Goal: Information Seeking & Learning: Learn about a topic

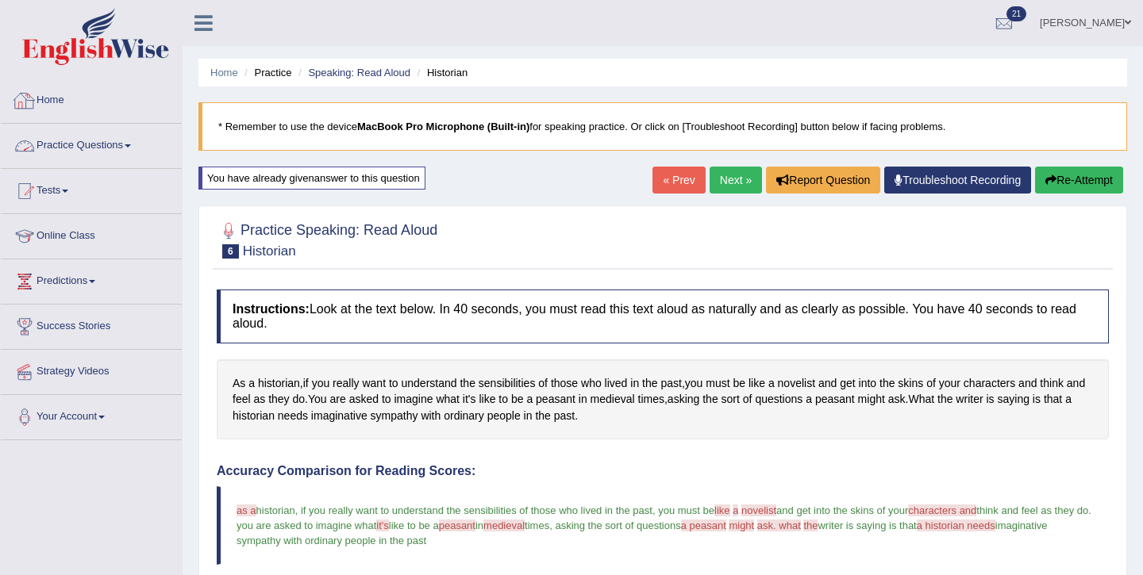
click at [98, 149] on link "Practice Questions" at bounding box center [91, 144] width 181 height 40
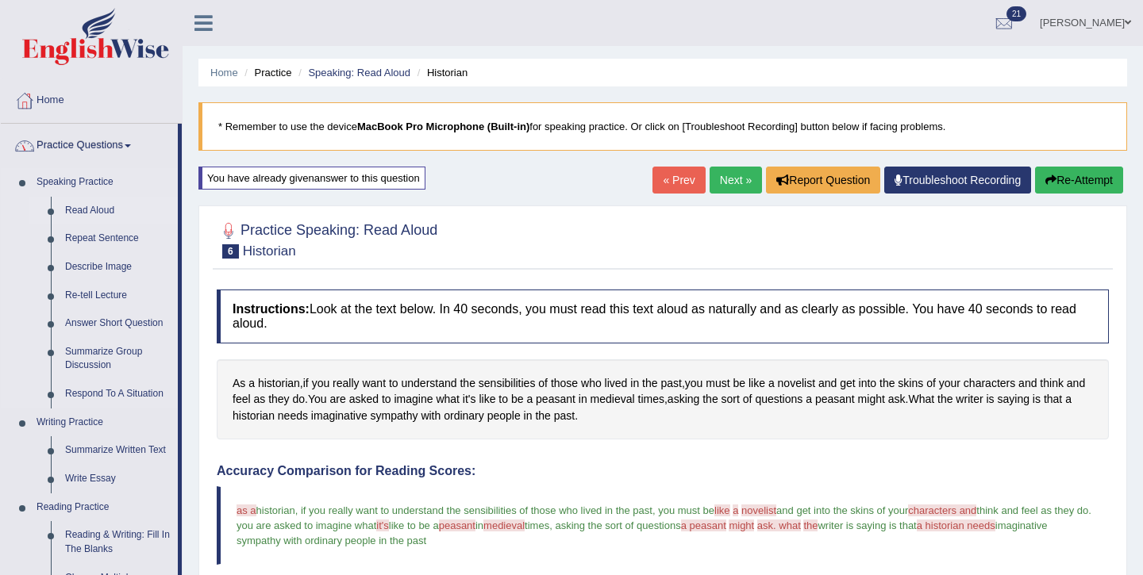
click at [82, 215] on link "Read Aloud" at bounding box center [118, 211] width 120 height 29
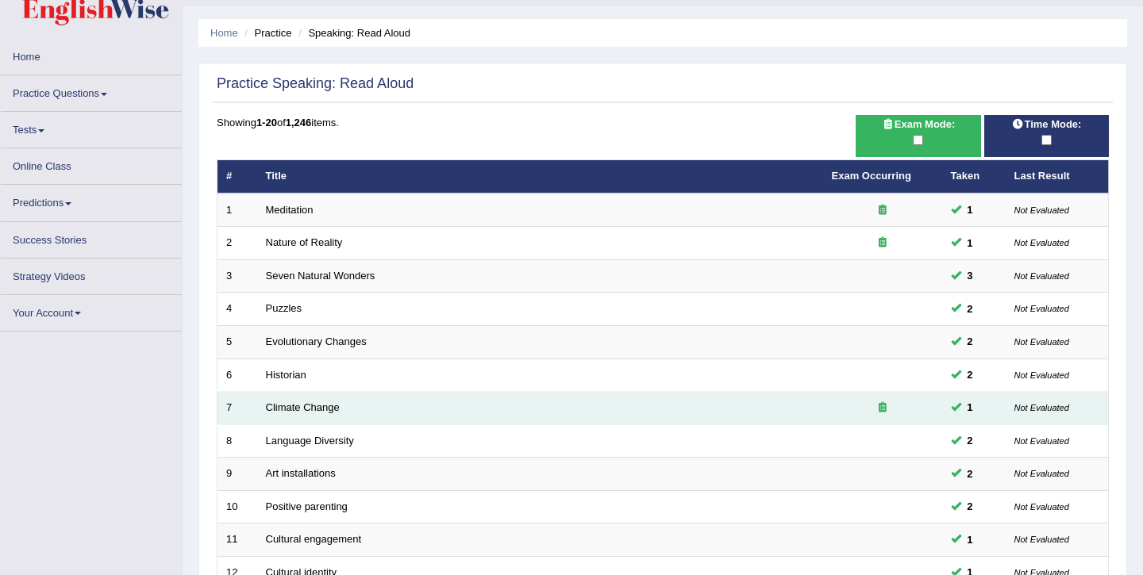
scroll to position [86, 0]
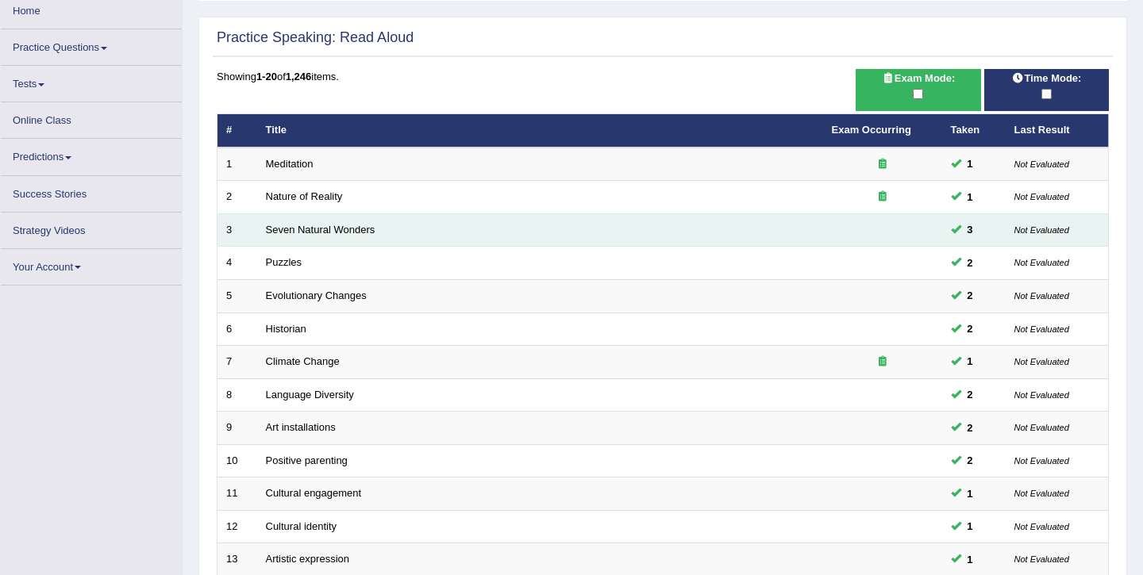
click at [369, 239] on td "Seven Natural Wonders" at bounding box center [540, 229] width 566 height 33
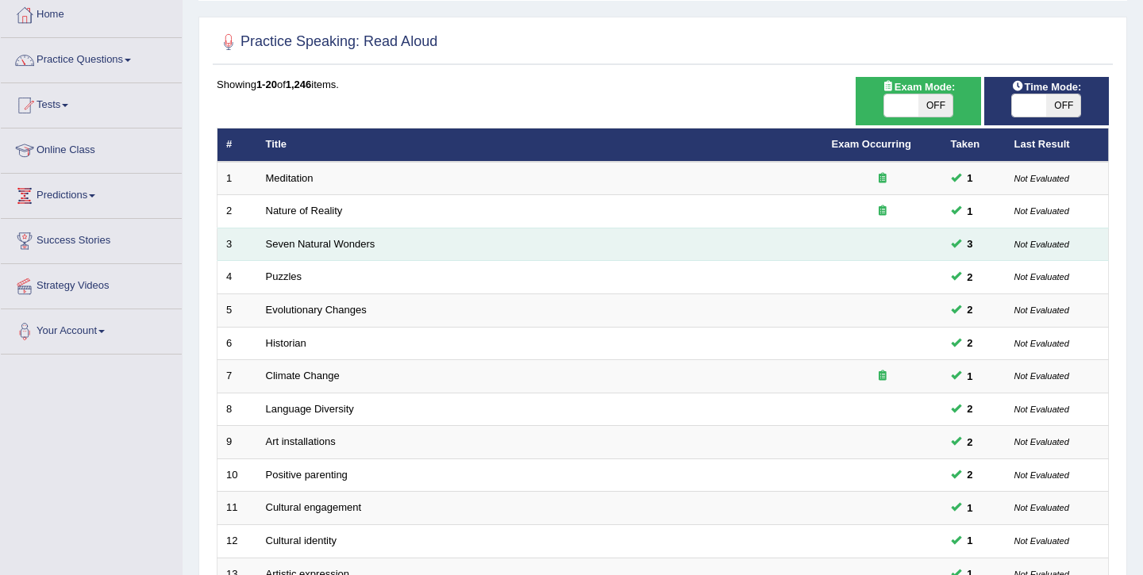
click at [363, 223] on td "Nature of Reality" at bounding box center [540, 211] width 566 height 33
click at [357, 240] on link "Seven Natural Wonders" at bounding box center [321, 244] width 110 height 12
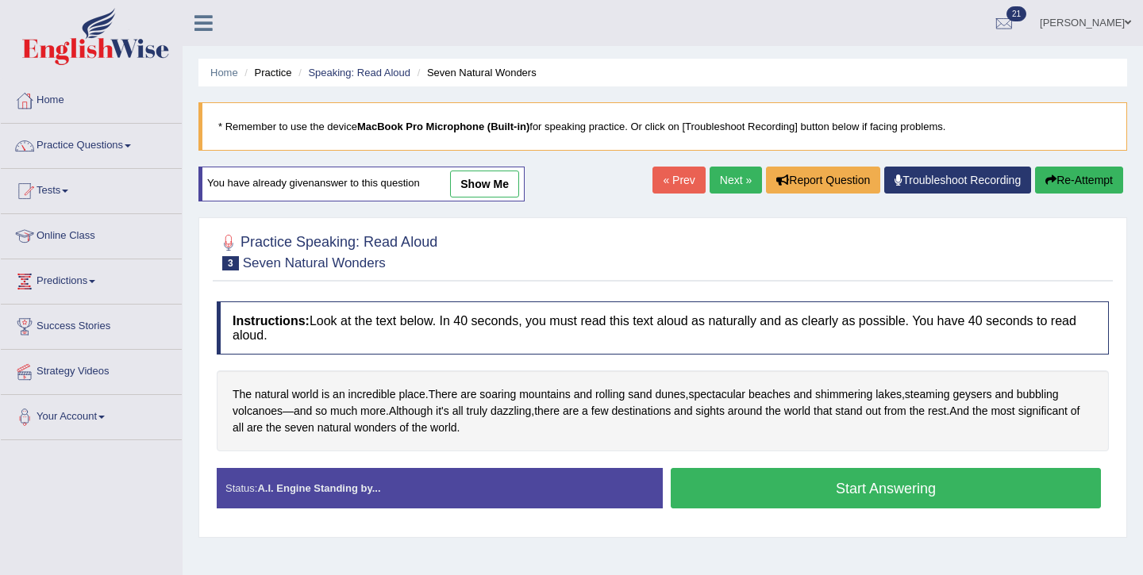
click at [736, 479] on button "Start Answering" at bounding box center [886, 488] width 430 height 40
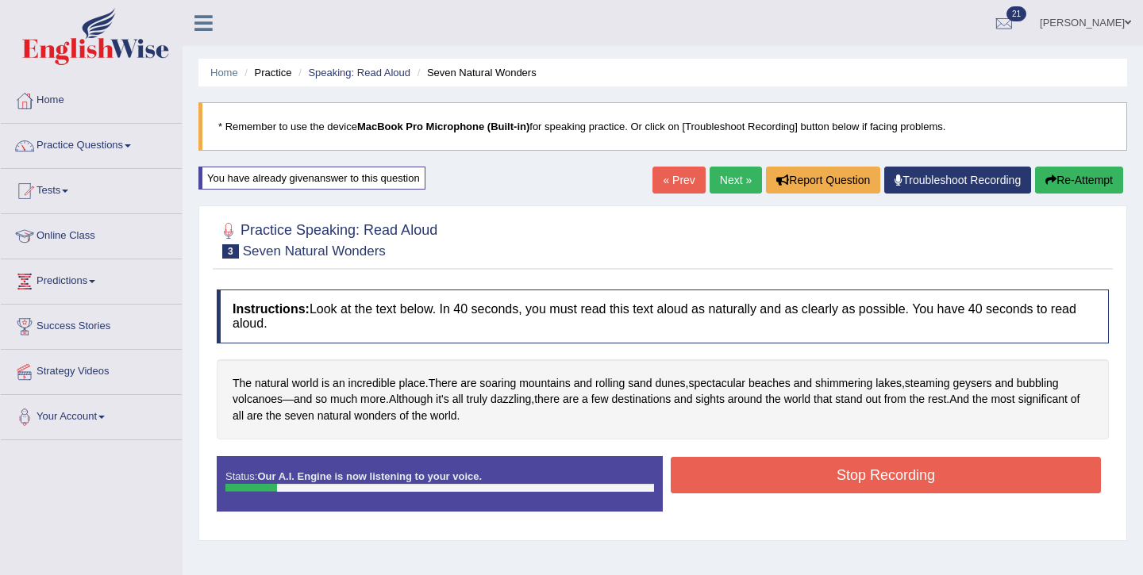
click at [1079, 184] on button "Re-Attempt" at bounding box center [1079, 180] width 88 height 27
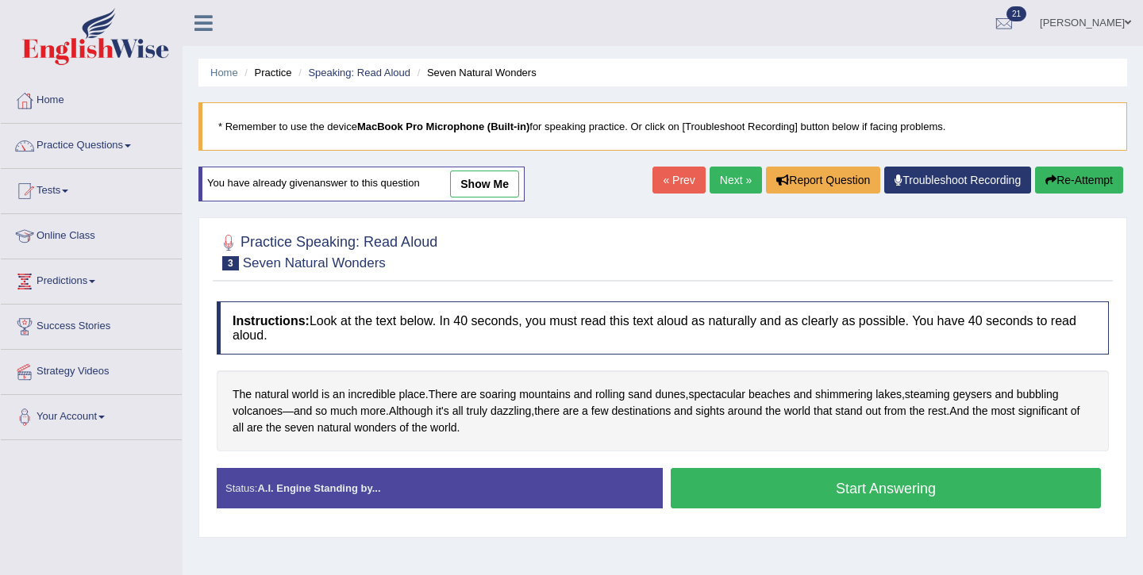
click at [856, 497] on button "Start Answering" at bounding box center [886, 488] width 430 height 40
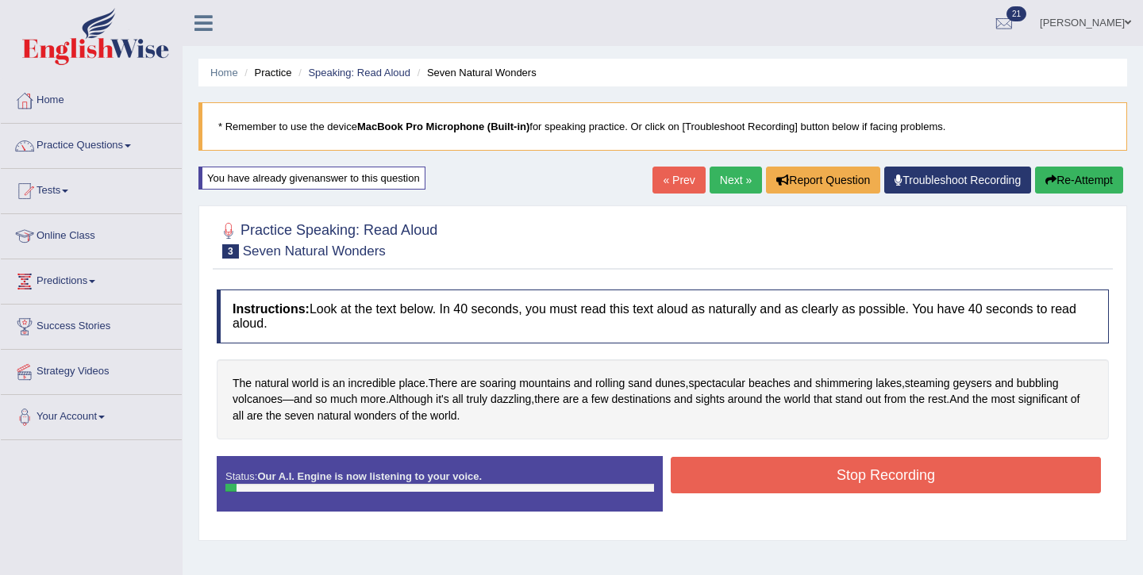
click at [850, 462] on button "Stop Recording" at bounding box center [886, 475] width 430 height 37
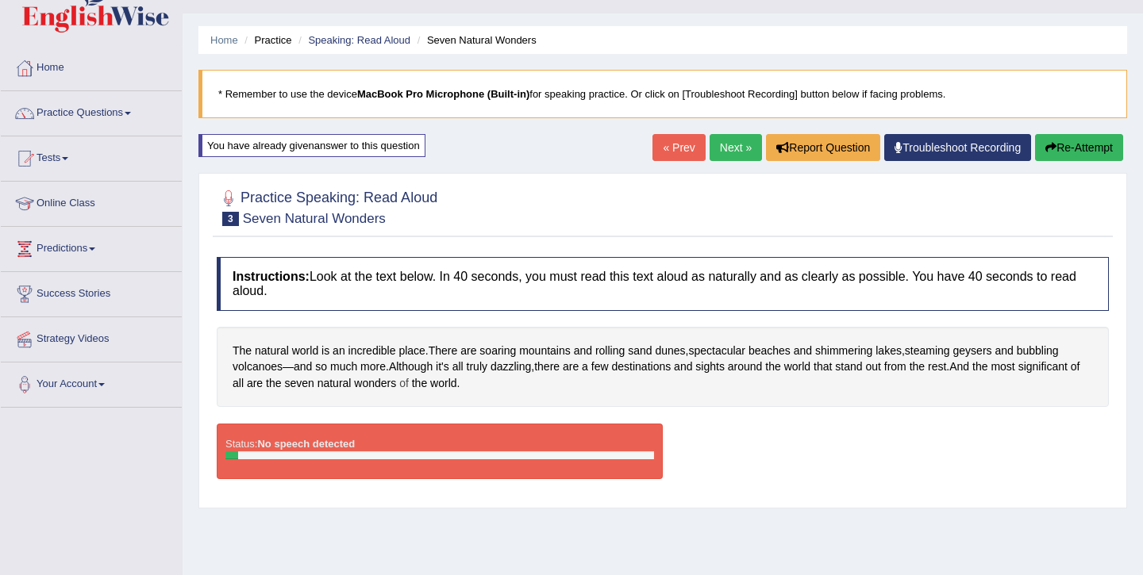
scroll to position [35, 0]
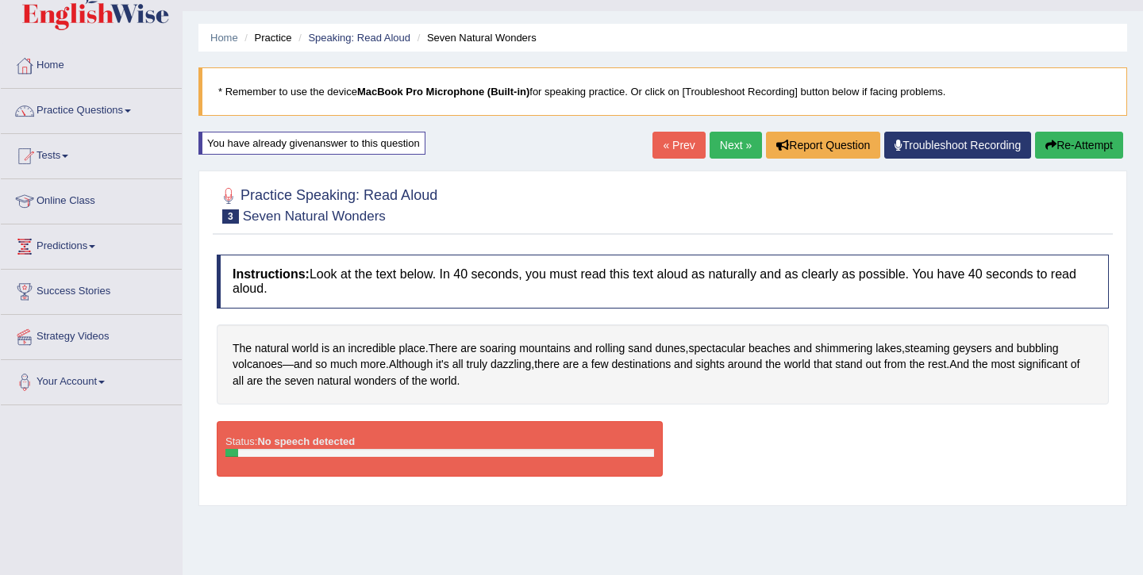
click at [1047, 151] on button "Re-Attempt" at bounding box center [1079, 145] width 88 height 27
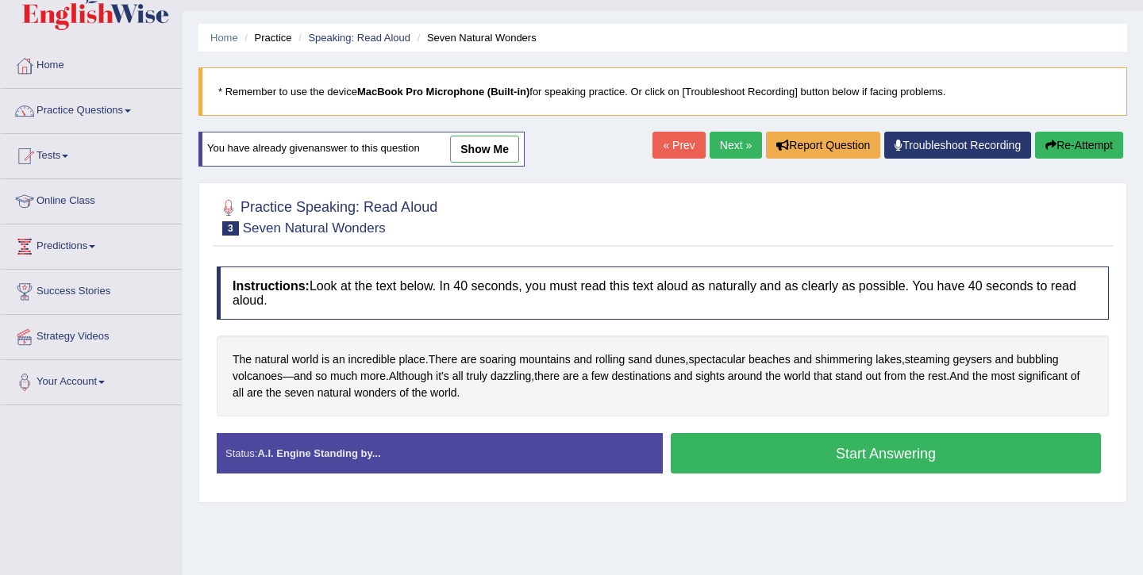
click at [830, 464] on button "Start Answering" at bounding box center [886, 453] width 430 height 40
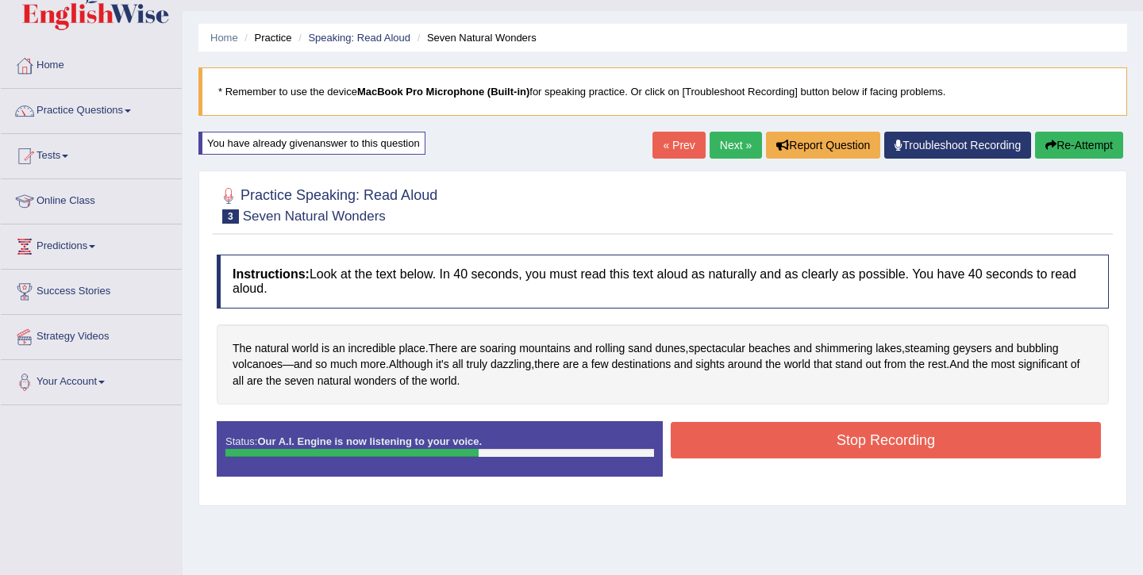
click at [867, 448] on button "Stop Recording" at bounding box center [886, 440] width 430 height 37
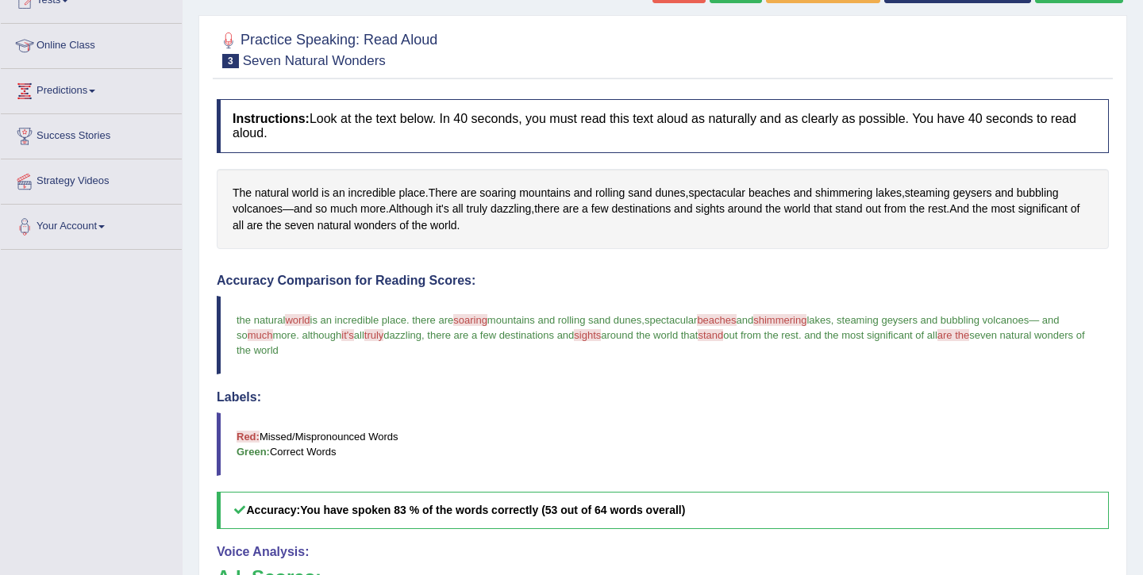
scroll to position [190, 0]
click at [855, 186] on span "shimmering" at bounding box center [843, 194] width 57 height 17
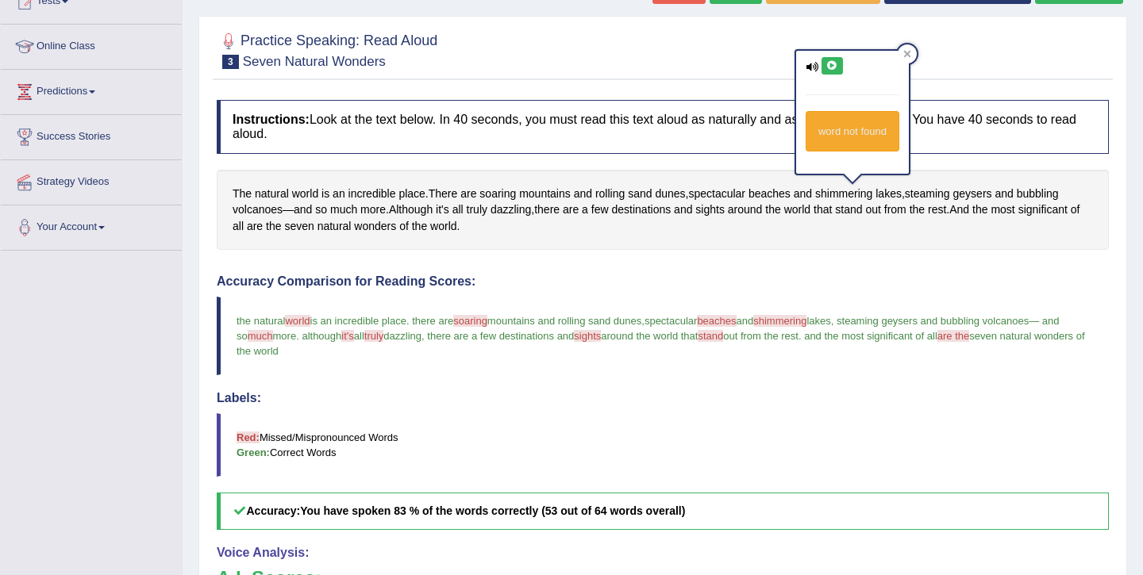
click at [832, 70] on button at bounding box center [831, 65] width 21 height 17
click at [836, 70] on button at bounding box center [831, 65] width 21 height 17
click at [836, 70] on icon at bounding box center [832, 66] width 12 height 10
click at [813, 66] on icon at bounding box center [812, 67] width 13 height 10
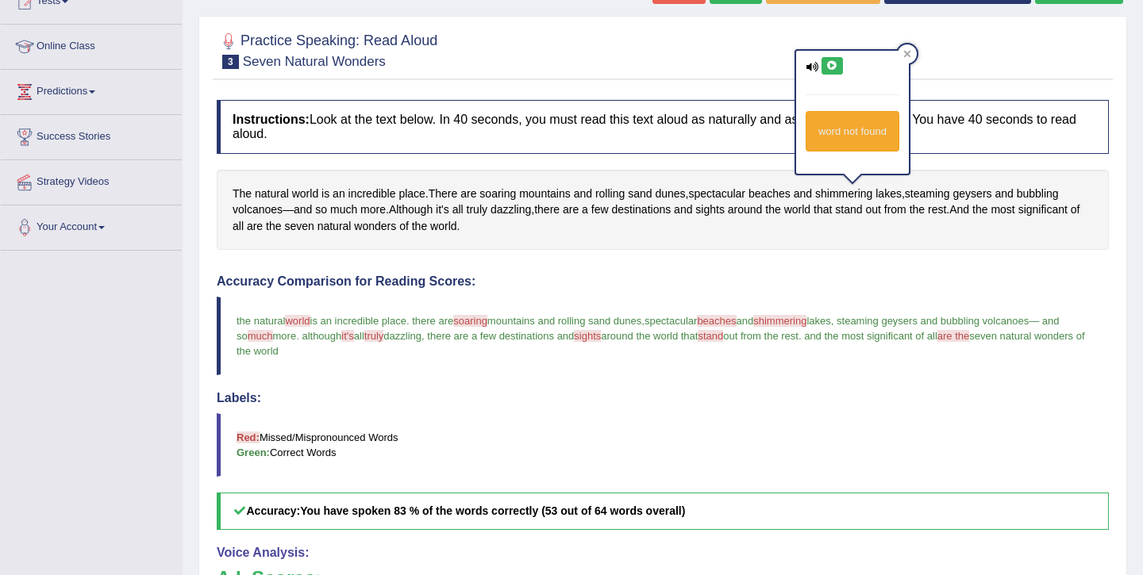
click at [837, 66] on button at bounding box center [831, 65] width 21 height 17
click at [836, 66] on icon at bounding box center [832, 66] width 12 height 10
click at [841, 71] on button at bounding box center [831, 65] width 21 height 17
click at [908, 52] on icon at bounding box center [907, 54] width 8 height 8
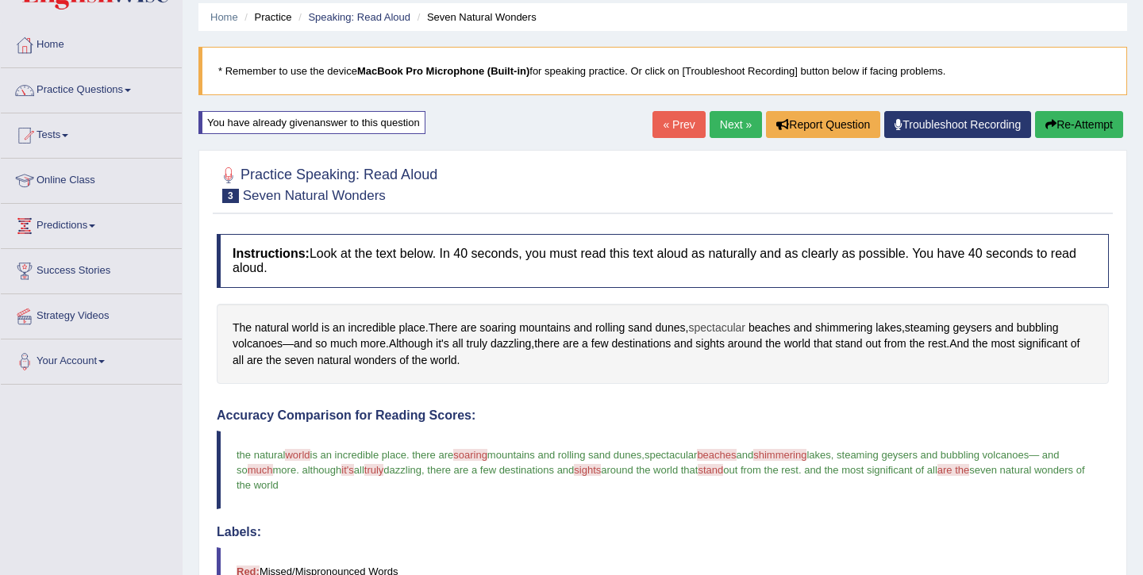
scroll to position [39, 0]
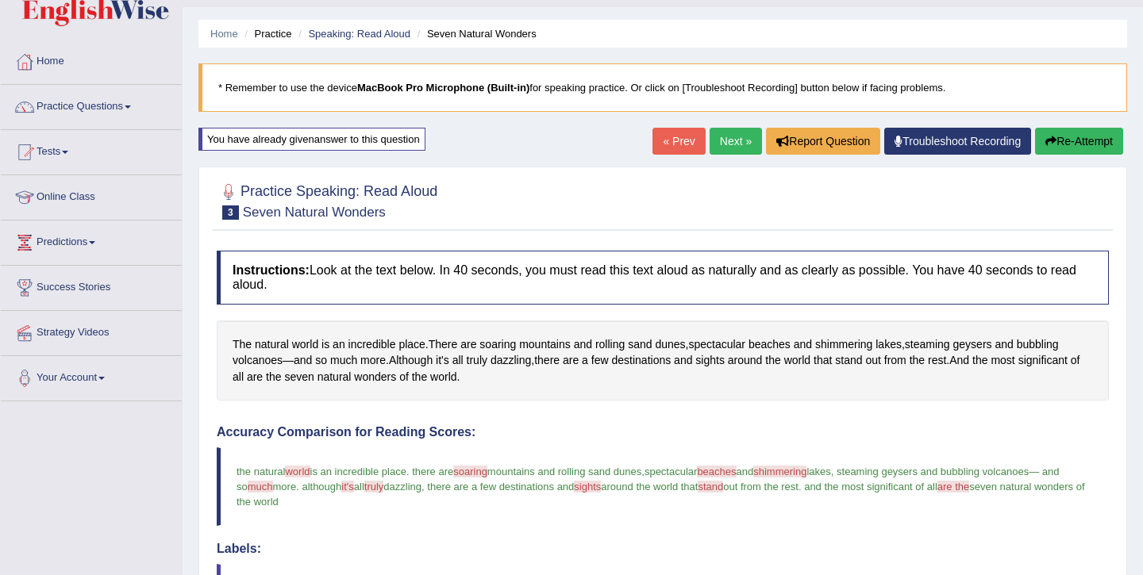
click at [733, 136] on link "Next »" at bounding box center [735, 141] width 52 height 27
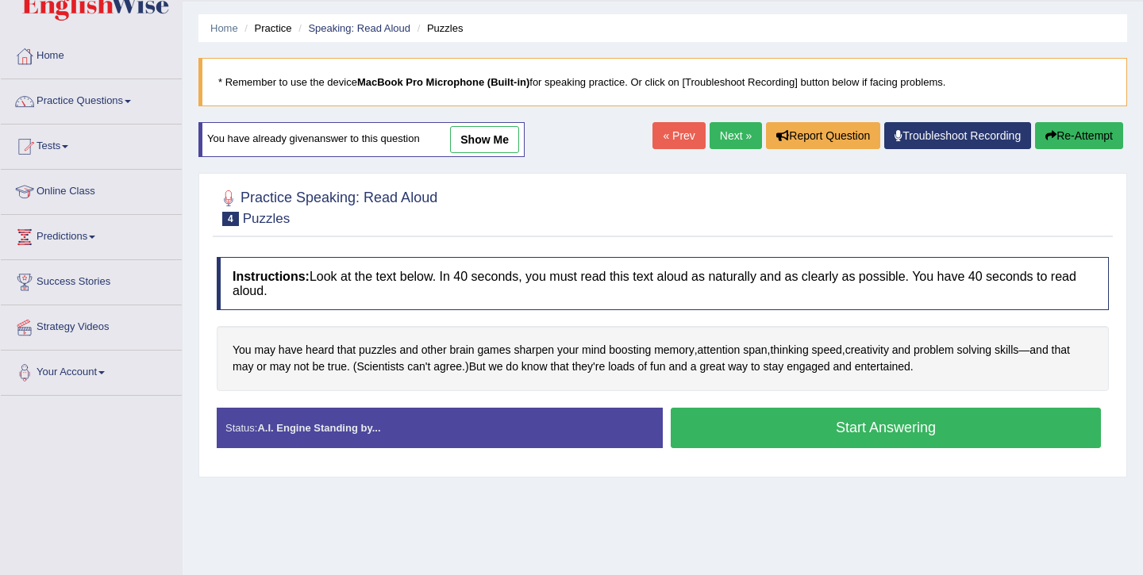
scroll to position [45, 0]
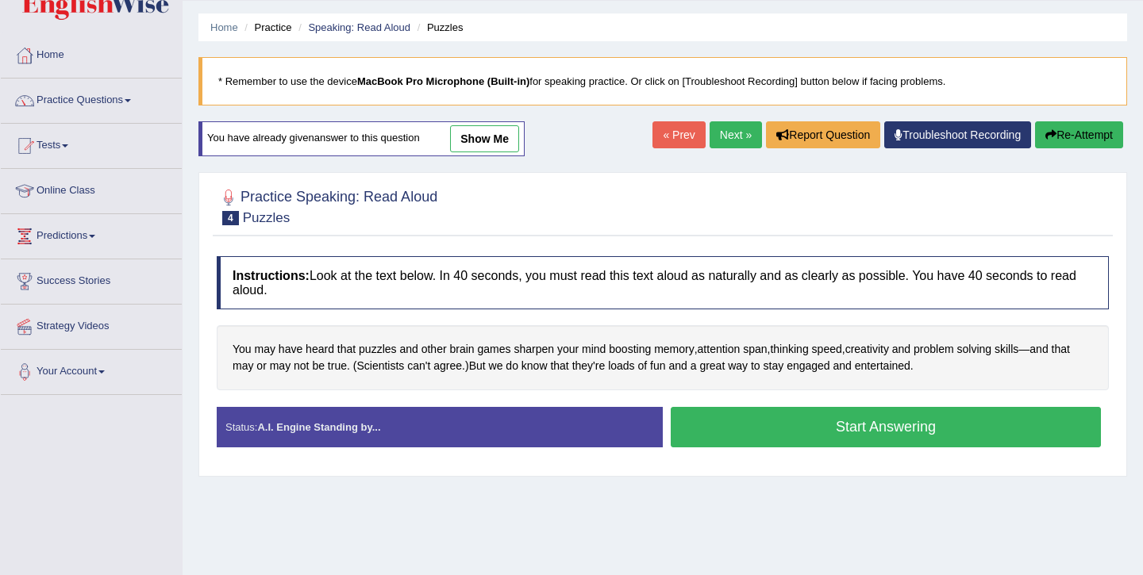
click at [848, 424] on button "Start Answering" at bounding box center [886, 427] width 430 height 40
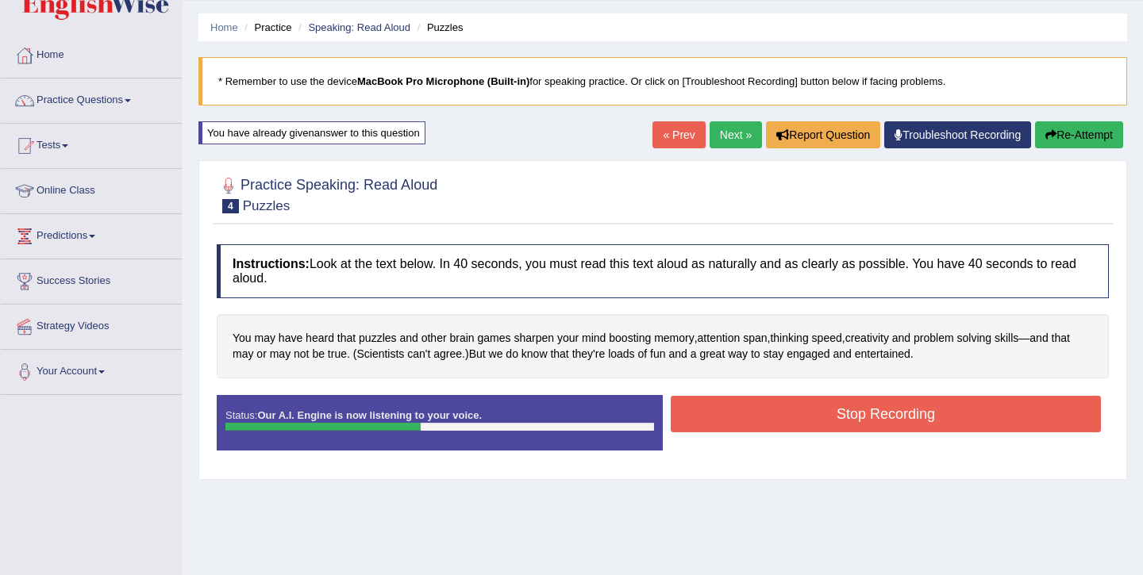
click at [848, 425] on button "Stop Recording" at bounding box center [886, 414] width 430 height 37
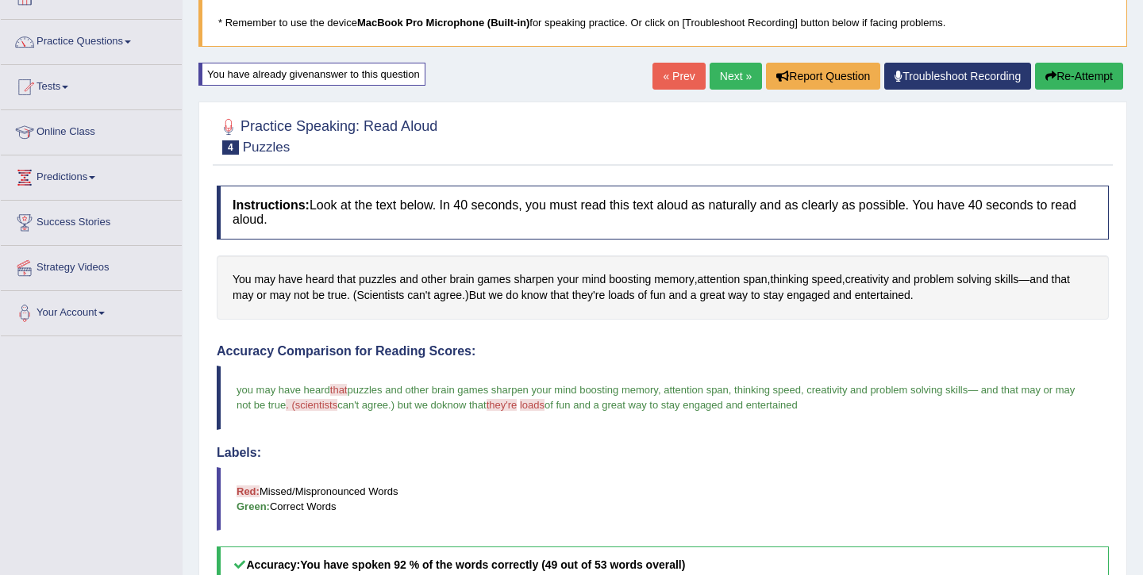
scroll to position [75, 0]
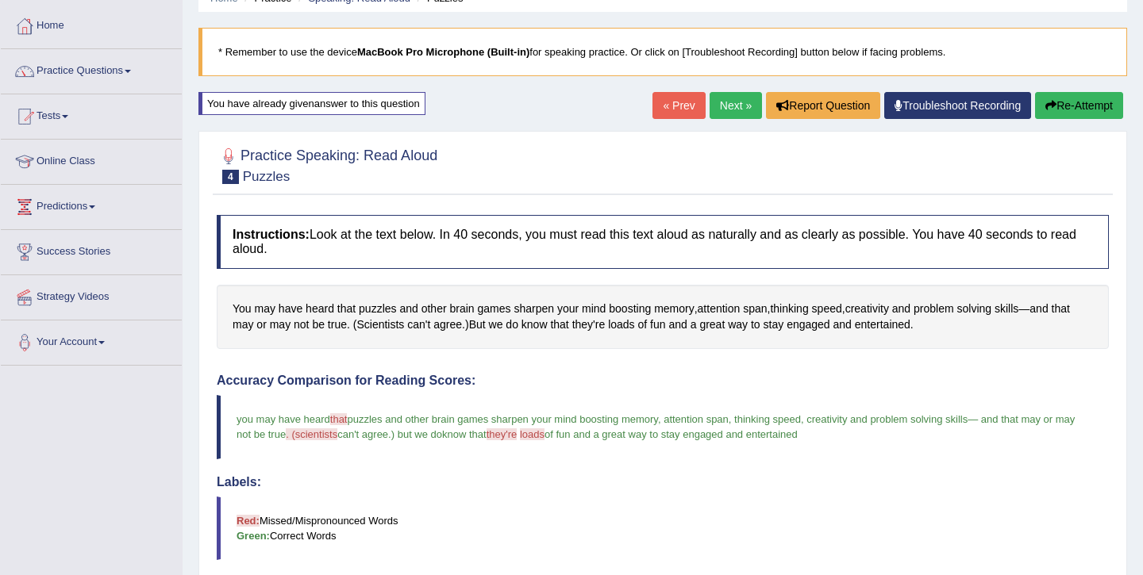
click at [729, 99] on link "Next »" at bounding box center [735, 105] width 52 height 27
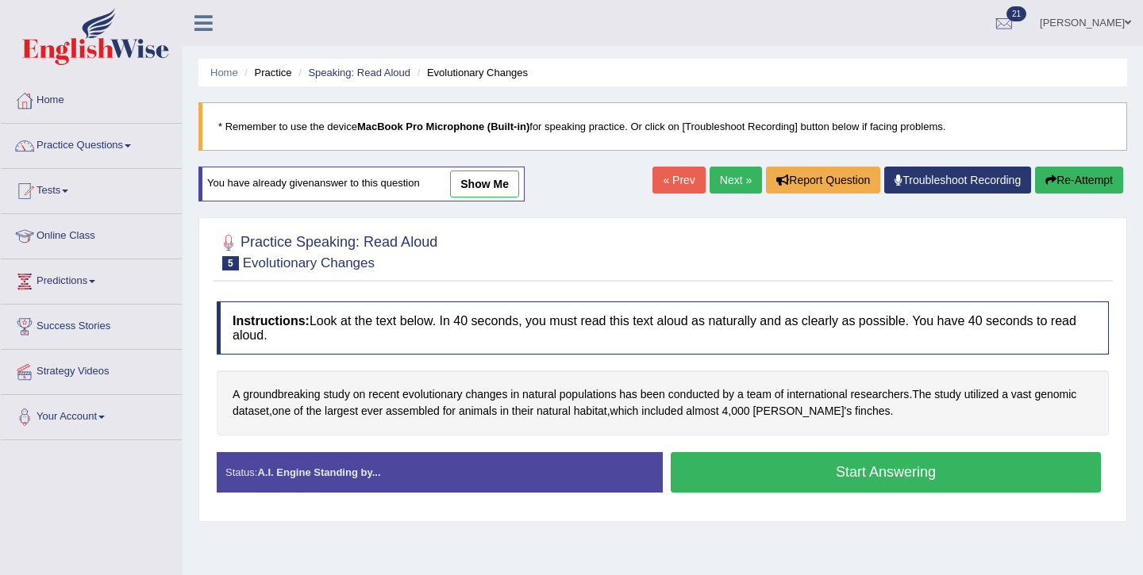
click at [804, 475] on button "Start Answering" at bounding box center [886, 472] width 430 height 40
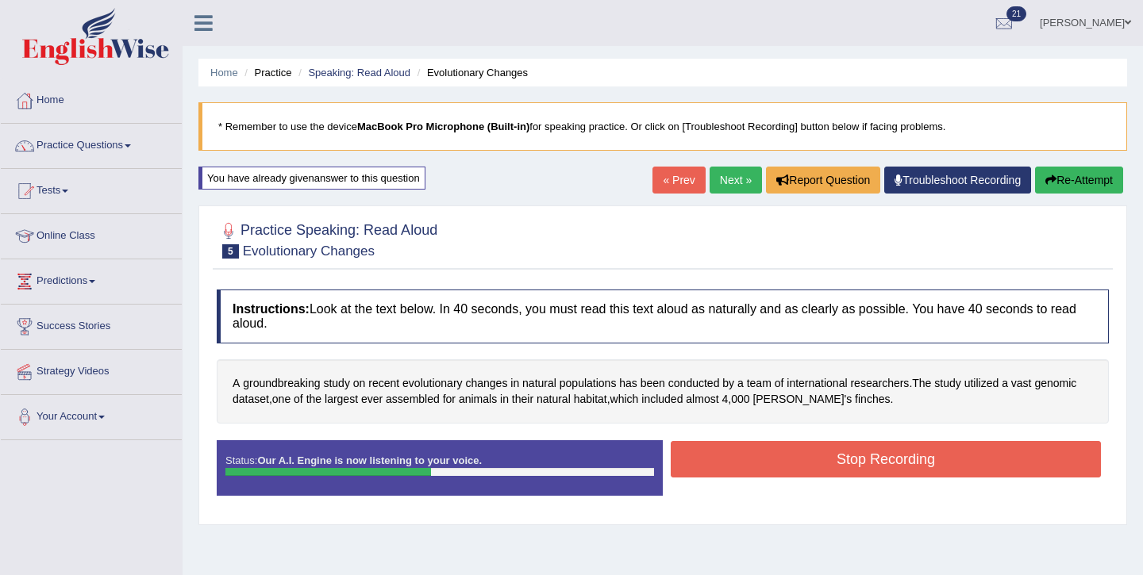
click at [826, 457] on button "Stop Recording" at bounding box center [886, 459] width 430 height 37
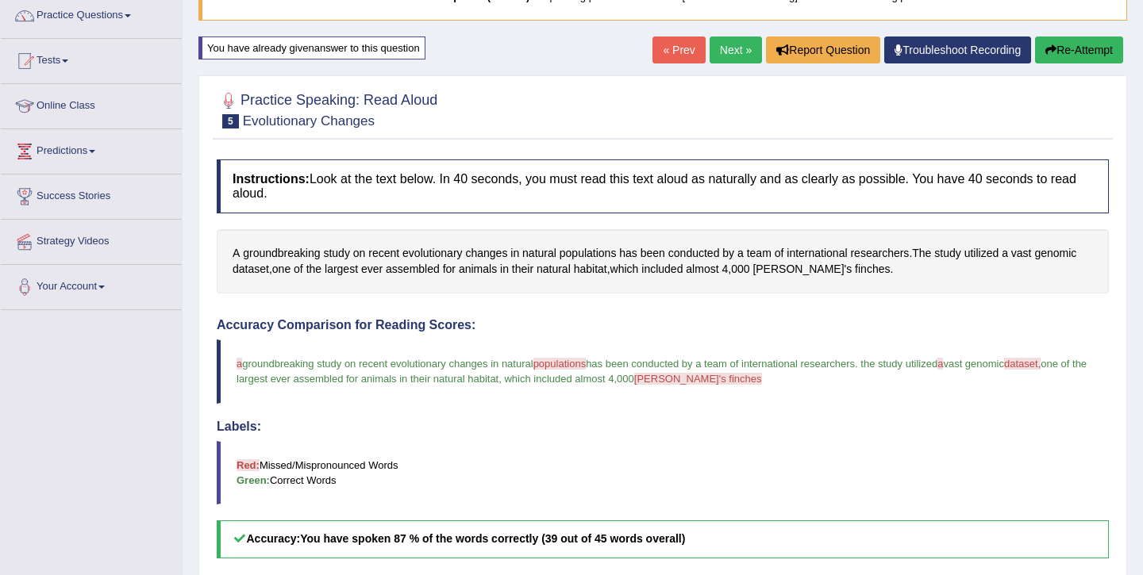
scroll to position [94, 0]
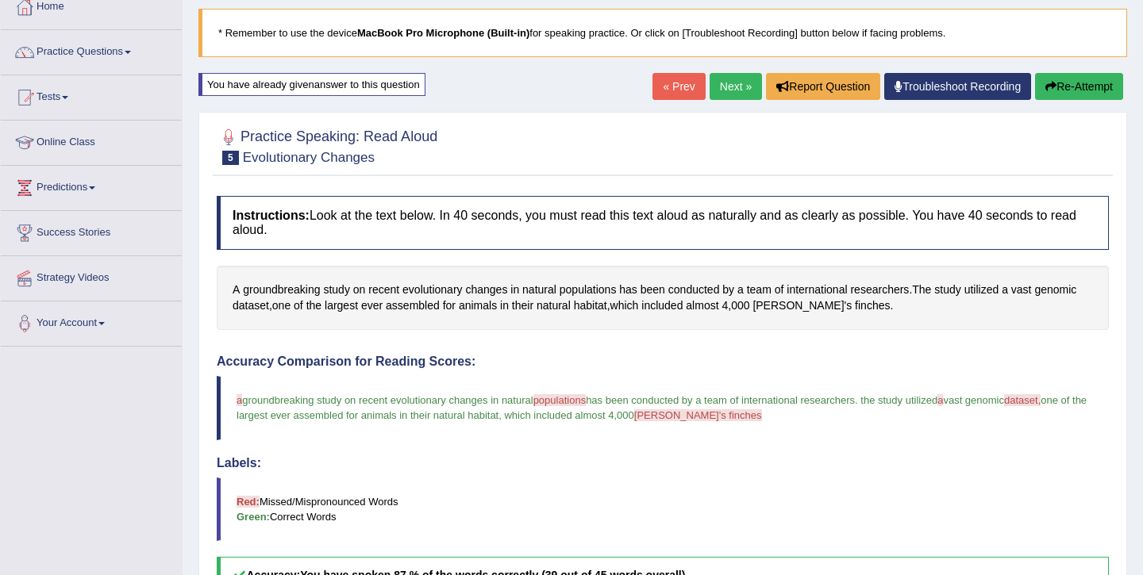
click at [729, 80] on link "Next »" at bounding box center [735, 86] width 52 height 27
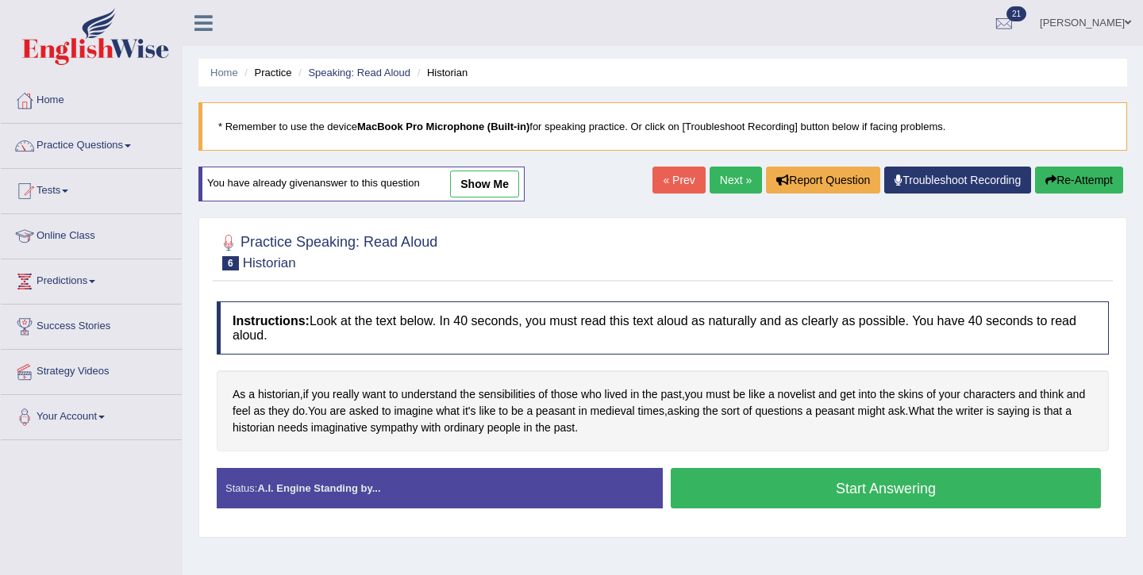
click at [894, 478] on button "Start Answering" at bounding box center [886, 488] width 430 height 40
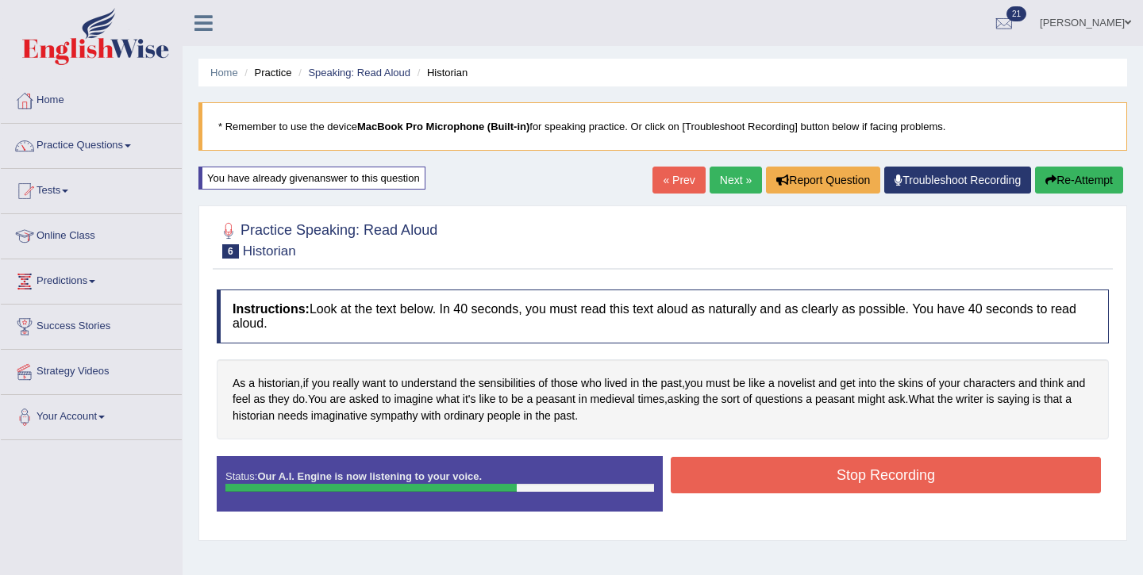
click at [852, 478] on button "Stop Recording" at bounding box center [886, 475] width 430 height 37
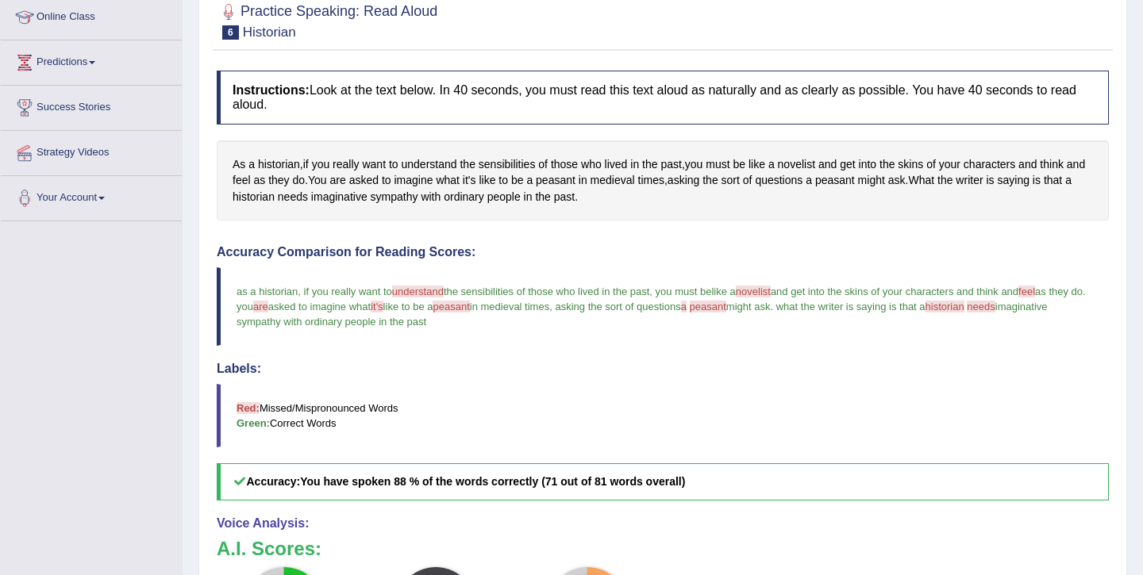
scroll to position [142, 0]
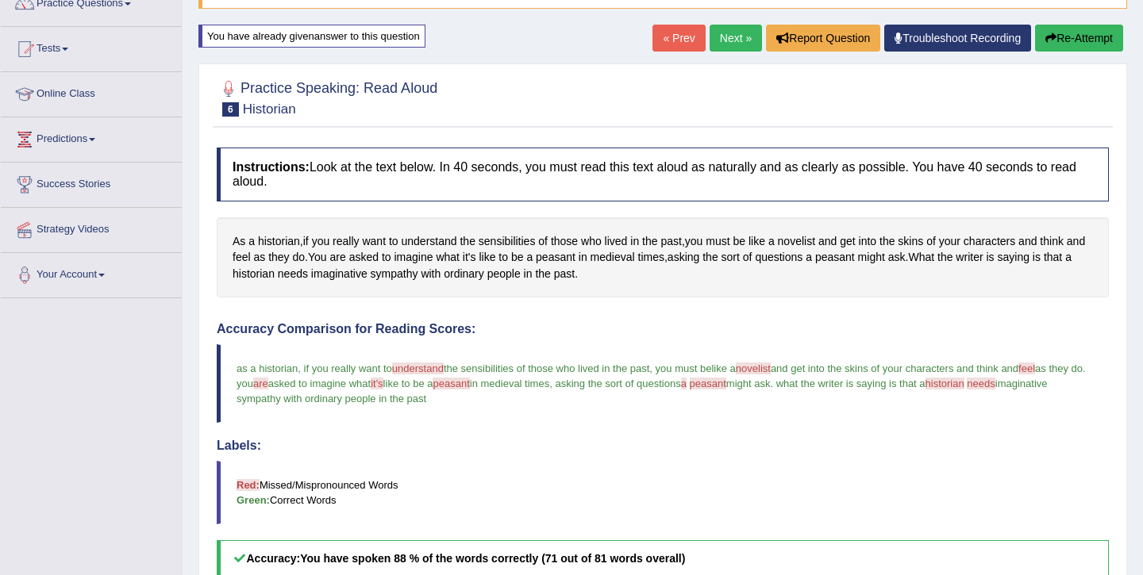
click at [724, 41] on link "Next »" at bounding box center [735, 38] width 52 height 27
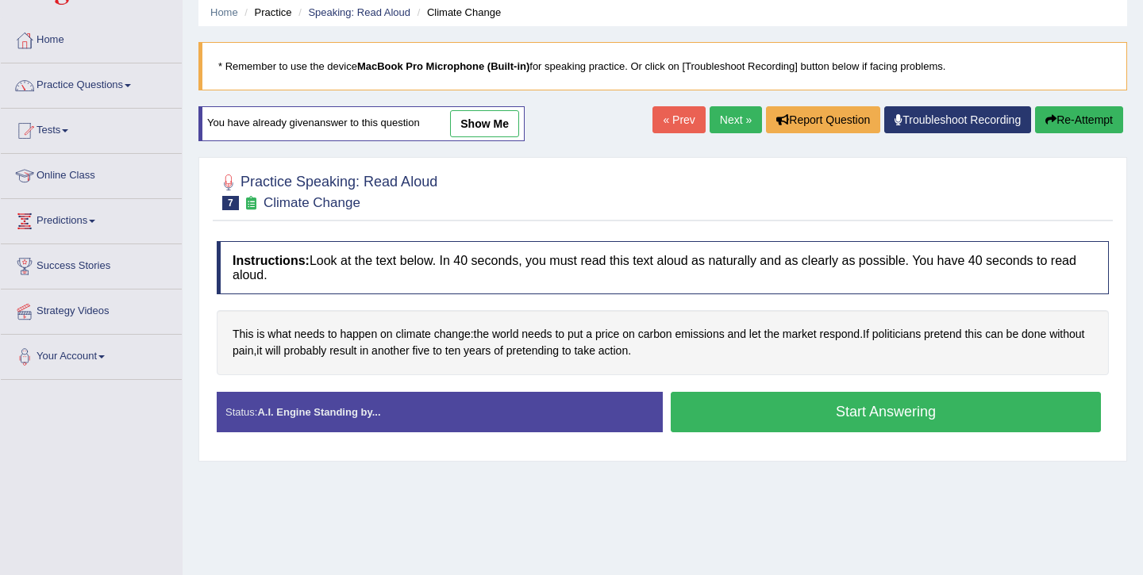
scroll to position [75, 0]
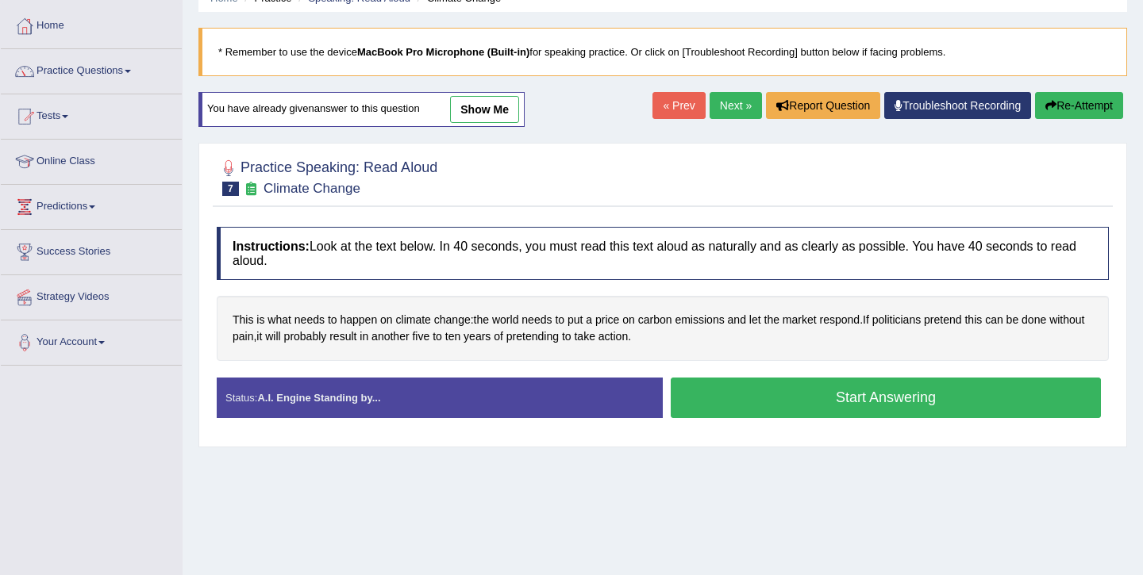
click at [798, 402] on button "Start Answering" at bounding box center [886, 398] width 430 height 40
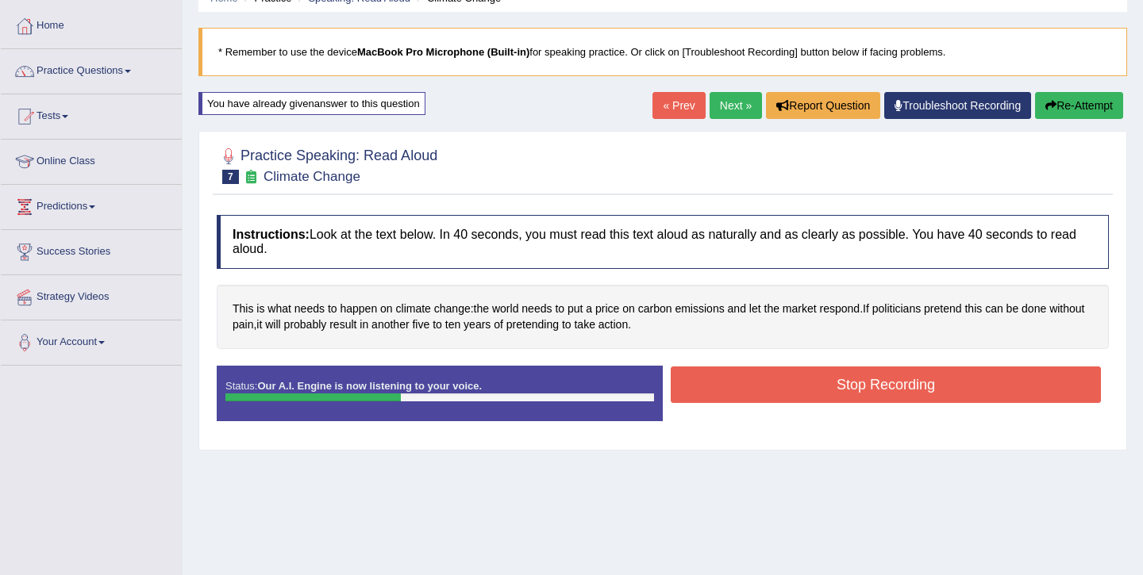
click at [833, 390] on button "Stop Recording" at bounding box center [886, 385] width 430 height 37
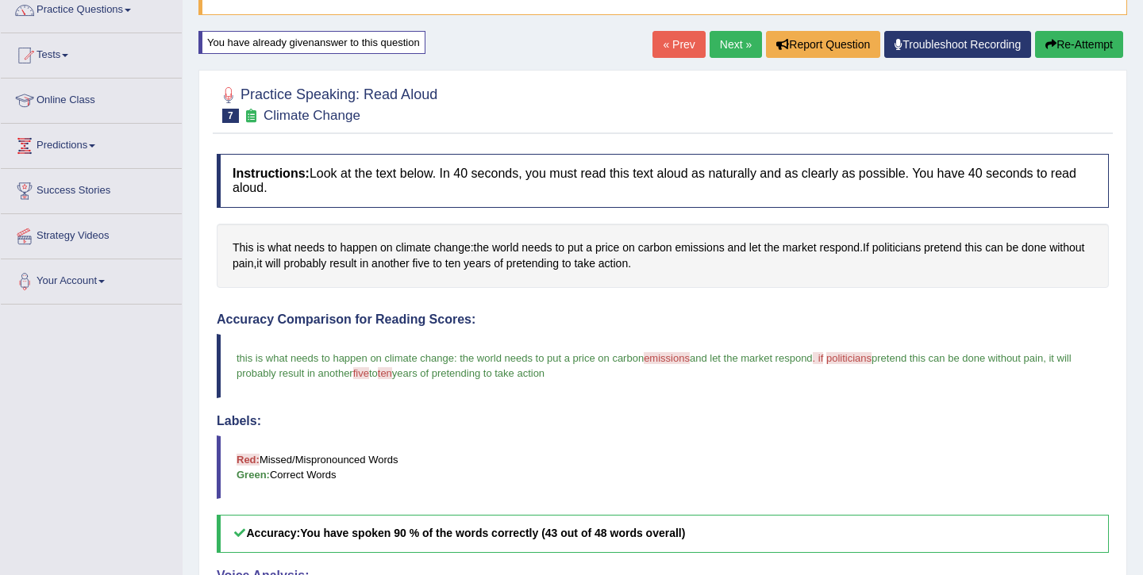
scroll to position [150, 0]
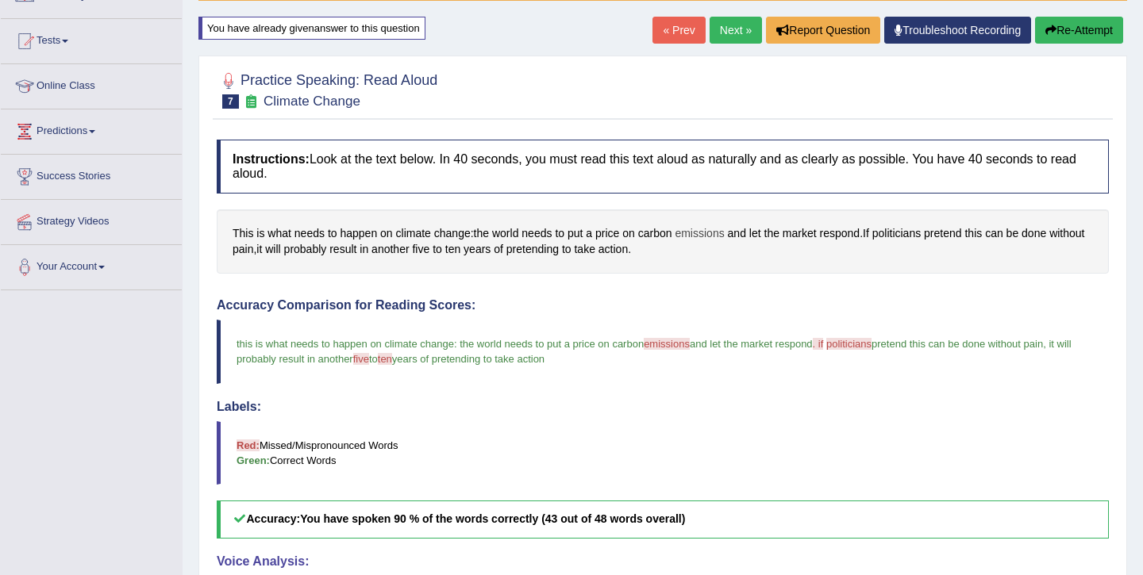
click at [724, 238] on span "emissions" at bounding box center [699, 233] width 49 height 17
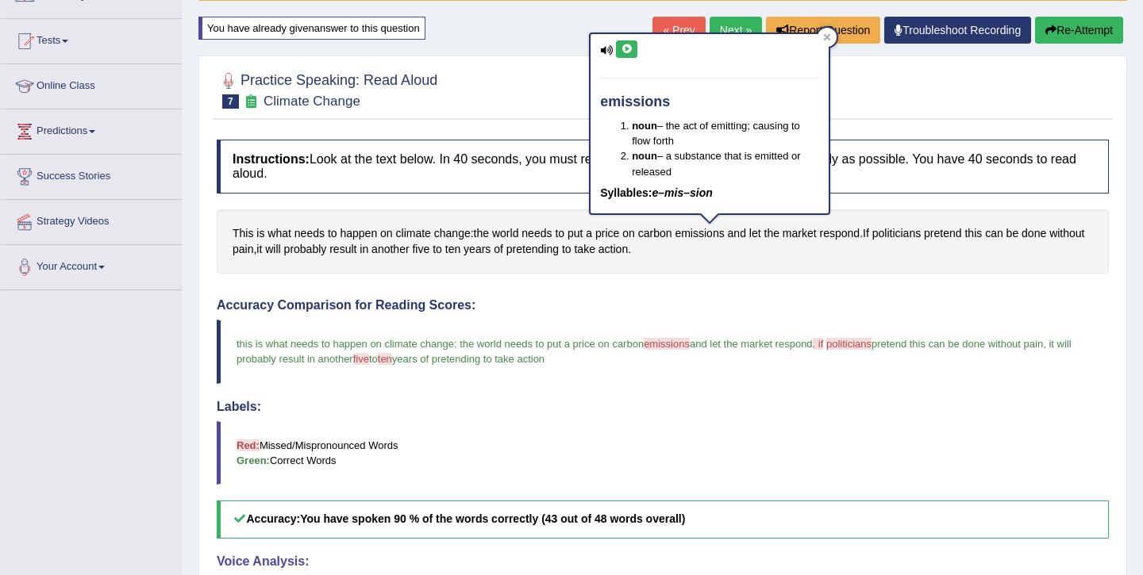
click at [626, 48] on icon at bounding box center [627, 49] width 12 height 10
click at [627, 48] on icon at bounding box center [627, 49] width 12 height 10
click at [823, 34] on icon at bounding box center [827, 37] width 8 height 8
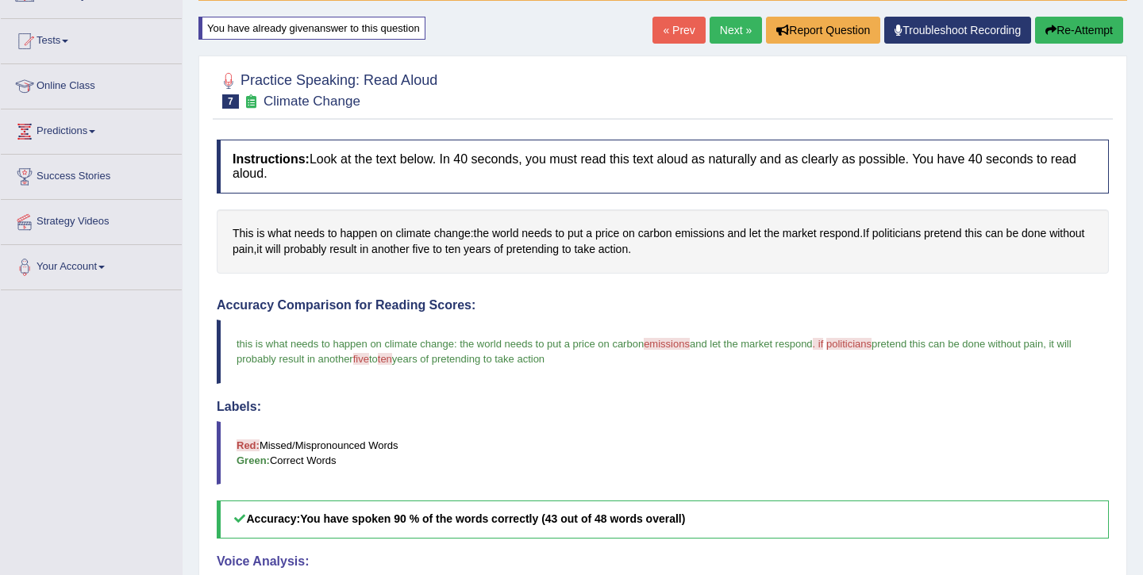
click at [867, 344] on span "politicians" at bounding box center [848, 344] width 45 height 12
click at [871, 344] on span "politicians" at bounding box center [848, 344] width 45 height 12
click at [913, 236] on span "politicians" at bounding box center [896, 233] width 48 height 17
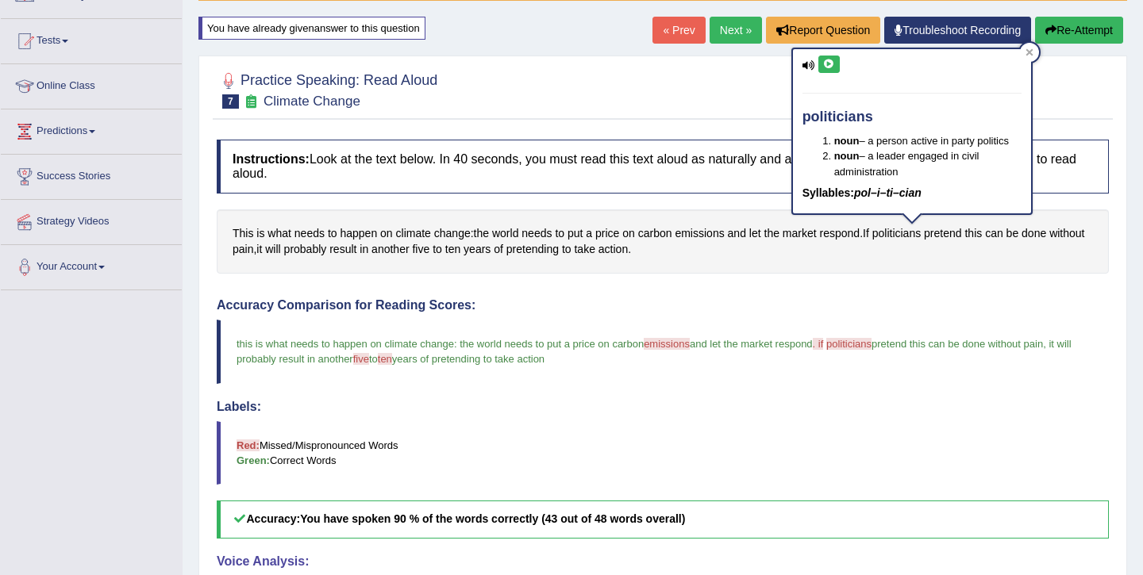
click at [826, 67] on icon at bounding box center [829, 65] width 12 height 10
click at [1030, 52] on icon at bounding box center [1028, 52] width 7 height 7
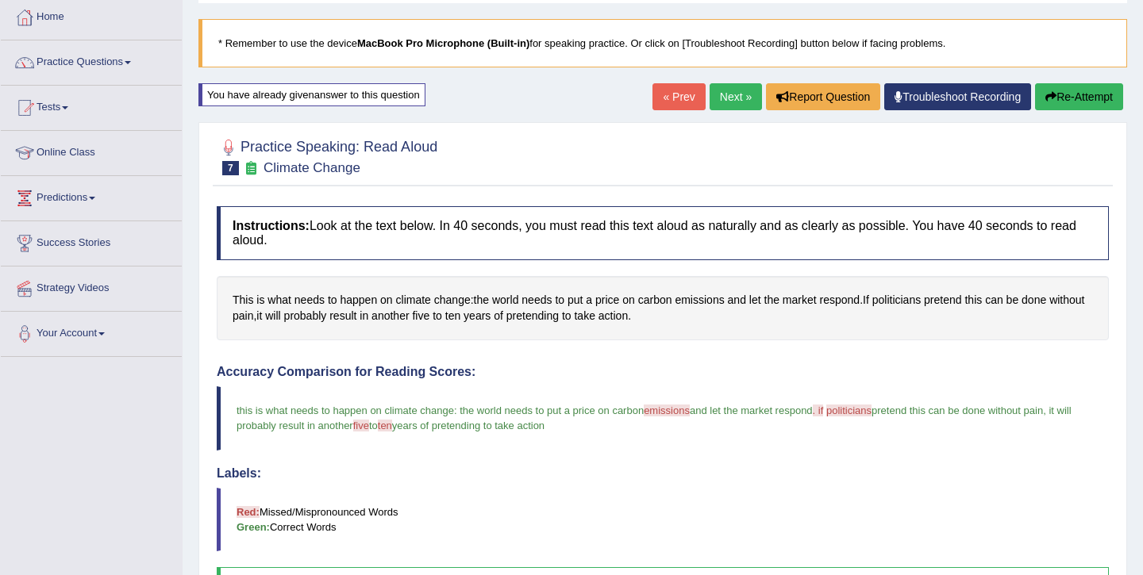
scroll to position [42, 0]
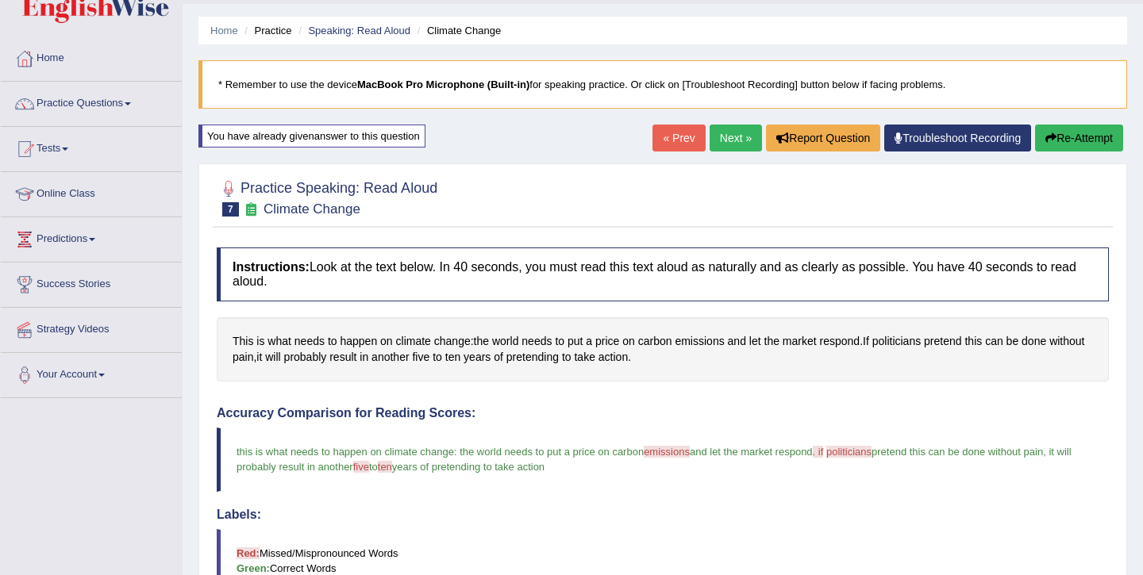
click at [1086, 144] on button "Re-Attempt" at bounding box center [1079, 138] width 88 height 27
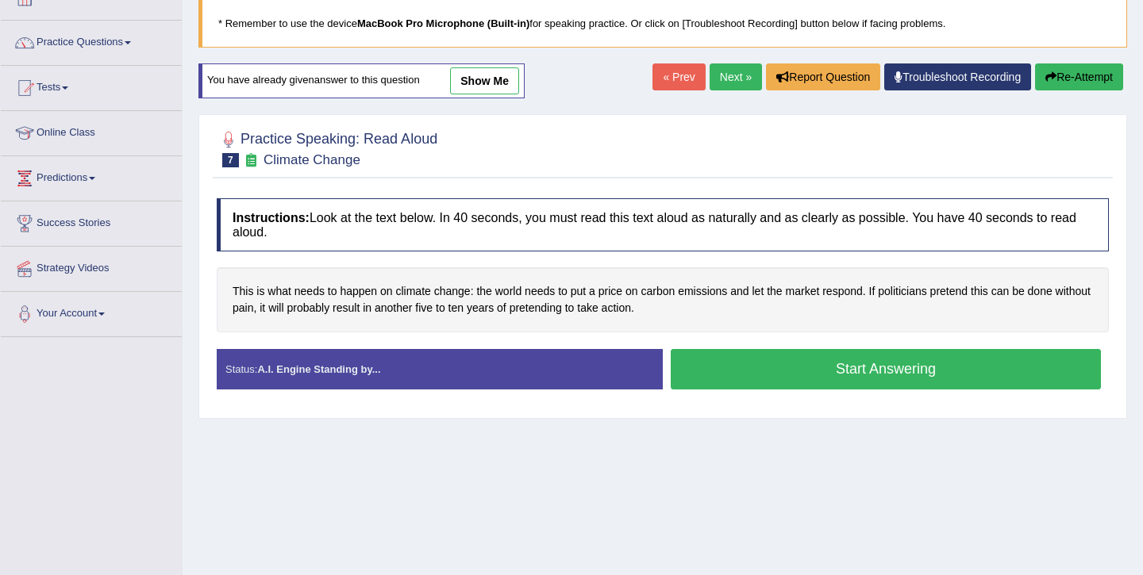
scroll to position [101, 0]
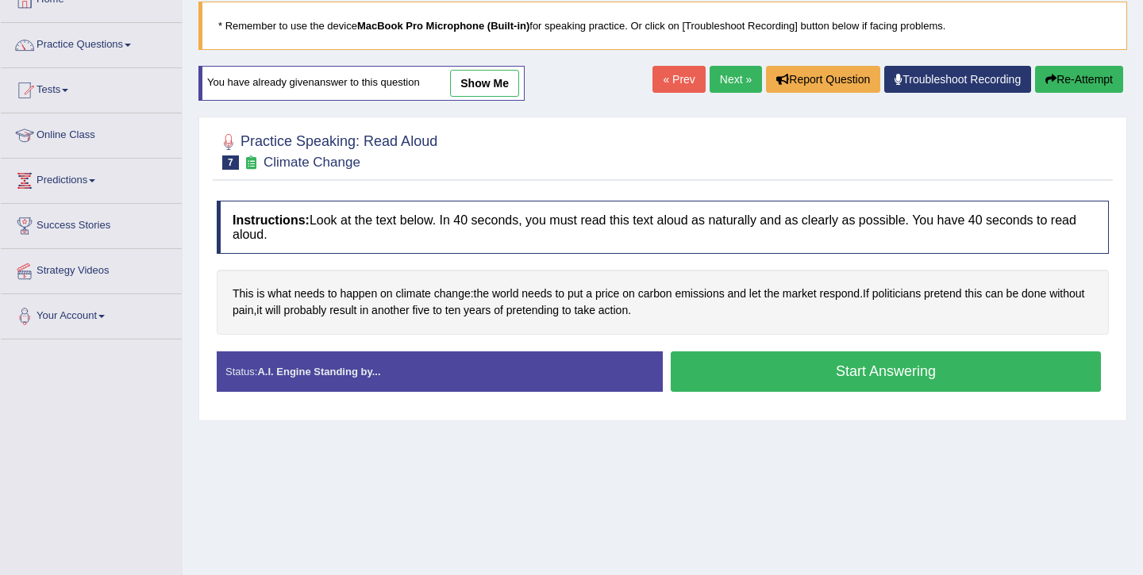
click at [802, 378] on button "Start Answering" at bounding box center [886, 372] width 430 height 40
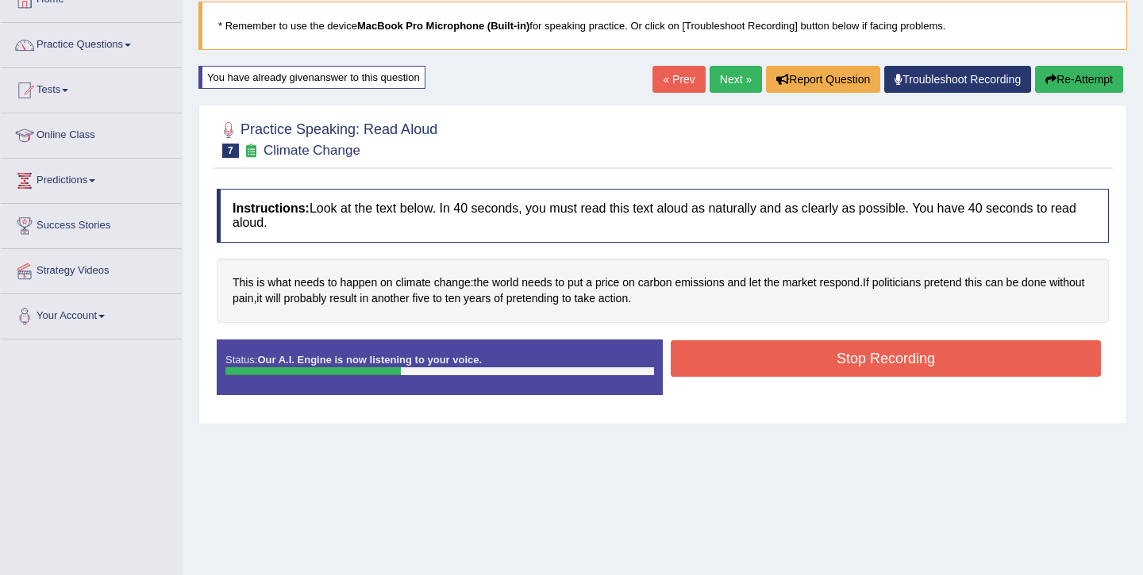
click at [823, 353] on button "Stop Recording" at bounding box center [886, 358] width 430 height 37
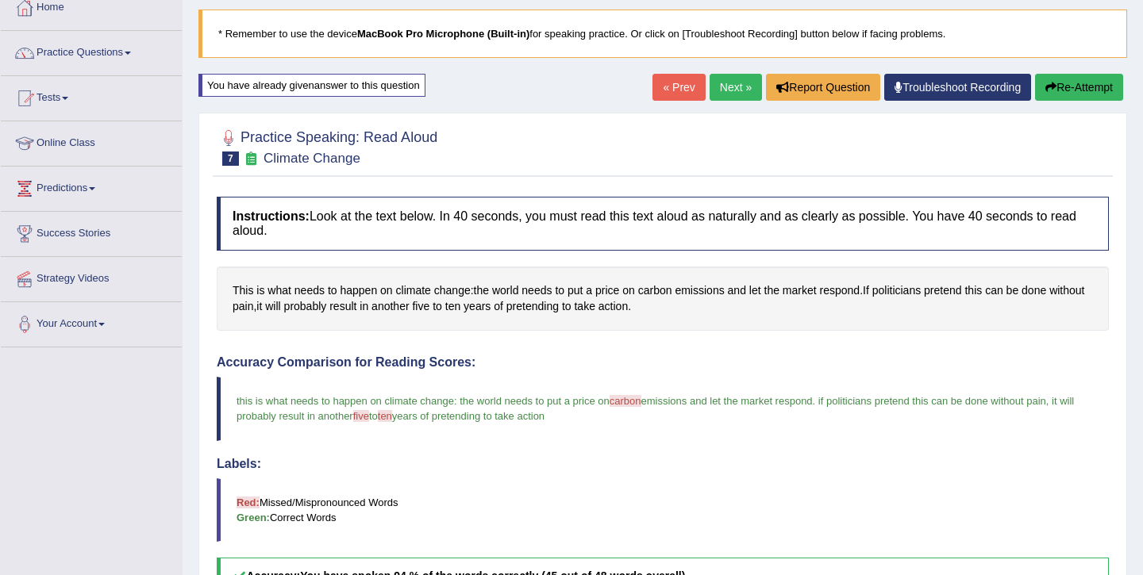
scroll to position [20, 0]
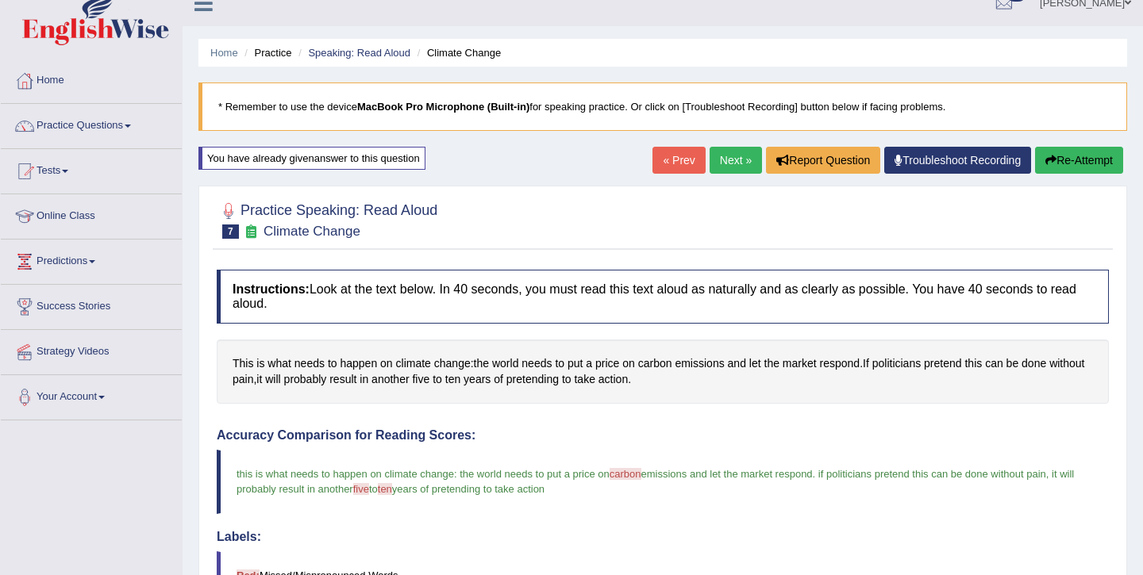
click at [733, 147] on link "Next »" at bounding box center [735, 160] width 52 height 27
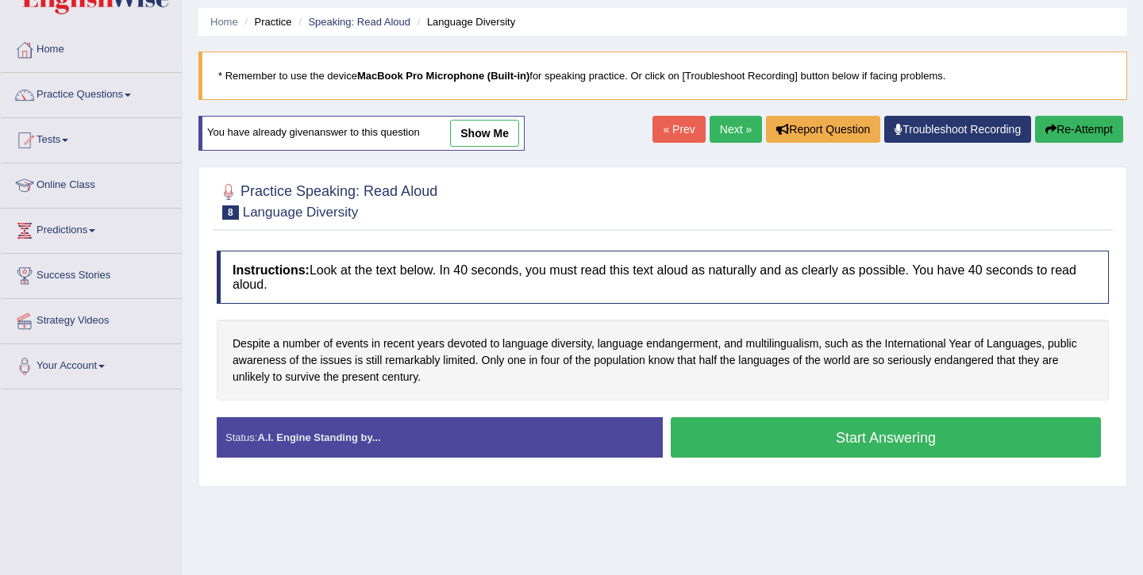
scroll to position [63, 0]
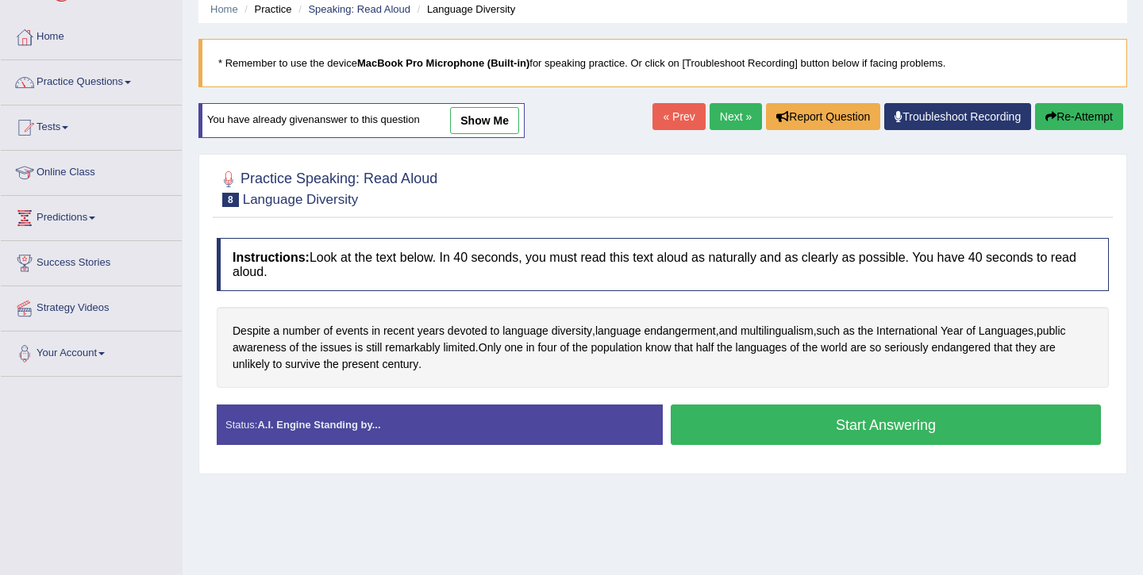
click at [862, 425] on button "Start Answering" at bounding box center [886, 425] width 430 height 40
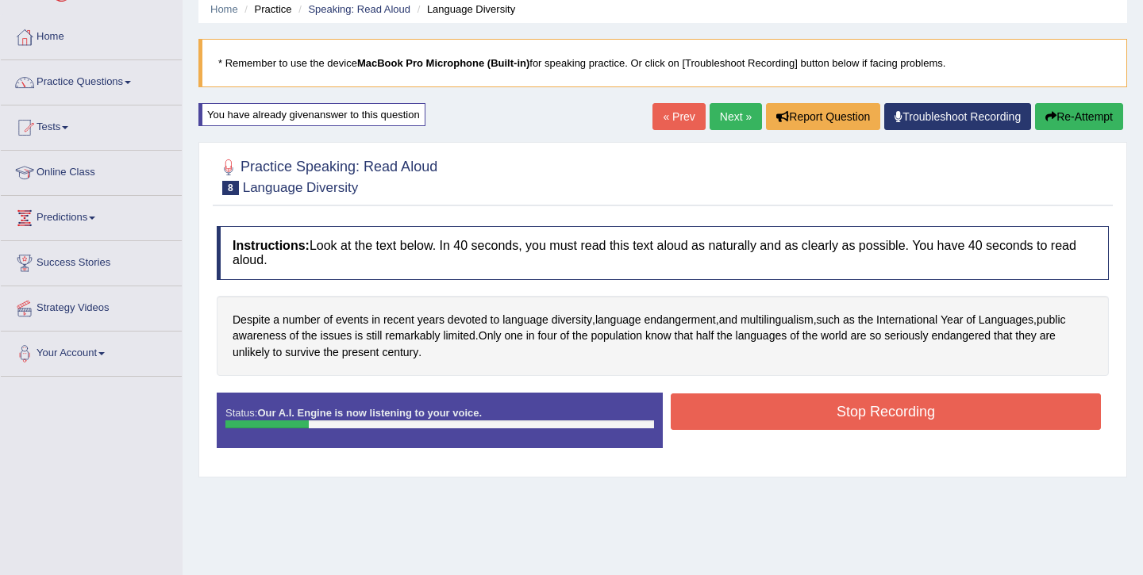
click at [898, 407] on button "Stop Recording" at bounding box center [886, 412] width 430 height 37
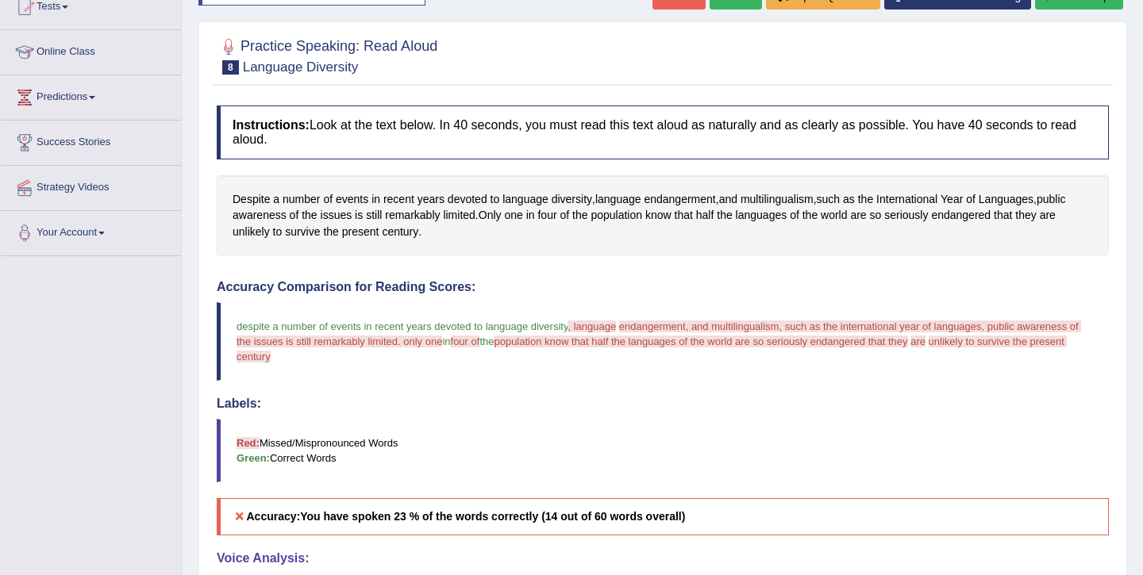
scroll to position [167, 0]
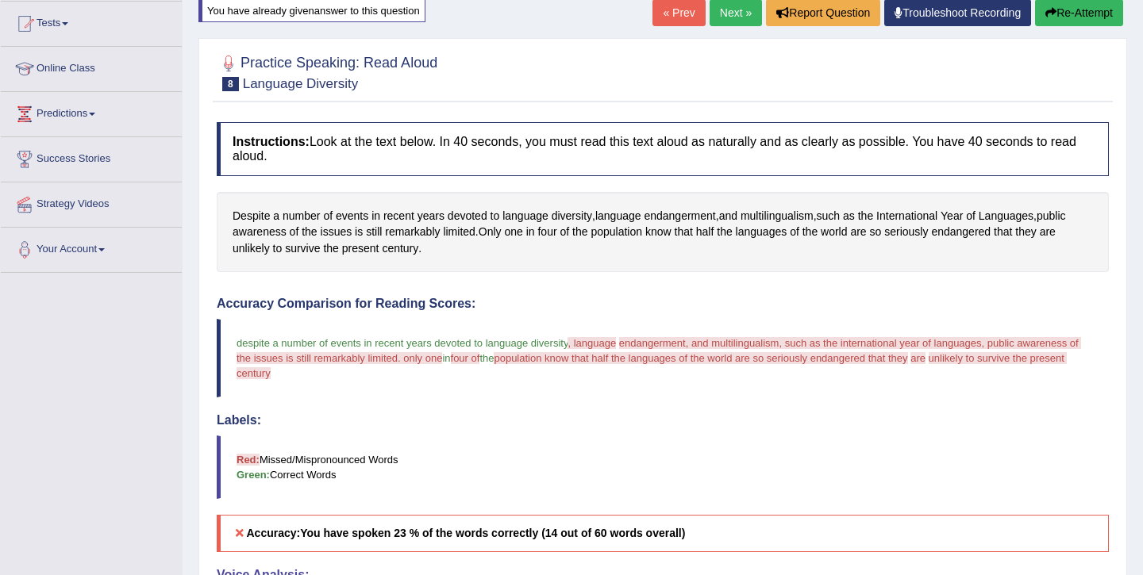
click at [1071, 21] on button "Re-Attempt" at bounding box center [1079, 12] width 88 height 27
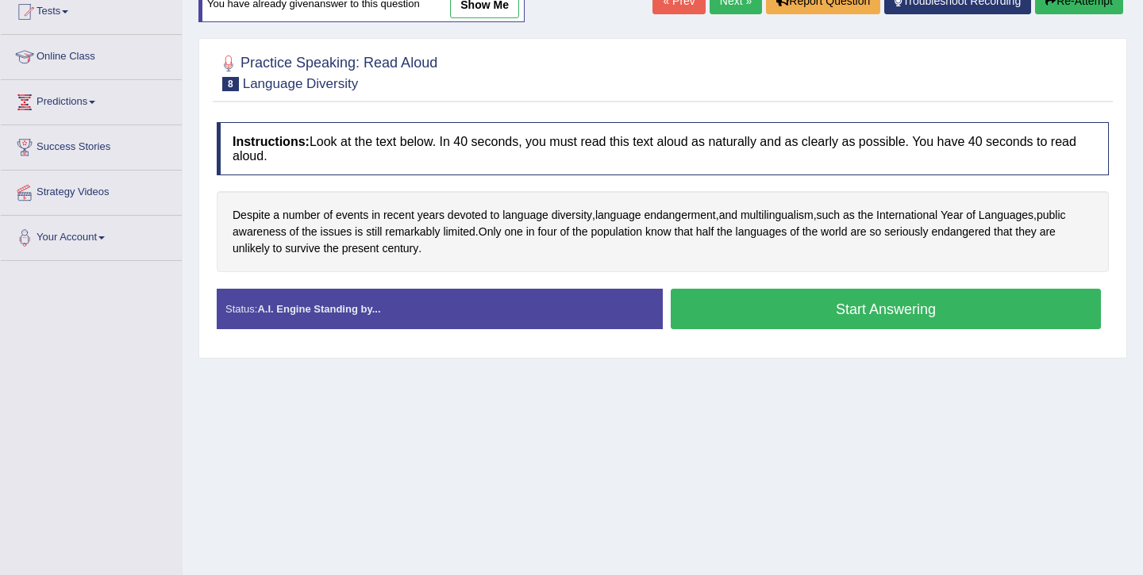
click at [702, 332] on div "Start Answering" at bounding box center [886, 311] width 446 height 44
click at [693, 213] on span "endangerment" at bounding box center [679, 215] width 71 height 17
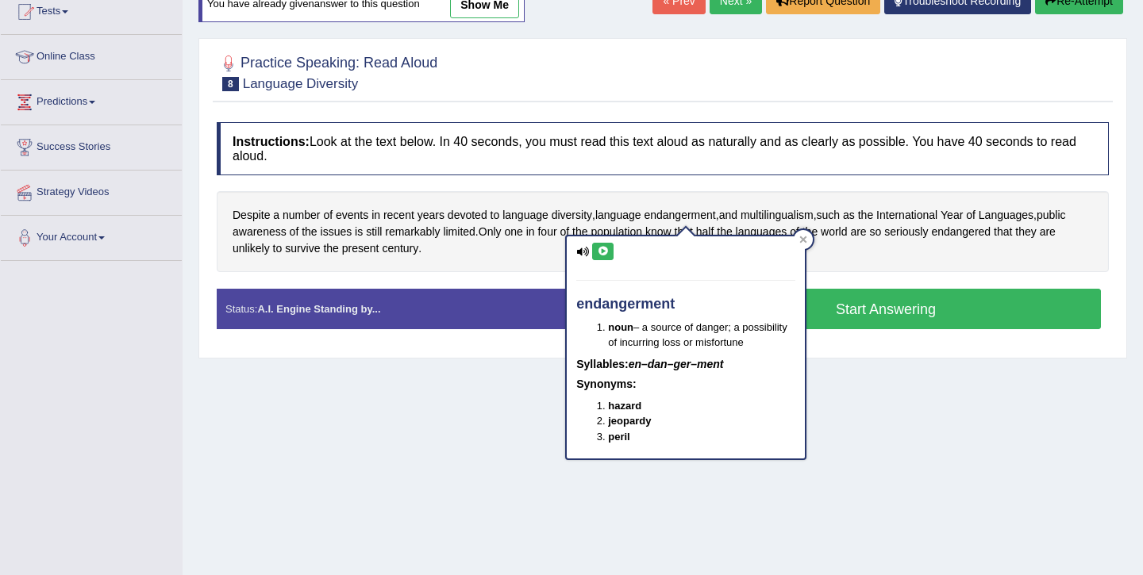
click at [602, 252] on icon at bounding box center [603, 252] width 12 height 10
click at [802, 238] on icon at bounding box center [803, 239] width 7 height 7
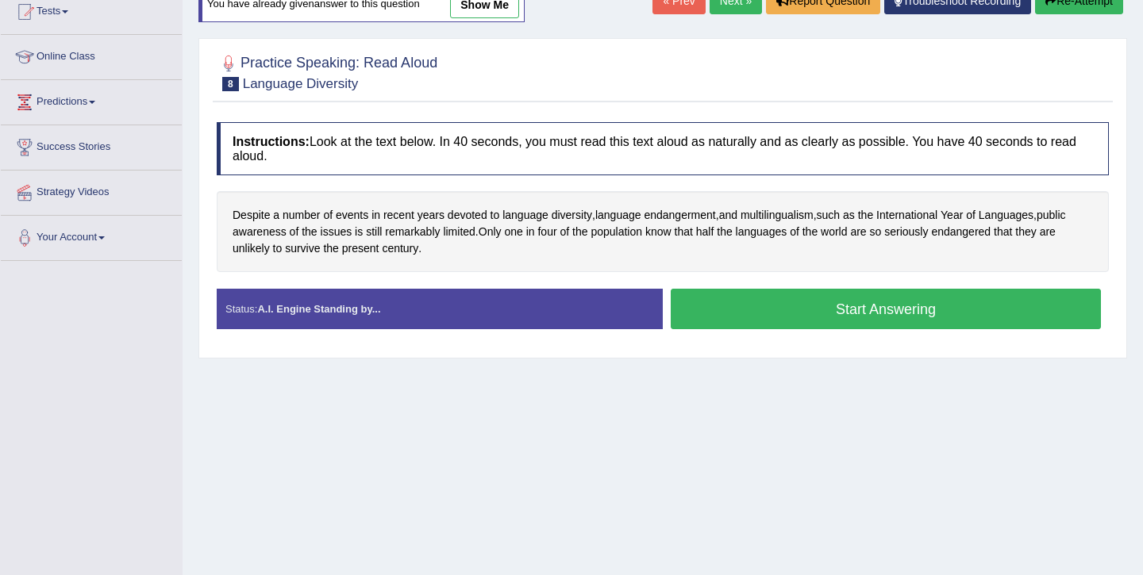
scroll to position [171, 0]
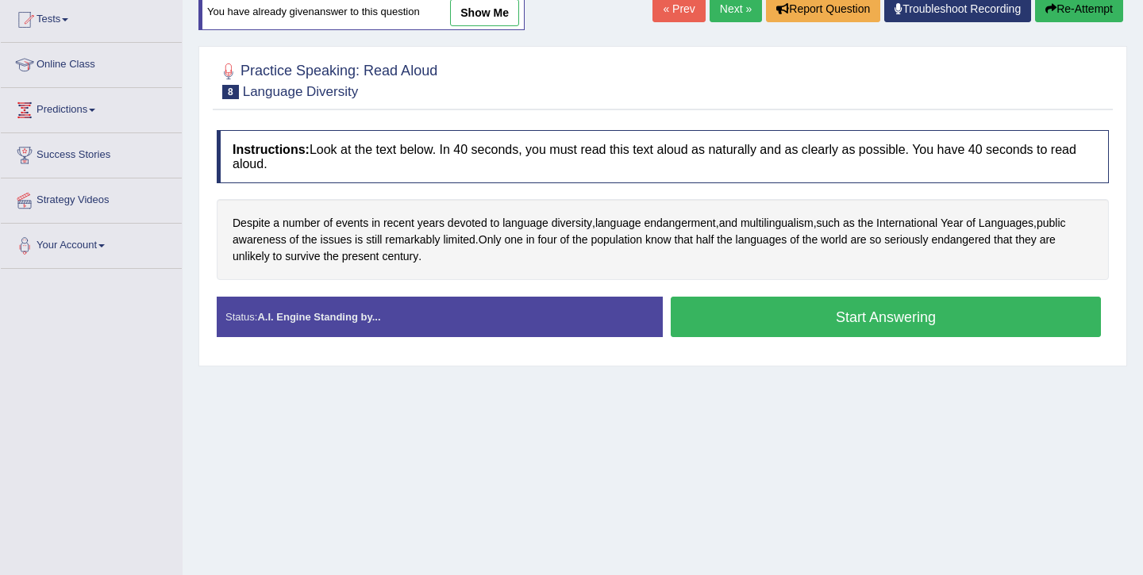
click at [848, 319] on button "Start Answering" at bounding box center [886, 317] width 430 height 40
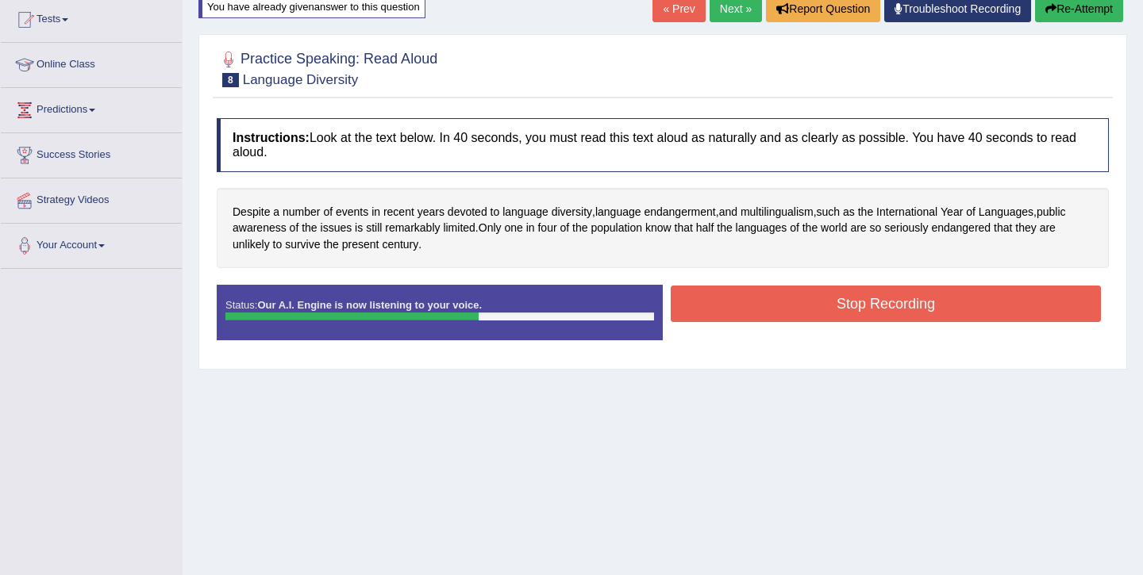
click at [895, 306] on button "Stop Recording" at bounding box center [886, 304] width 430 height 37
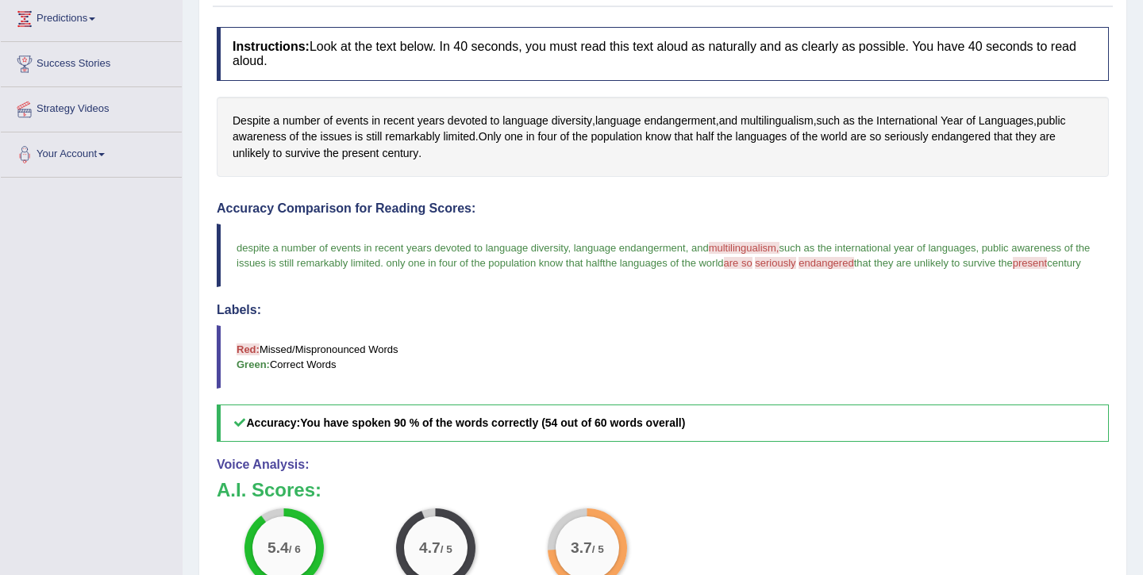
scroll to position [125, 0]
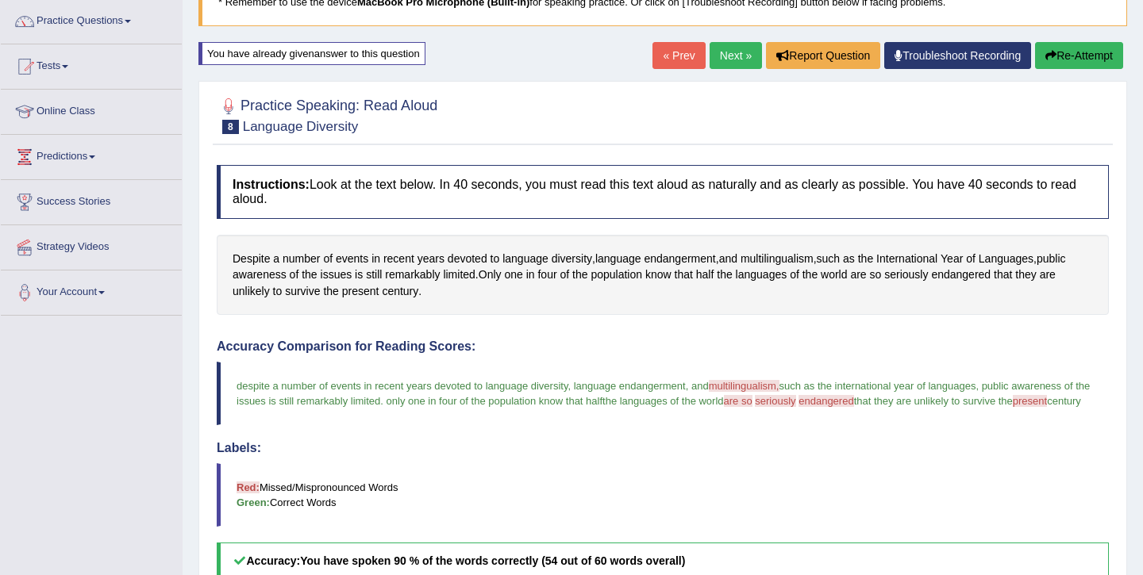
click at [718, 61] on link "Next »" at bounding box center [735, 55] width 52 height 27
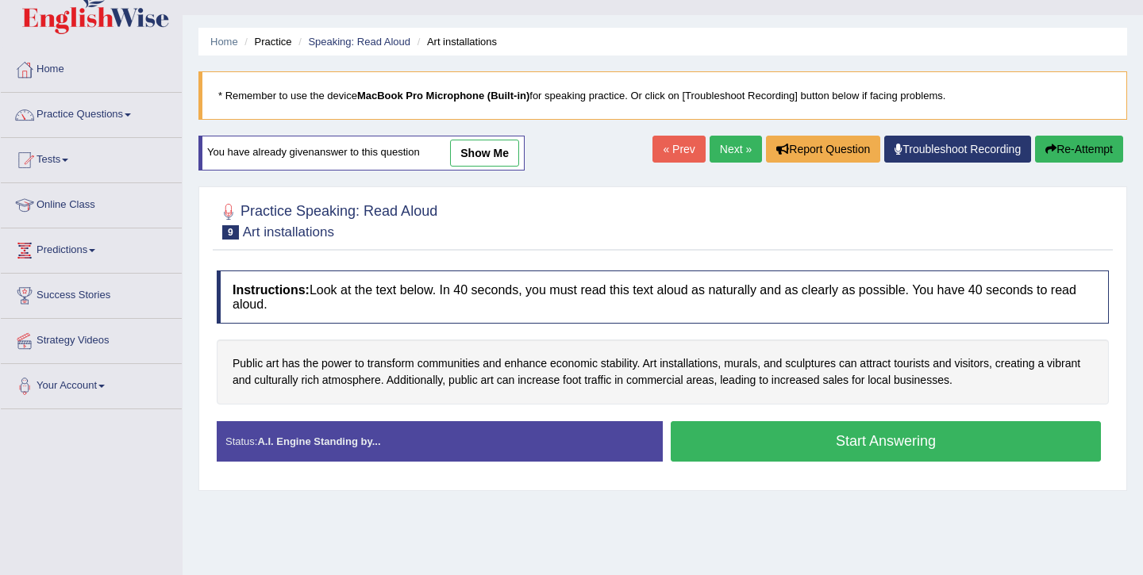
scroll to position [34, 0]
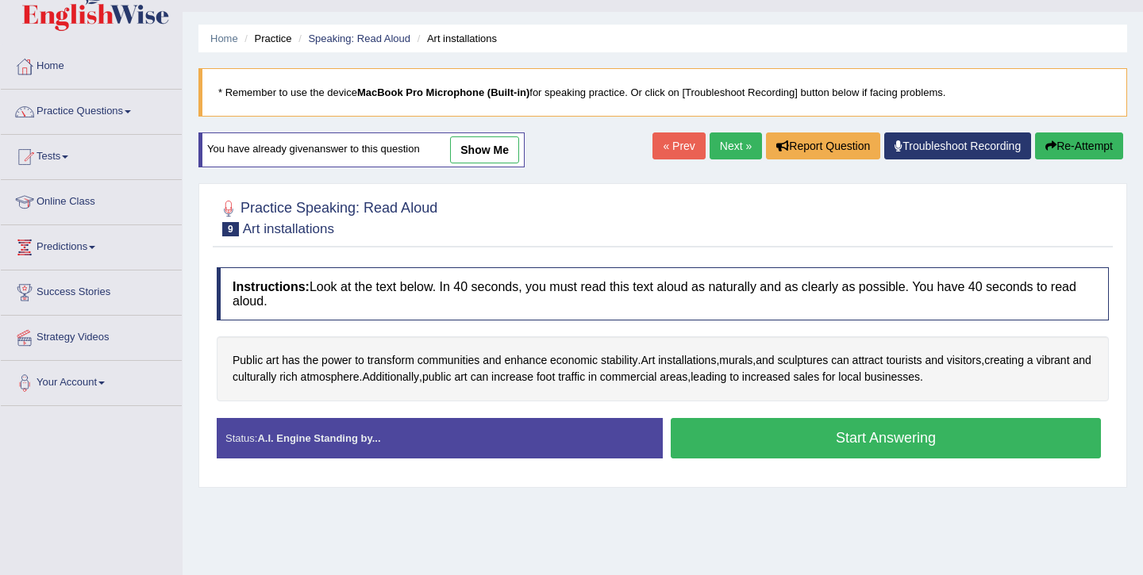
click at [821, 428] on button "Start Answering" at bounding box center [886, 438] width 430 height 40
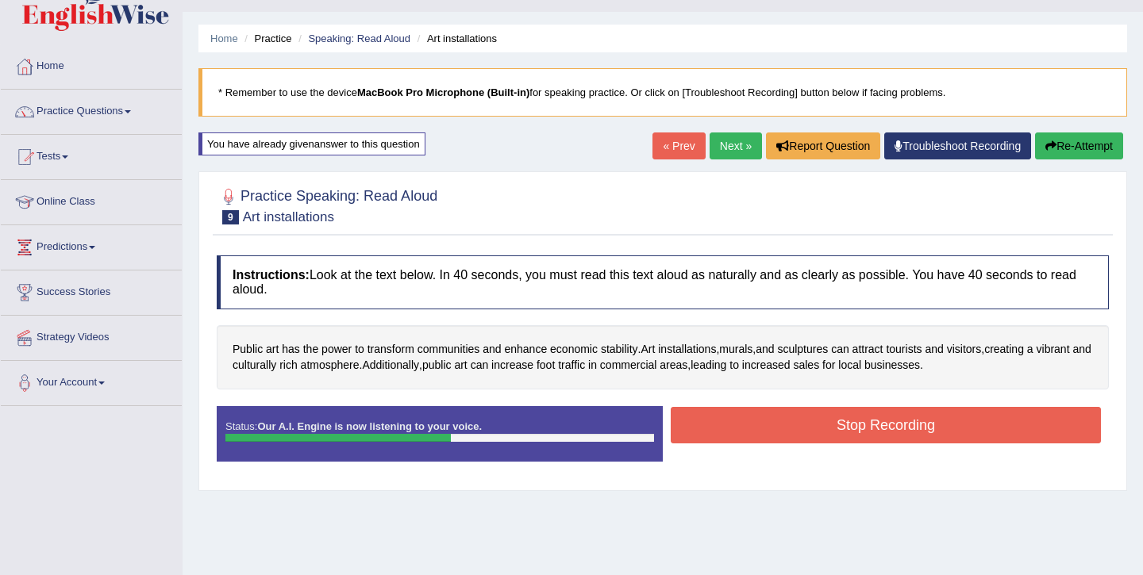
click at [844, 431] on button "Stop Recording" at bounding box center [886, 425] width 430 height 37
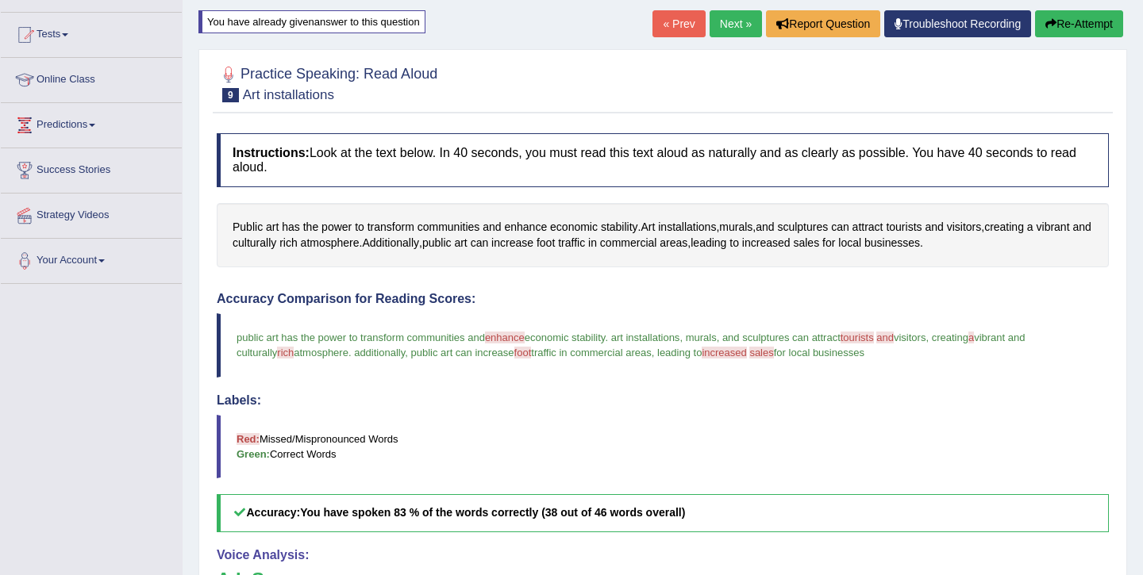
scroll to position [160, 0]
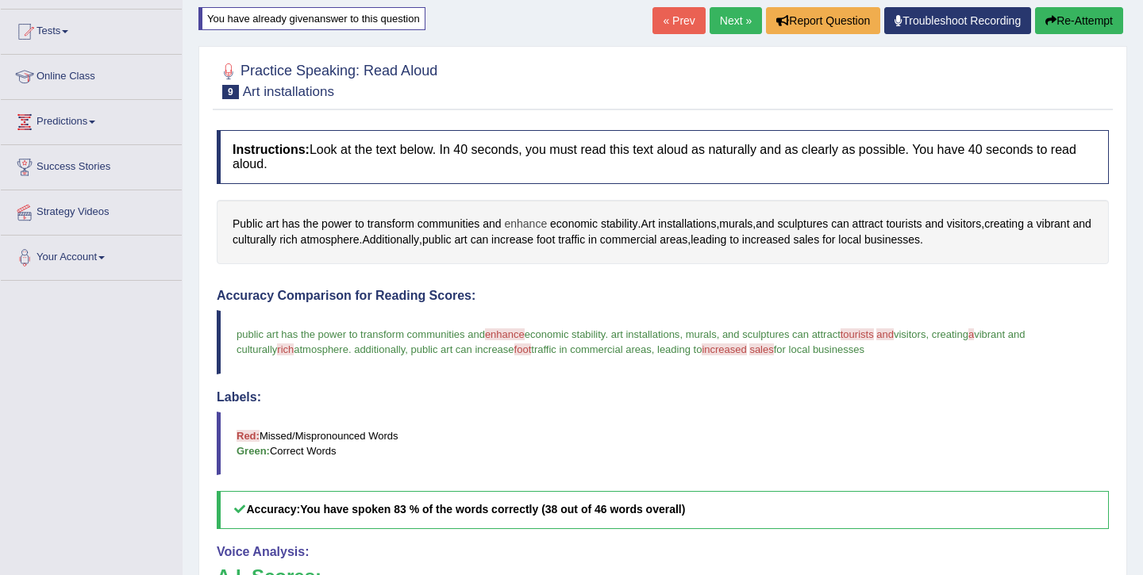
click at [538, 221] on span "enhance" at bounding box center [525, 224] width 43 height 17
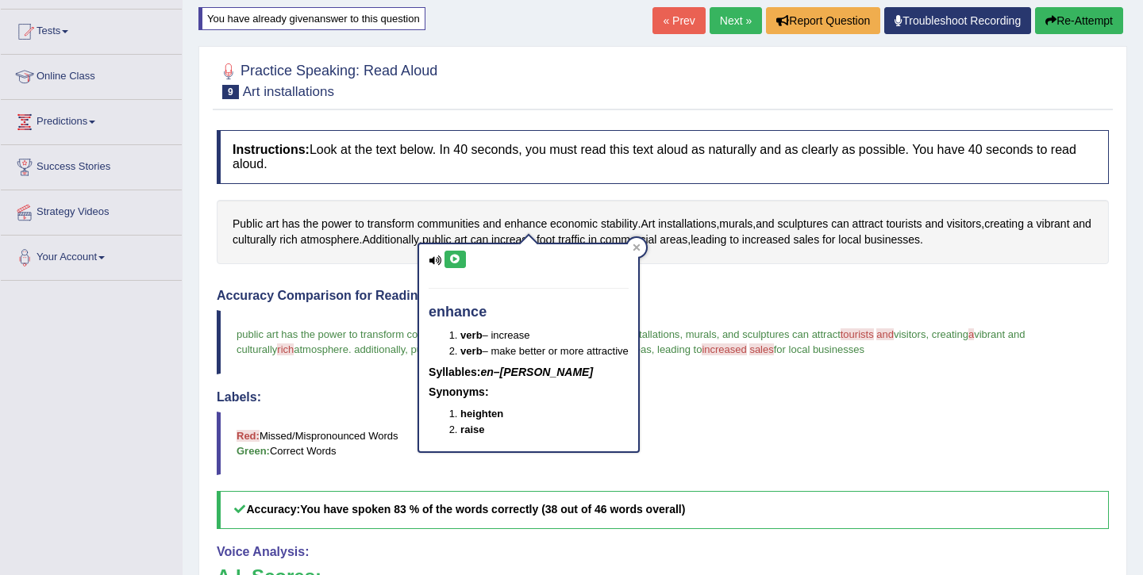
click at [456, 263] on icon at bounding box center [455, 260] width 12 height 10
click at [709, 296] on h4 "Accuracy Comparison for Reading Scores:" at bounding box center [663, 296] width 892 height 14
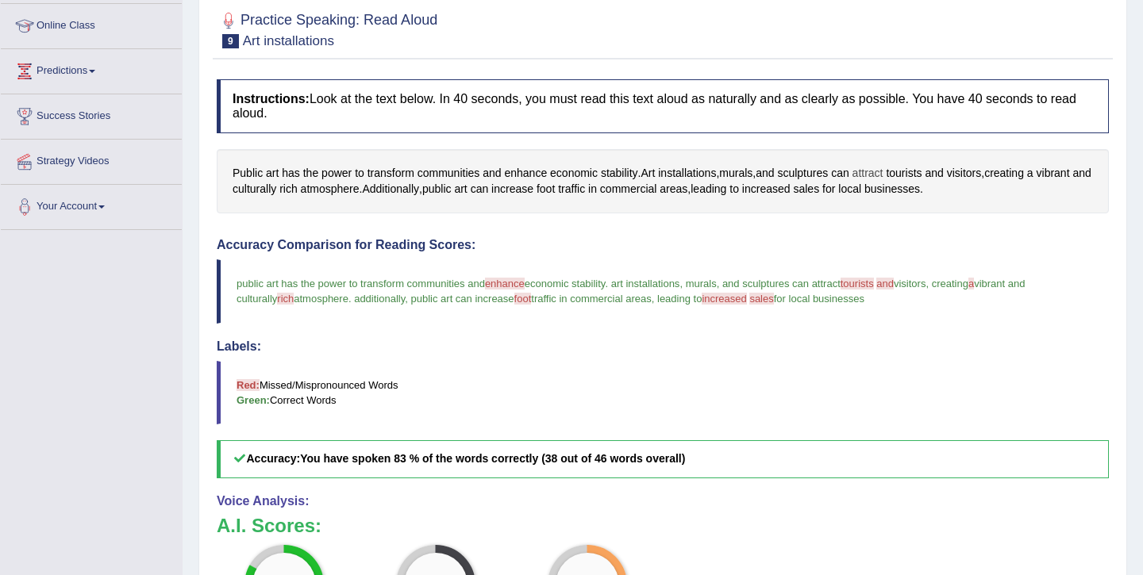
scroll to position [158, 0]
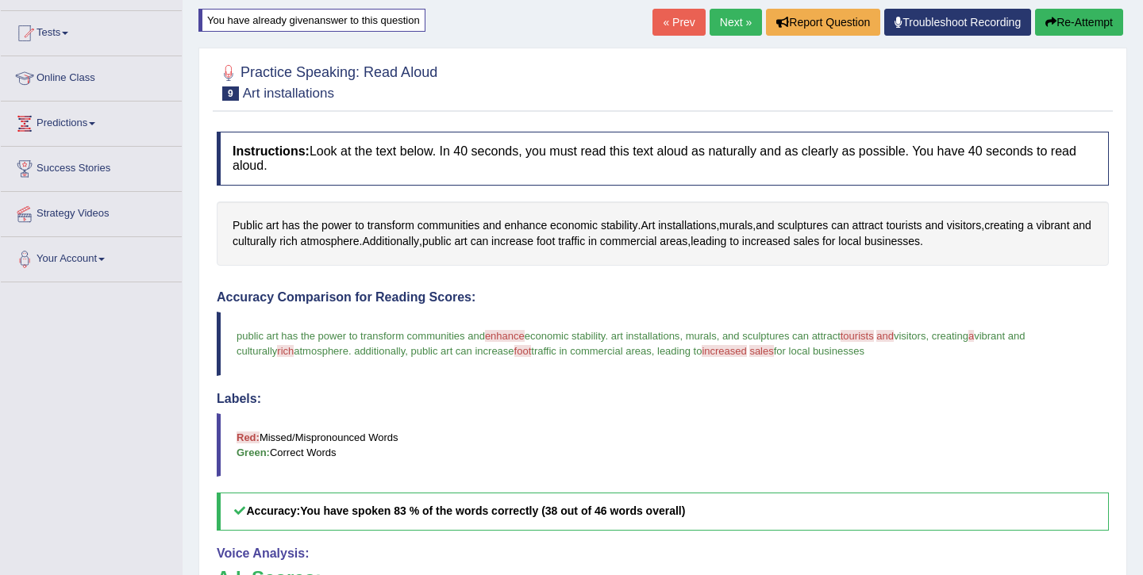
click at [1088, 17] on button "Re-Attempt" at bounding box center [1079, 22] width 88 height 27
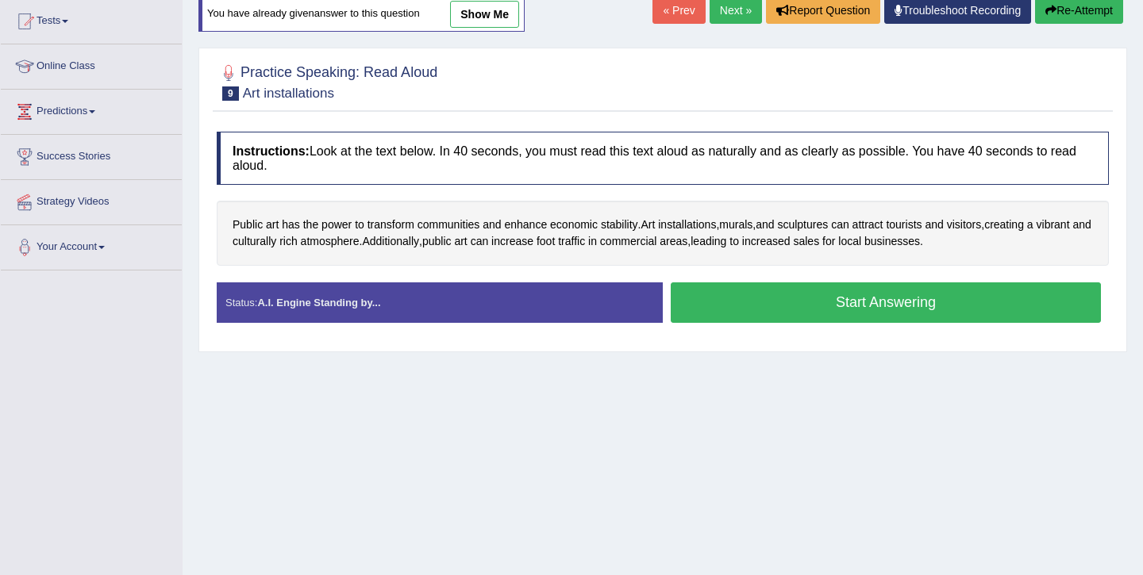
scroll to position [183, 0]
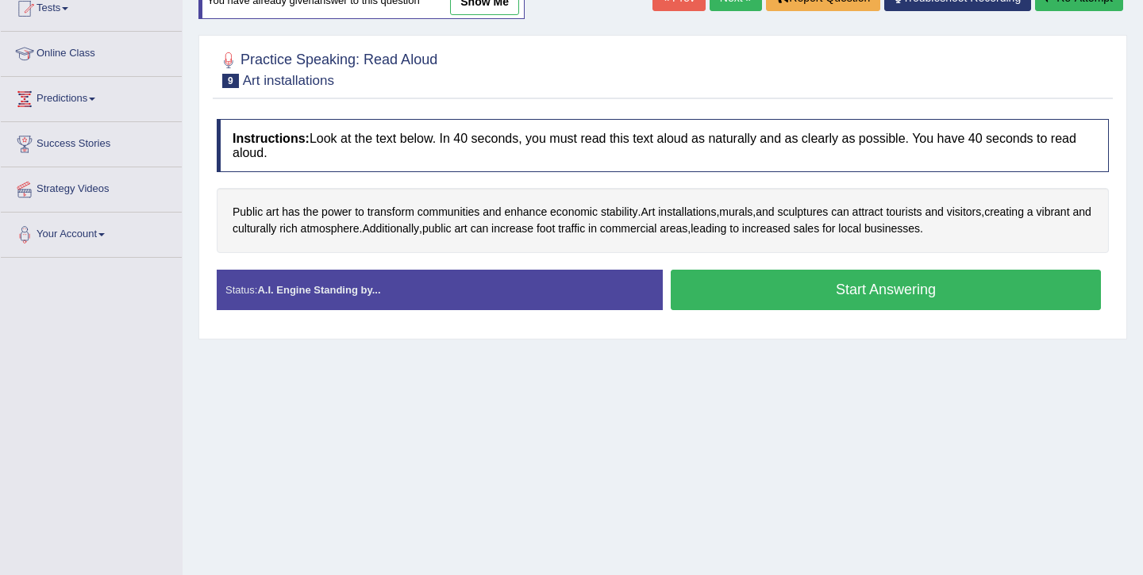
click at [792, 288] on button "Start Answering" at bounding box center [886, 290] width 430 height 40
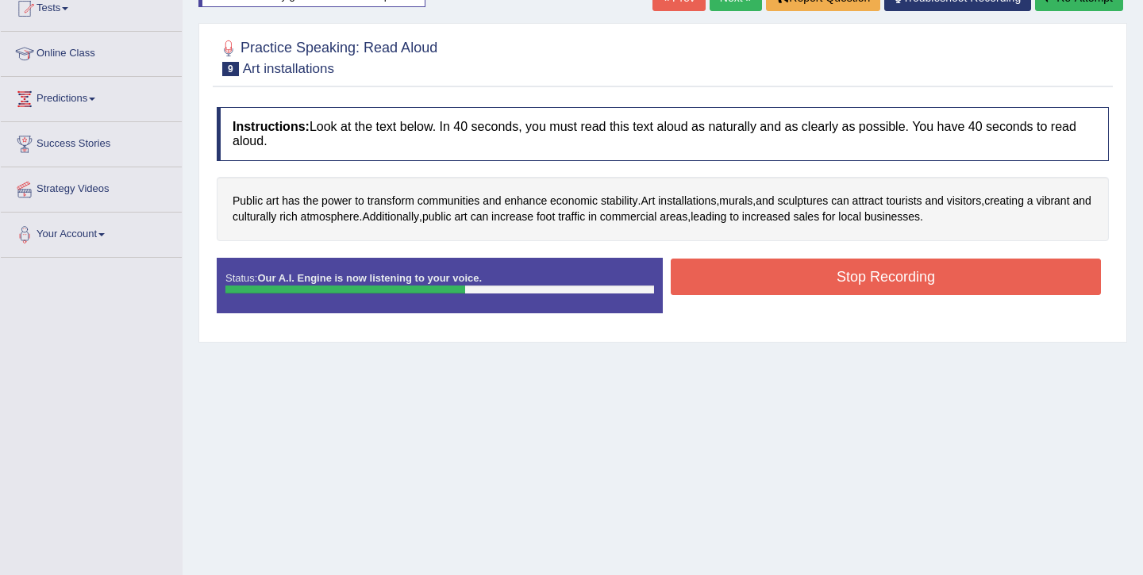
click at [805, 287] on button "Stop Recording" at bounding box center [886, 277] width 430 height 37
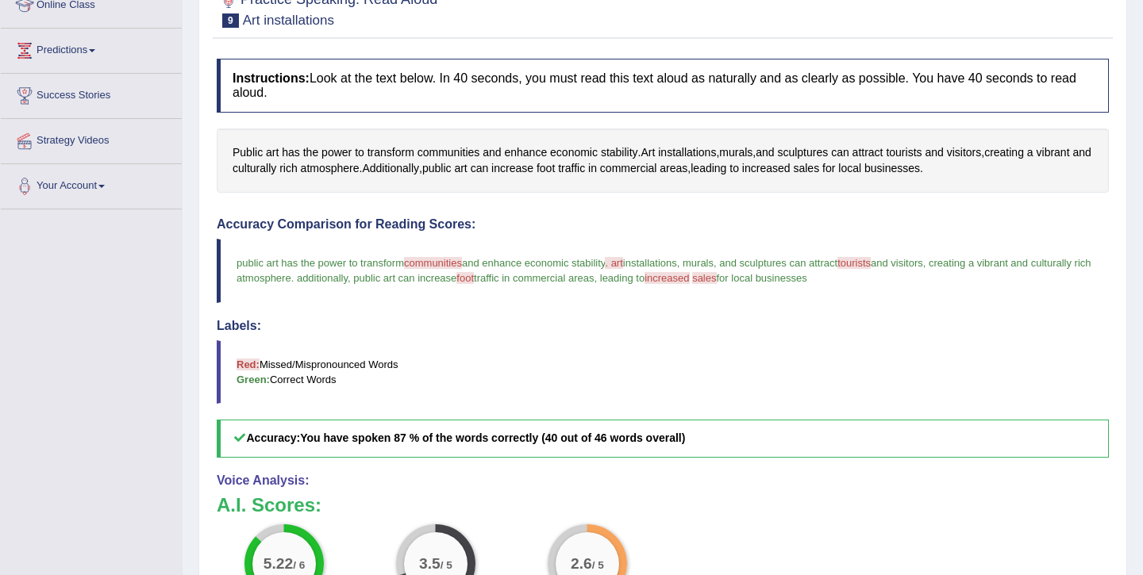
scroll to position [226, 0]
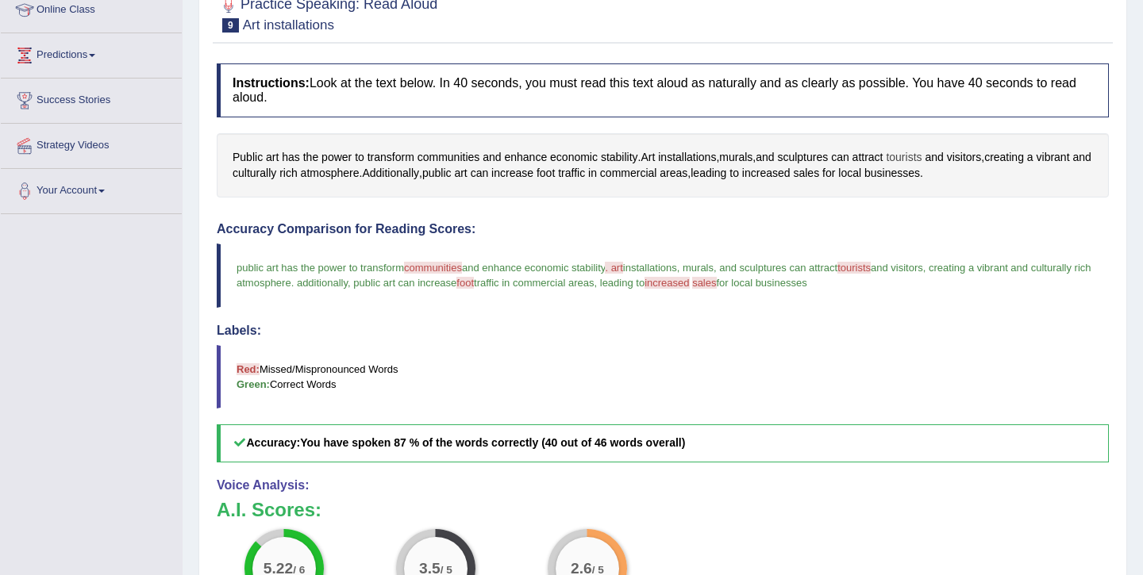
click at [921, 154] on span "tourists" at bounding box center [904, 157] width 36 height 17
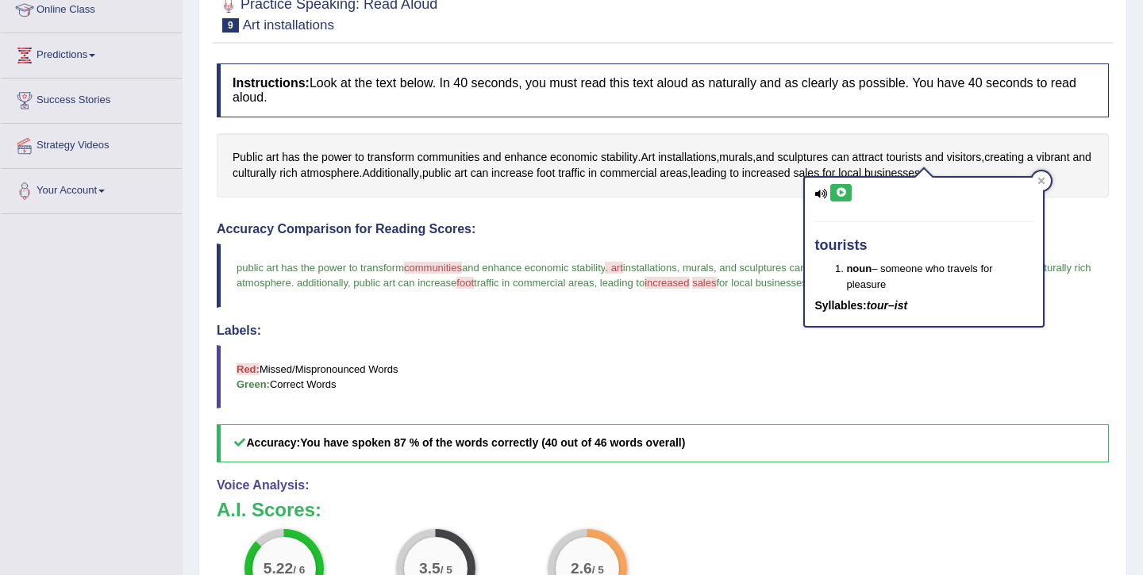
click at [842, 194] on icon at bounding box center [841, 193] width 12 height 10
click at [840, 192] on icon at bounding box center [841, 193] width 12 height 10
click at [1042, 183] on icon at bounding box center [1041, 181] width 8 height 8
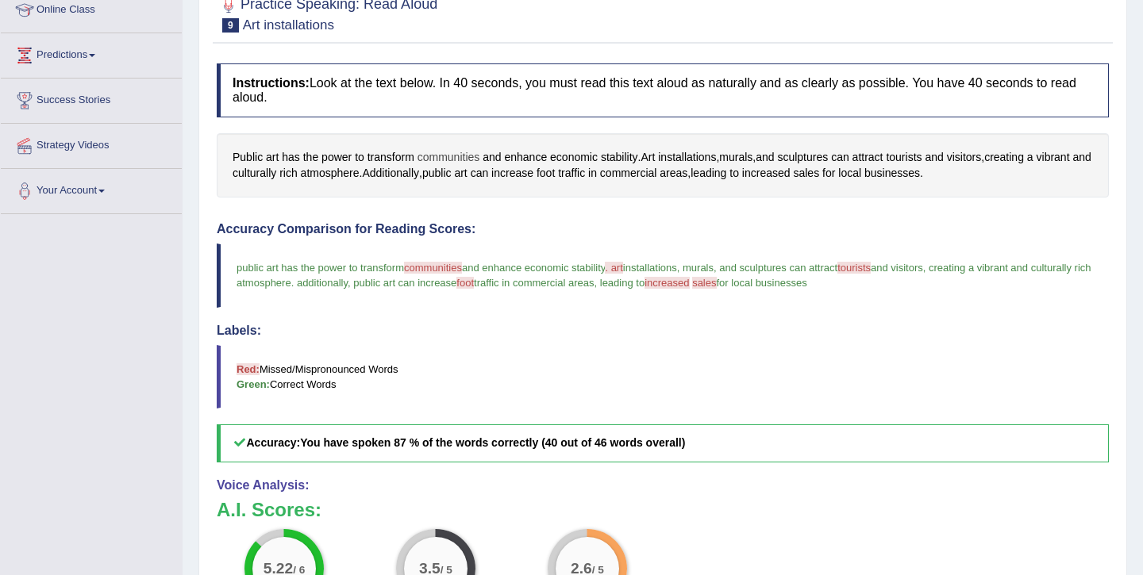
click at [459, 156] on span "communities" at bounding box center [448, 157] width 63 height 17
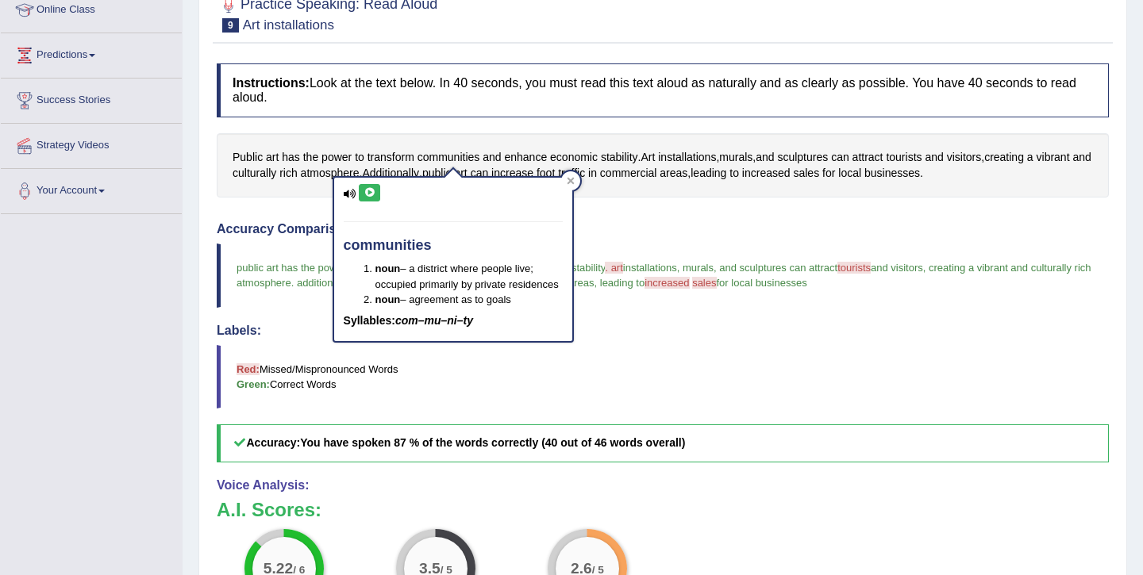
click at [368, 193] on icon at bounding box center [369, 193] width 12 height 10
click at [571, 179] on icon at bounding box center [571, 181] width 8 height 8
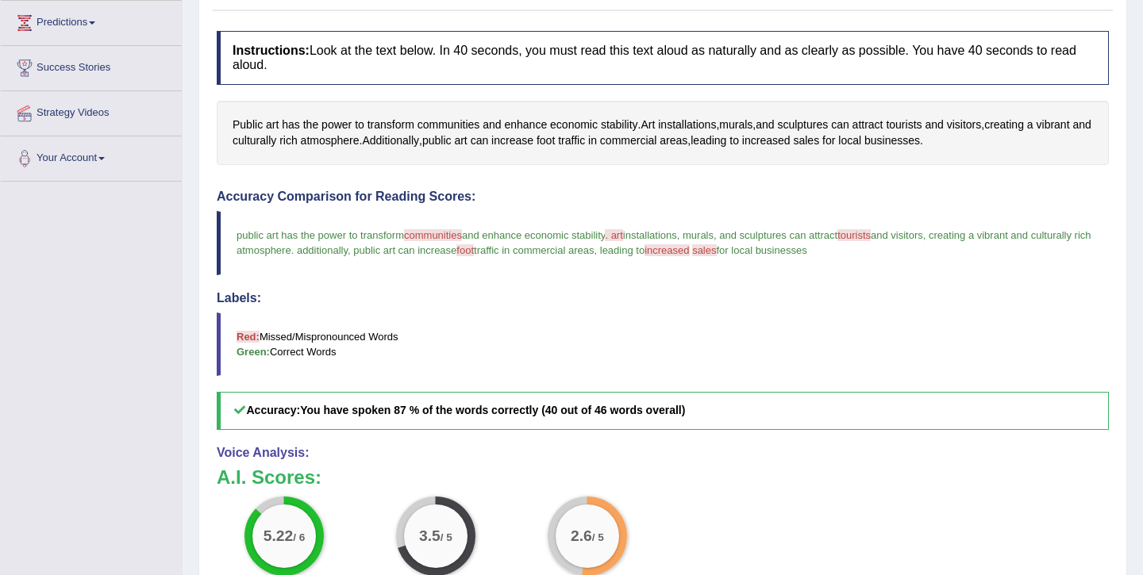
scroll to position [260, 0]
click at [555, 137] on span "foot" at bounding box center [545, 139] width 18 height 17
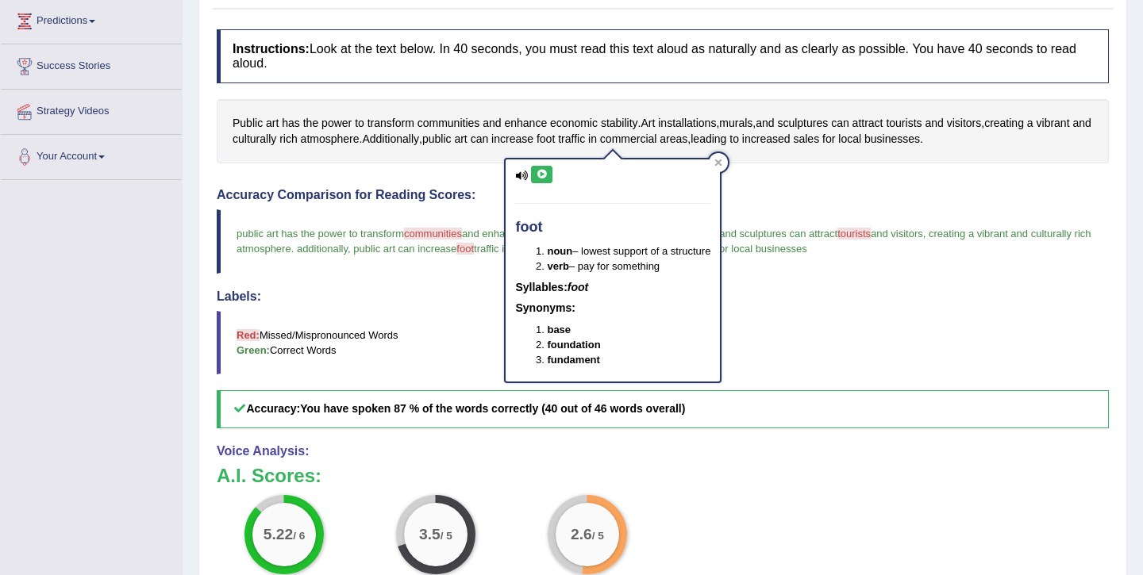
click at [546, 181] on button at bounding box center [541, 174] width 21 height 17
click at [544, 173] on icon at bounding box center [542, 175] width 12 height 10
click at [722, 162] on icon at bounding box center [718, 163] width 8 height 8
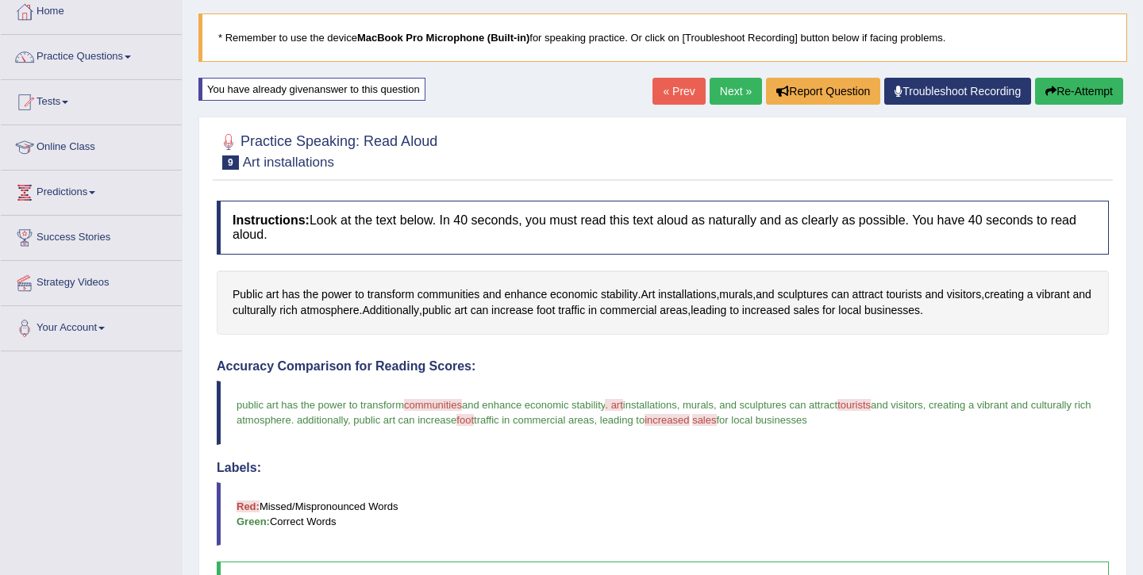
scroll to position [70, 0]
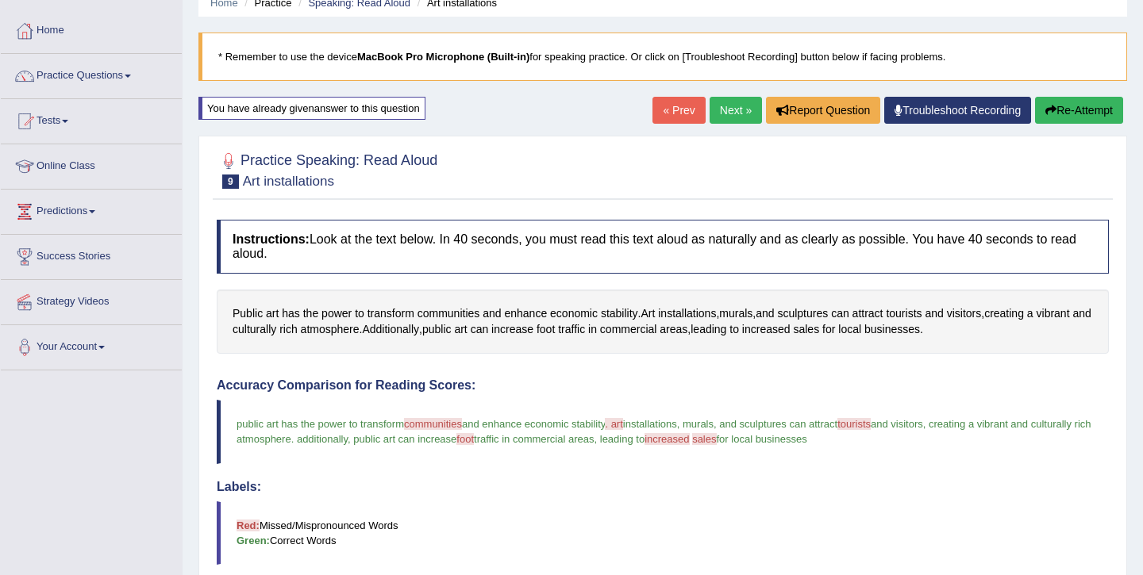
click at [1073, 107] on button "Re-Attempt" at bounding box center [1079, 110] width 88 height 27
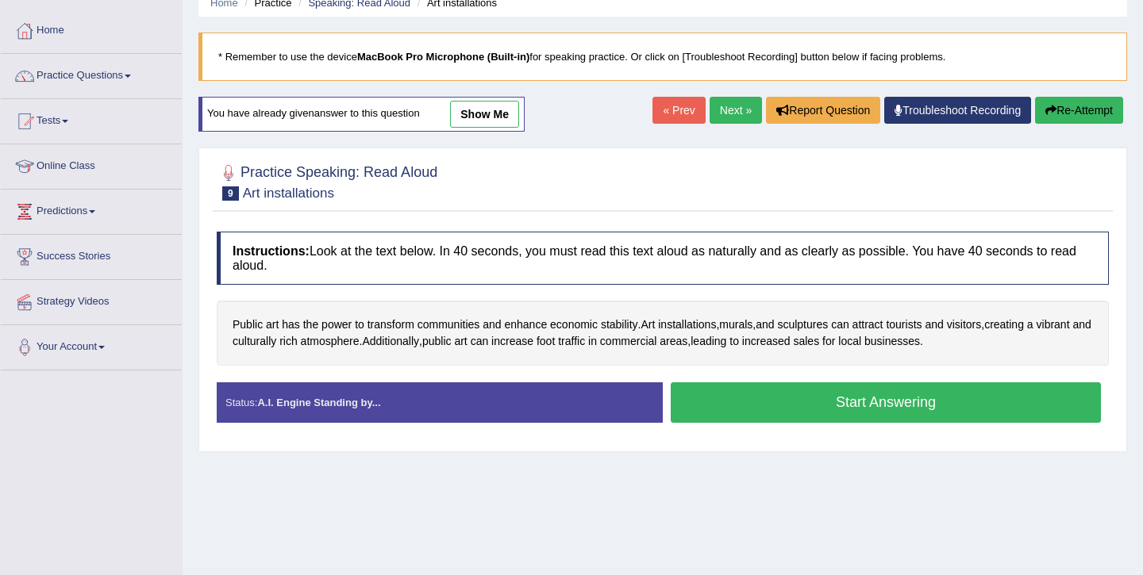
click at [823, 413] on button "Start Answering" at bounding box center [886, 403] width 430 height 40
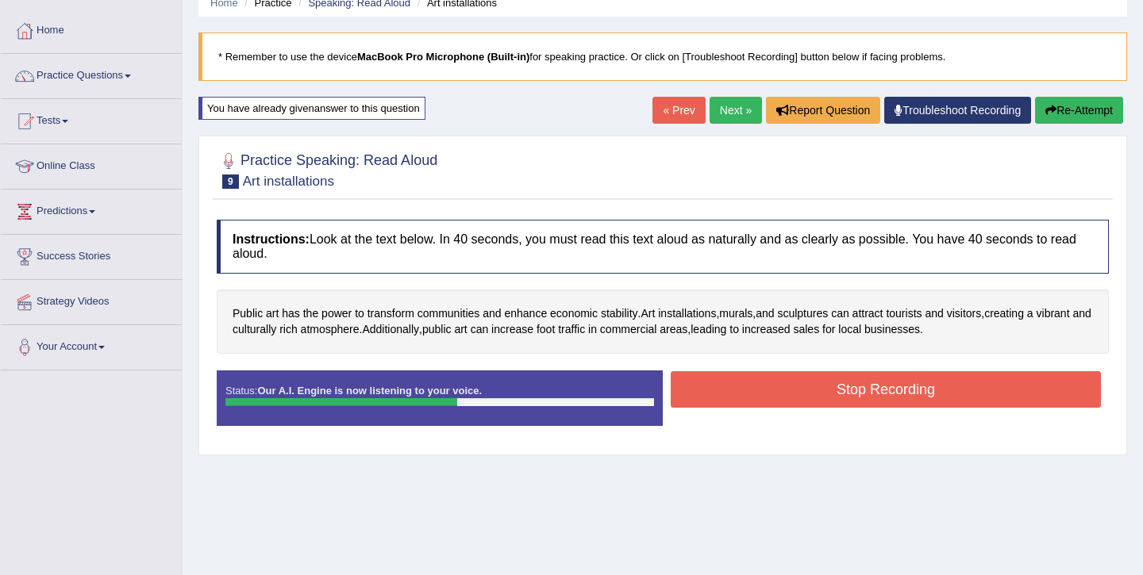
click at [837, 394] on button "Stop Recording" at bounding box center [886, 389] width 430 height 37
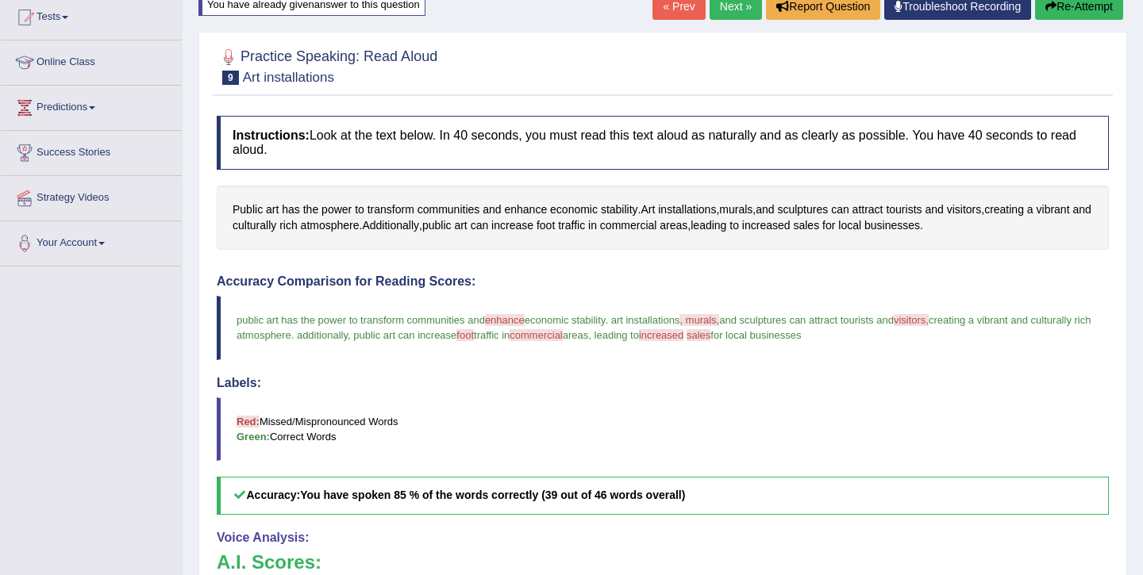
scroll to position [169, 0]
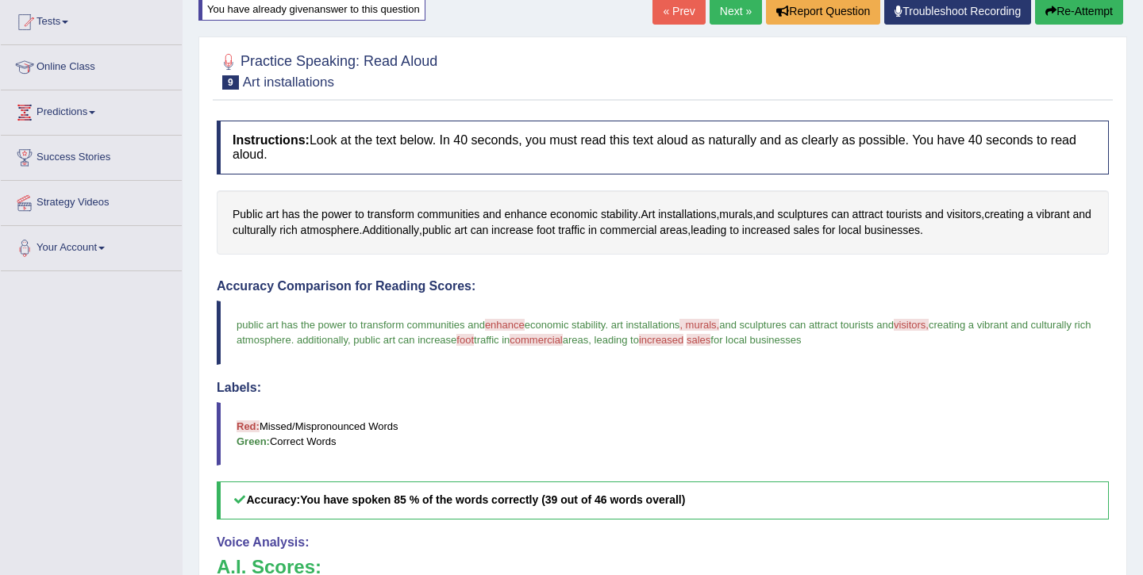
click at [1073, 10] on button "Re-Attempt" at bounding box center [1079, 11] width 88 height 27
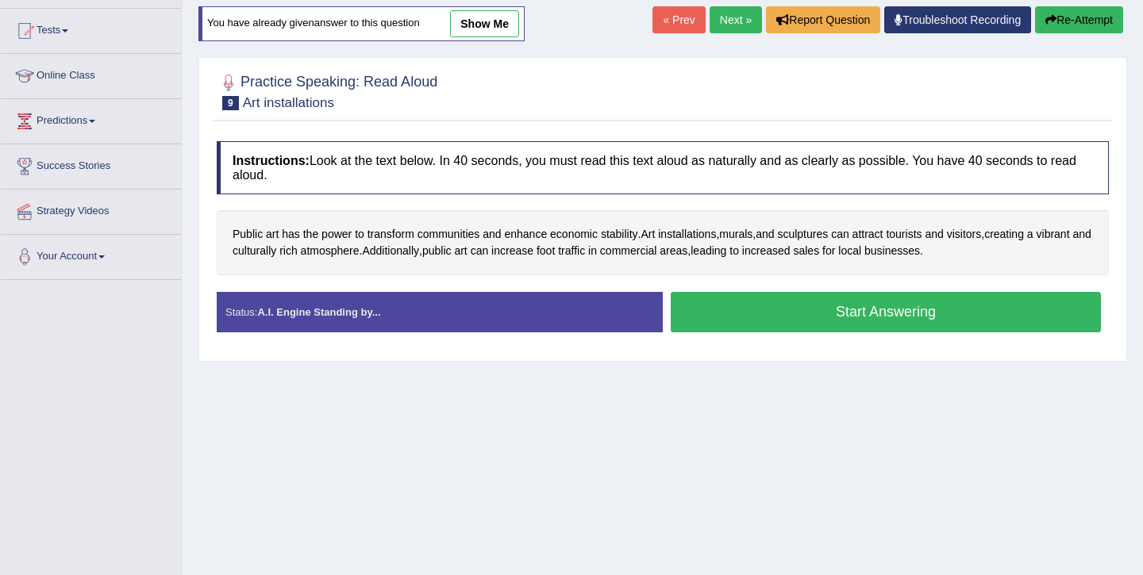
click at [833, 319] on button "Start Answering" at bounding box center [886, 312] width 430 height 40
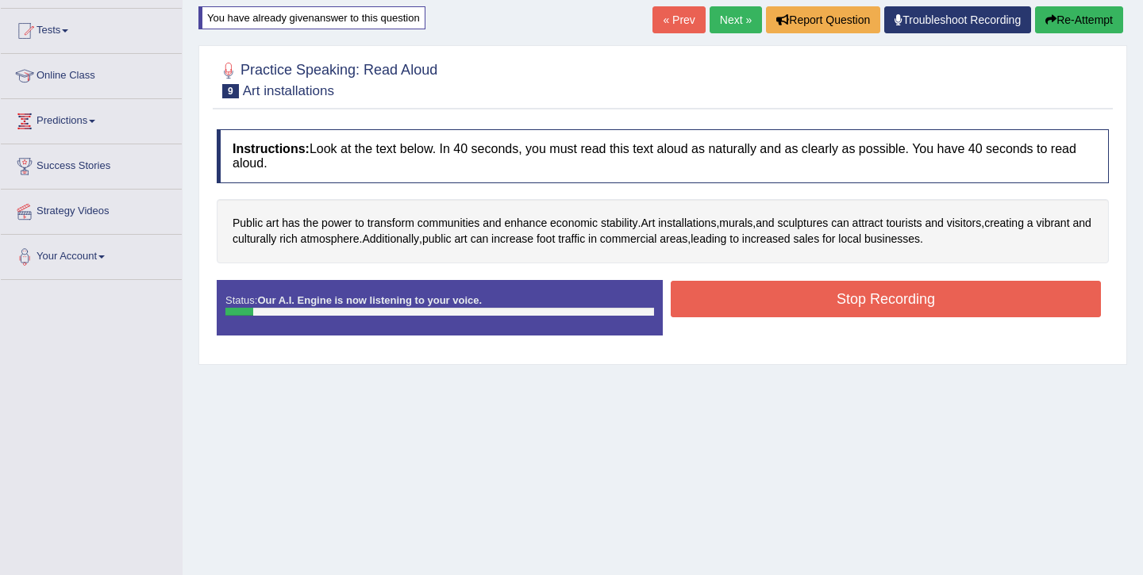
click at [1102, 28] on button "Re-Attempt" at bounding box center [1079, 19] width 88 height 27
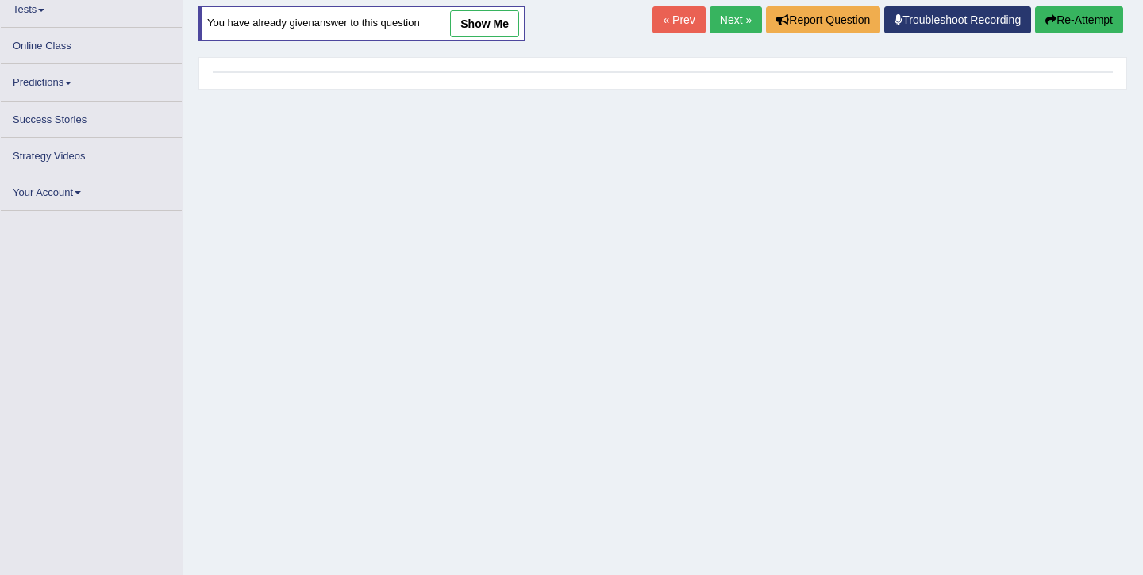
scroll to position [160, 0]
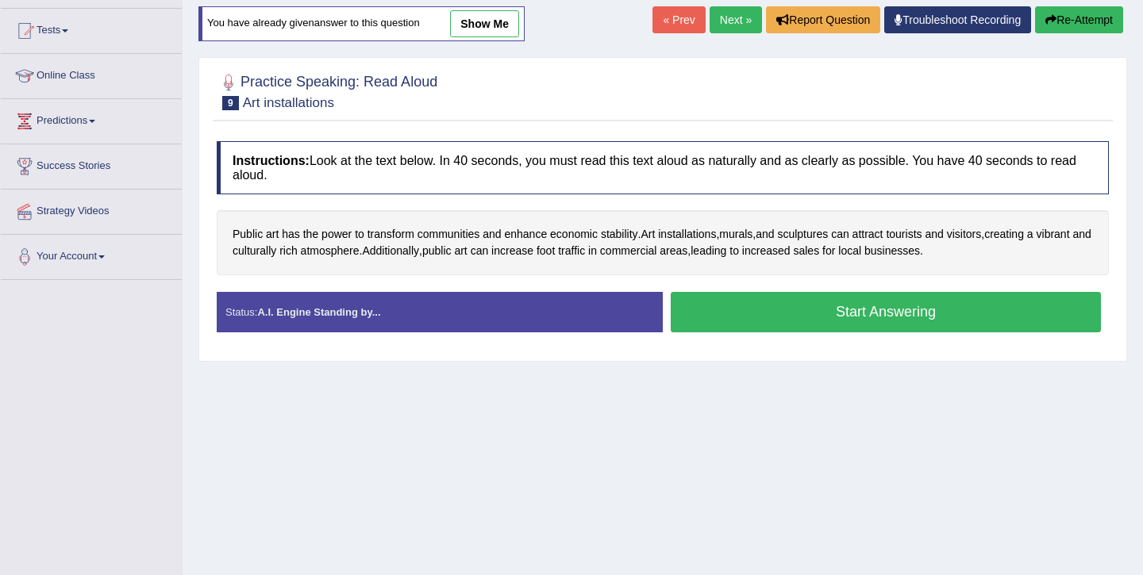
click at [761, 313] on button "Start Answering" at bounding box center [886, 312] width 430 height 40
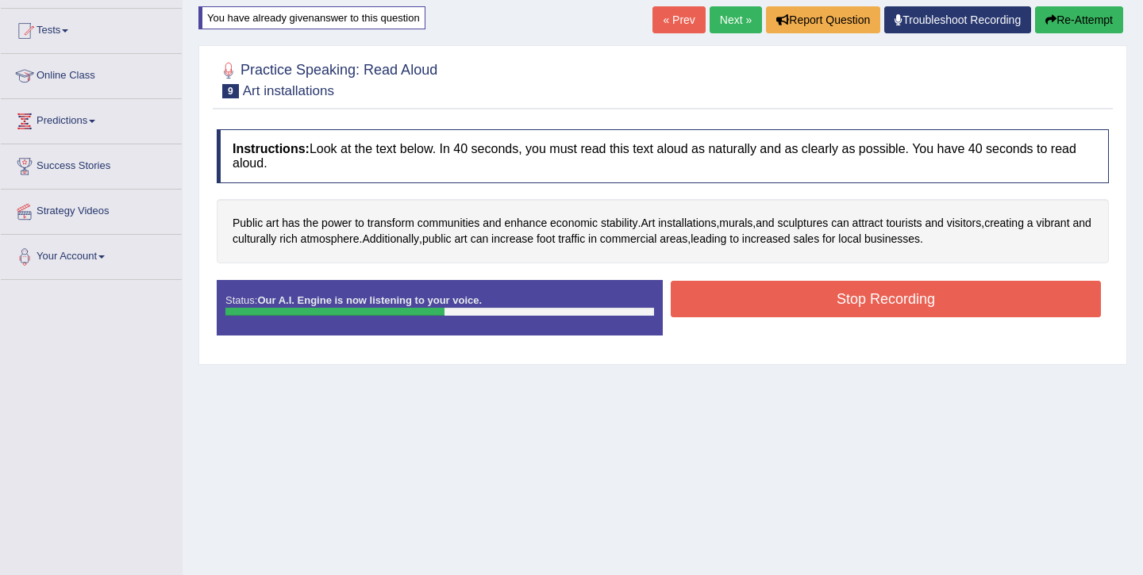
click at [818, 288] on button "Stop Recording" at bounding box center [886, 299] width 430 height 37
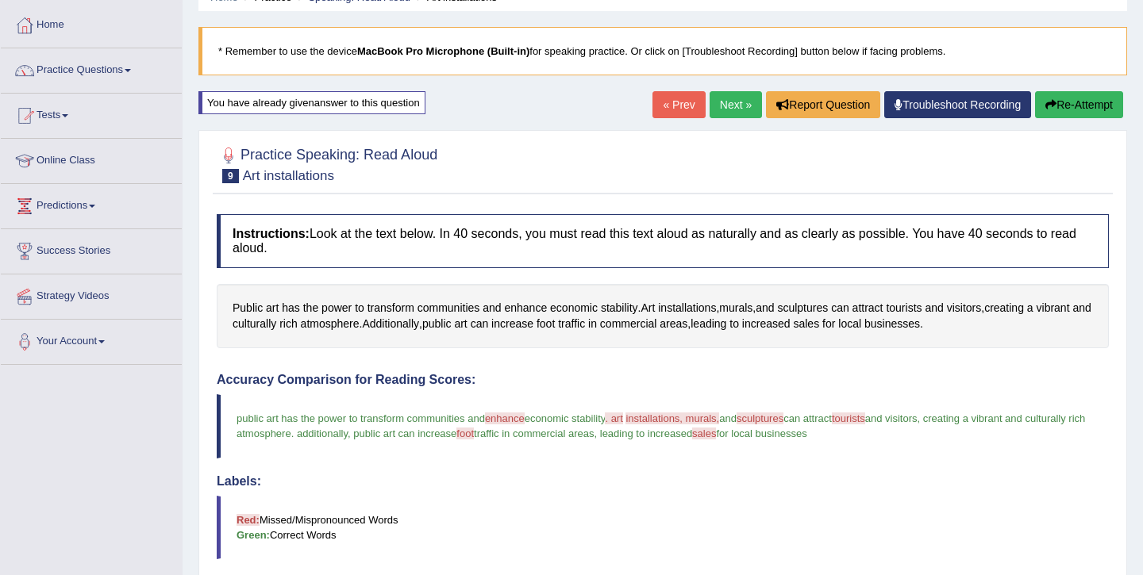
scroll to position [49, 0]
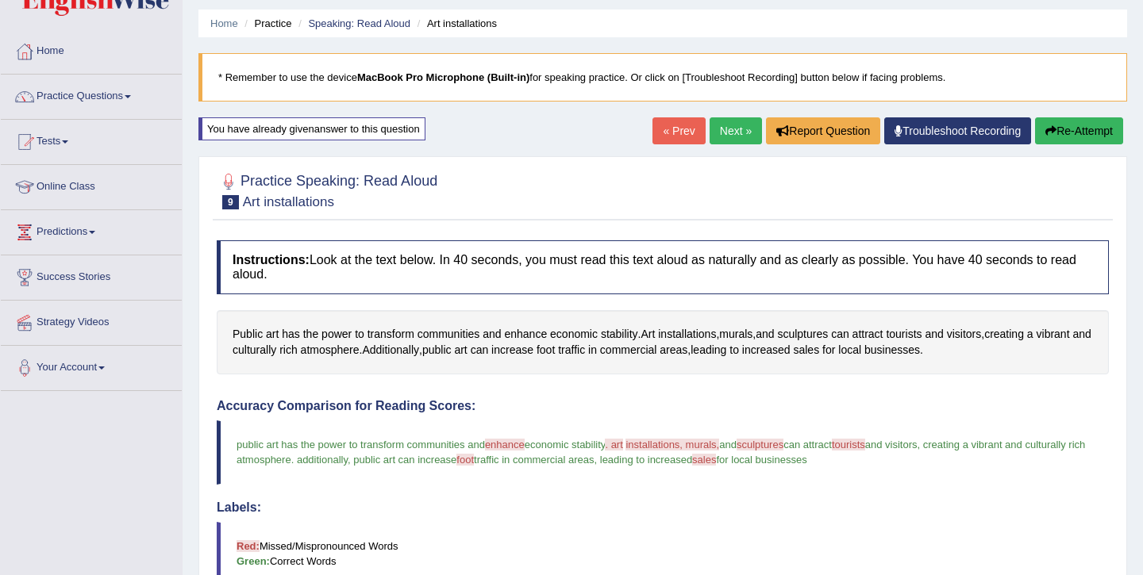
click at [743, 137] on link "Next »" at bounding box center [735, 130] width 52 height 27
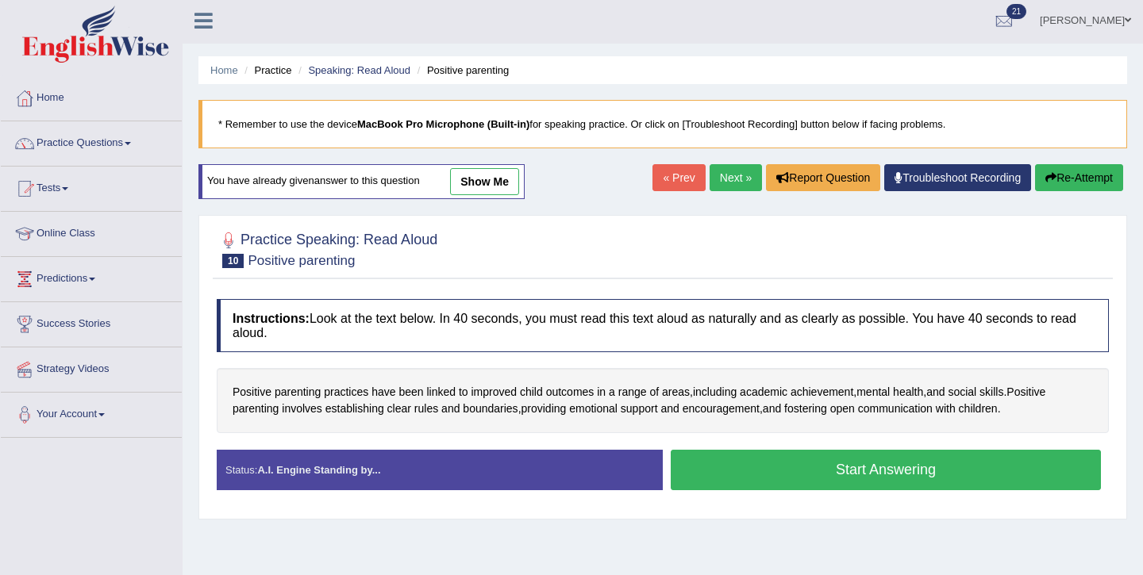
click at [779, 467] on button "Start Answering" at bounding box center [886, 470] width 430 height 40
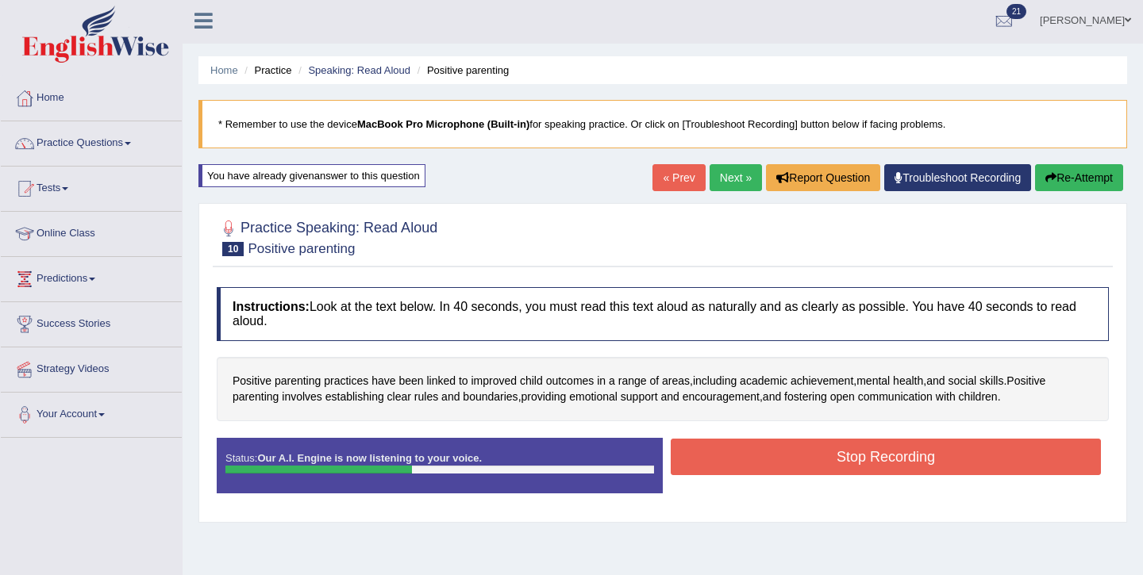
click at [840, 465] on button "Stop Recording" at bounding box center [886, 457] width 430 height 37
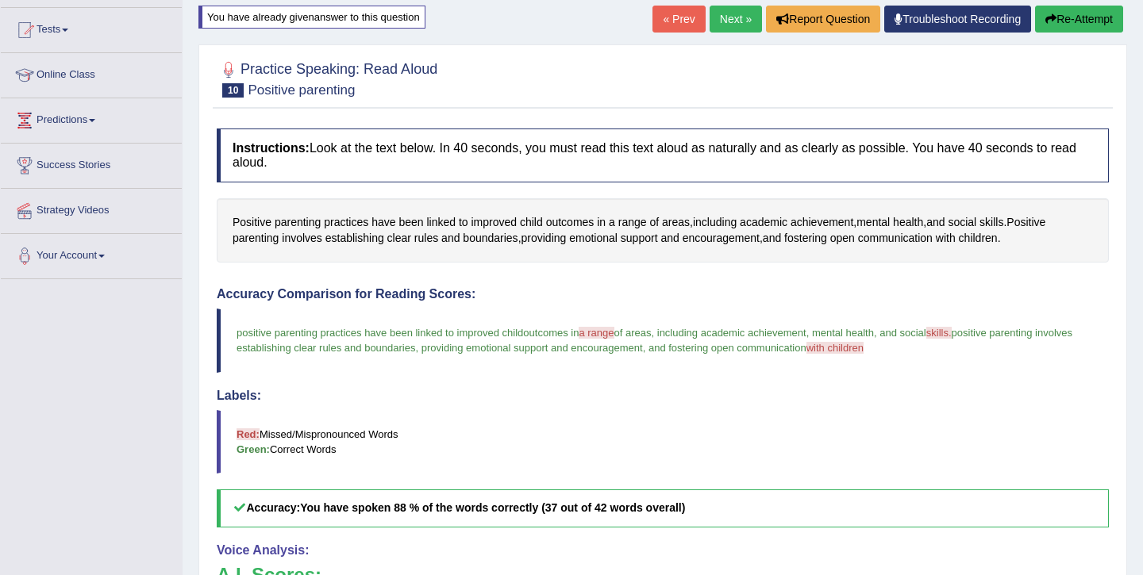
scroll to position [147, 0]
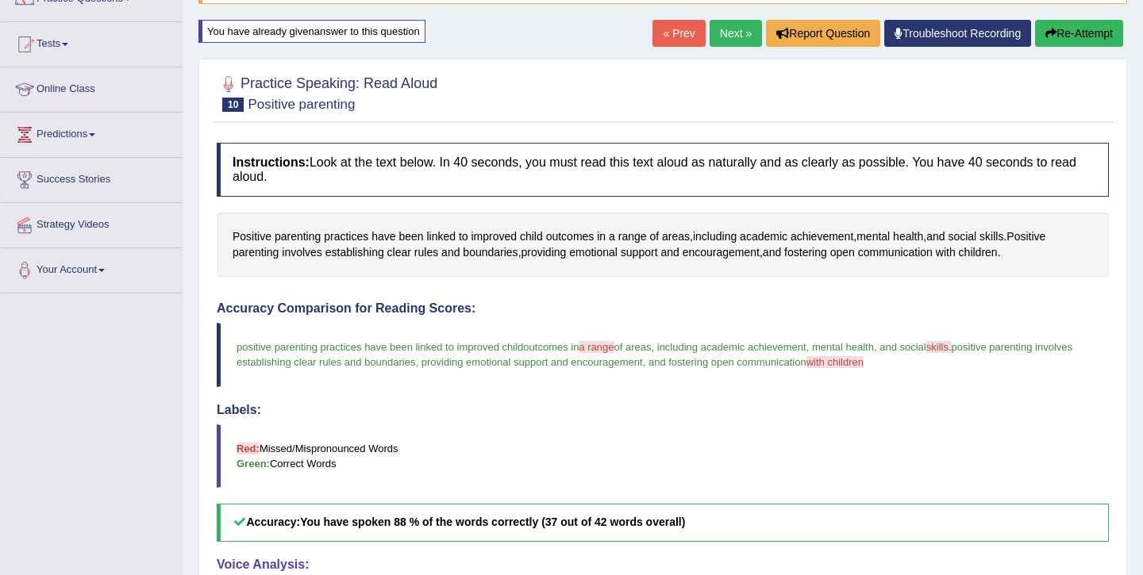
click at [744, 30] on link "Next »" at bounding box center [735, 33] width 52 height 27
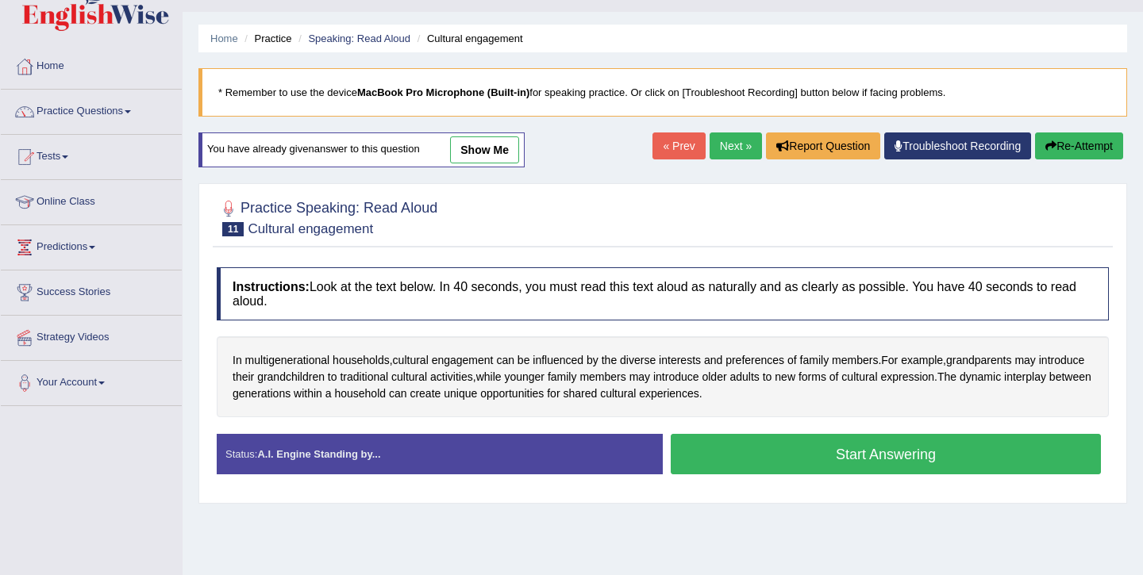
scroll to position [39, 0]
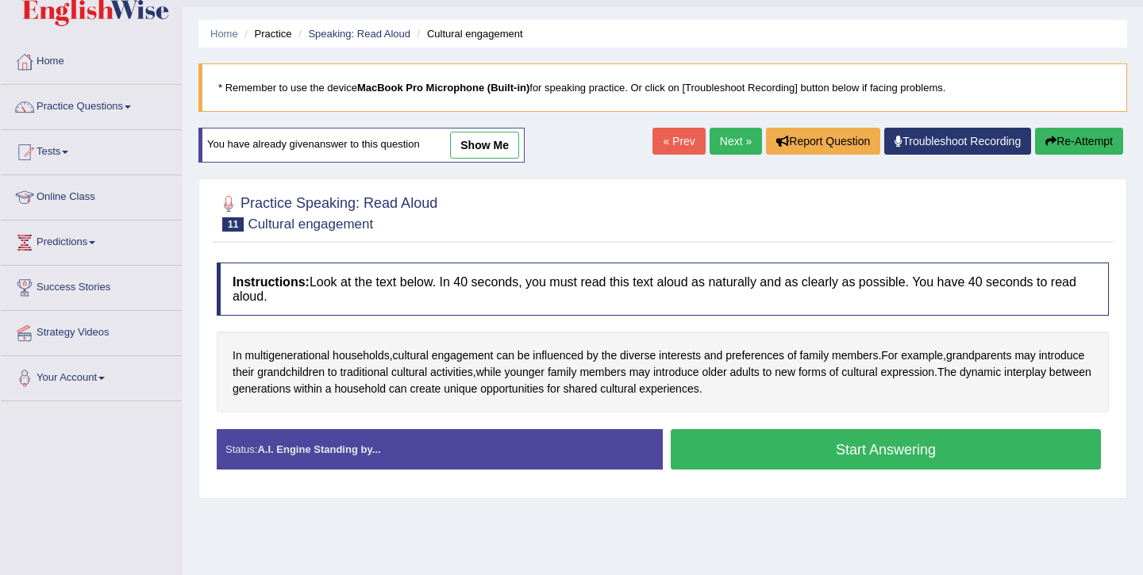
click at [774, 452] on button "Start Answering" at bounding box center [886, 449] width 430 height 40
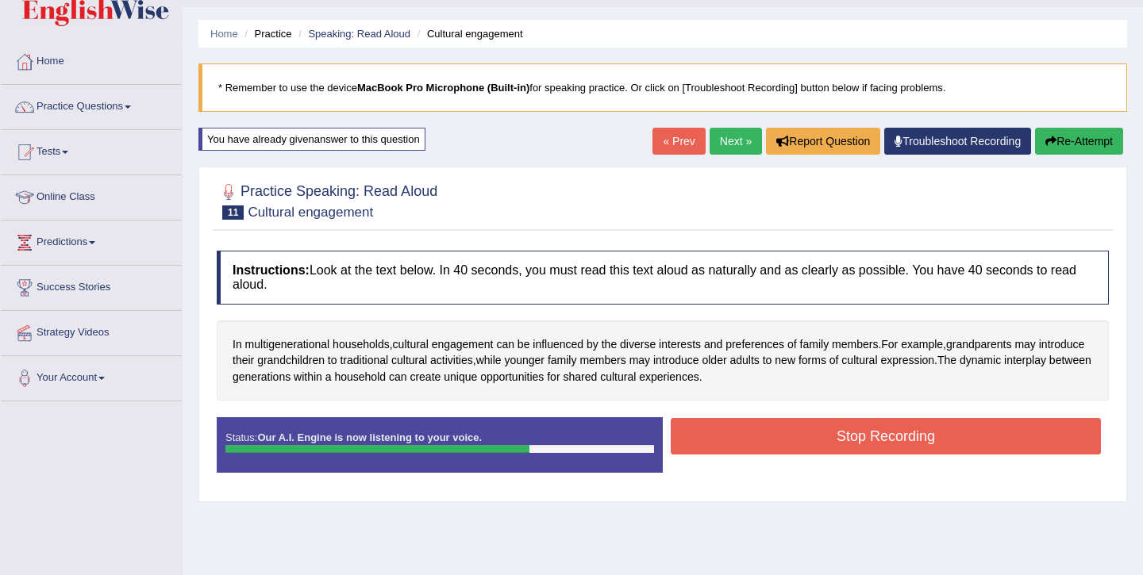
click at [782, 440] on button "Stop Recording" at bounding box center [886, 436] width 430 height 37
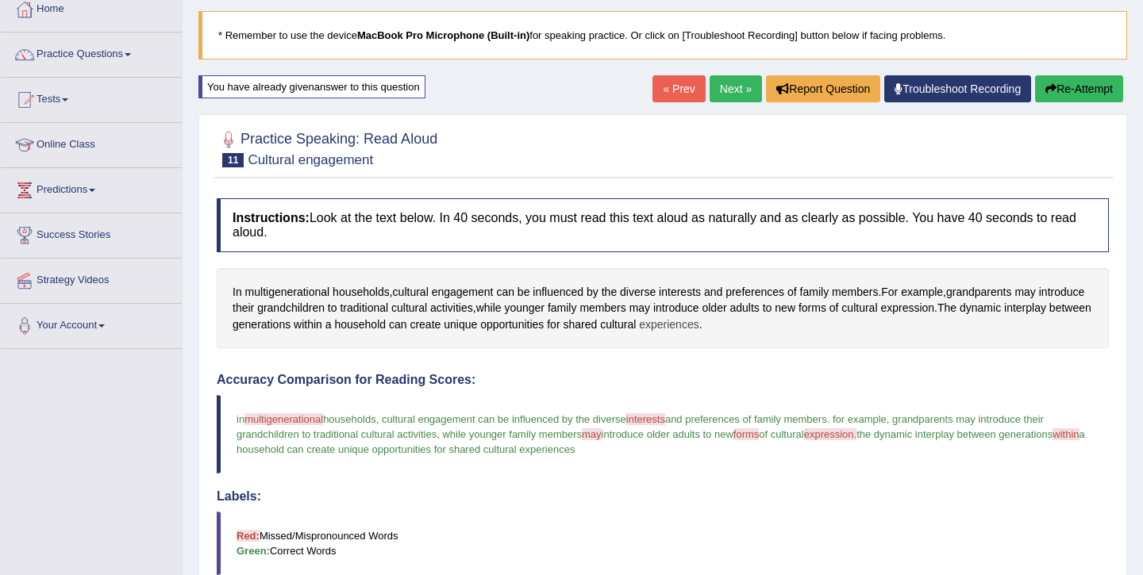
scroll to position [17, 0]
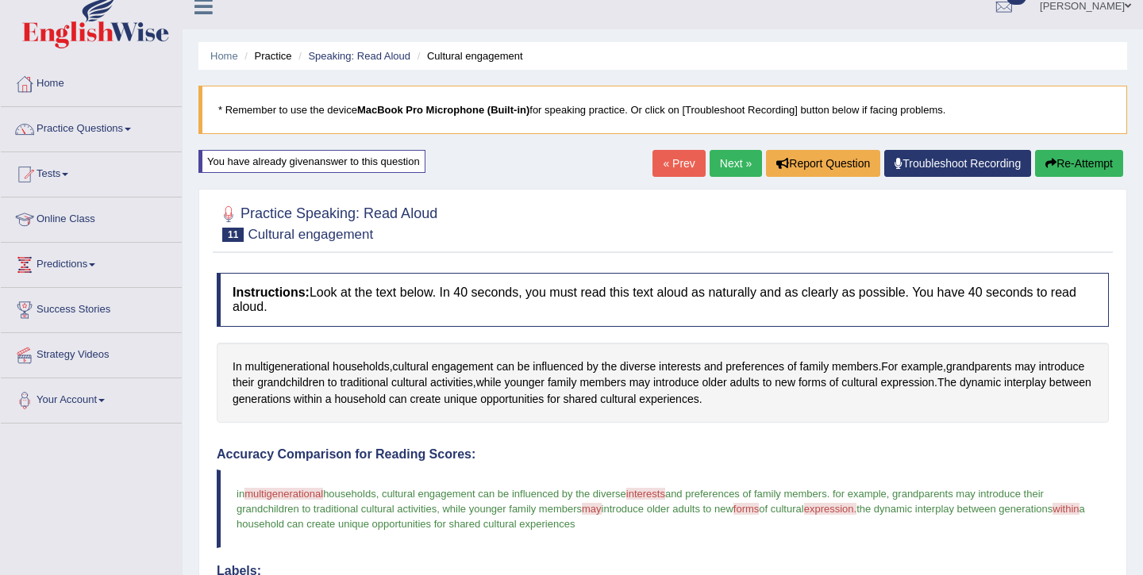
click at [380, 164] on div "You have already given answer to this question" at bounding box center [311, 161] width 227 height 23
click at [430, 112] on b "MacBook Pro Microphone (Built-in)" at bounding box center [443, 110] width 172 height 12
click at [934, 157] on link "Troubleshoot Recording" at bounding box center [957, 163] width 147 height 27
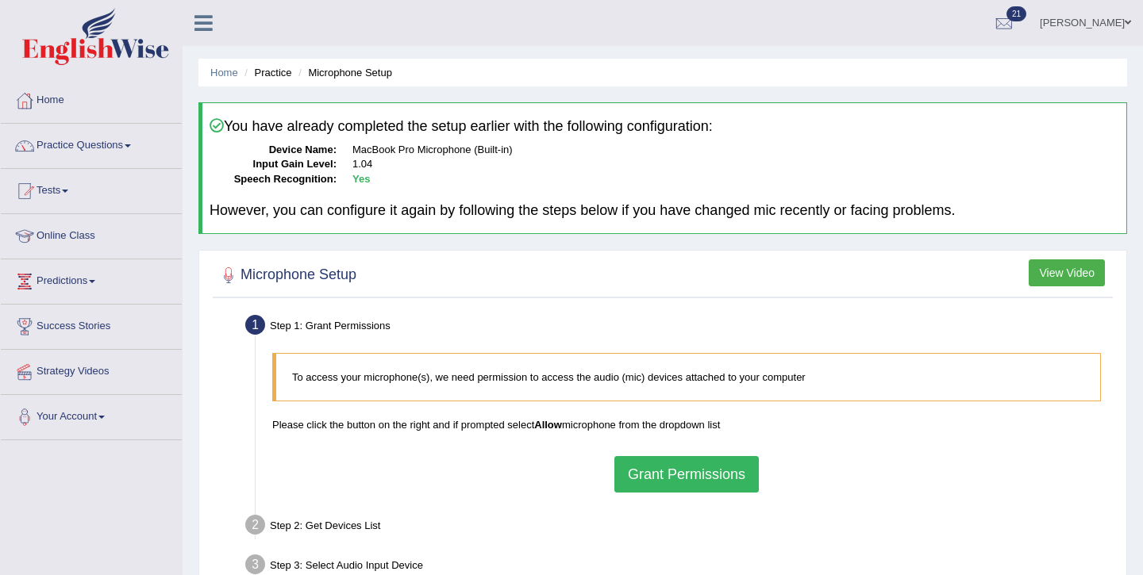
click at [706, 477] on button "Grant Permissions" at bounding box center [686, 474] width 144 height 37
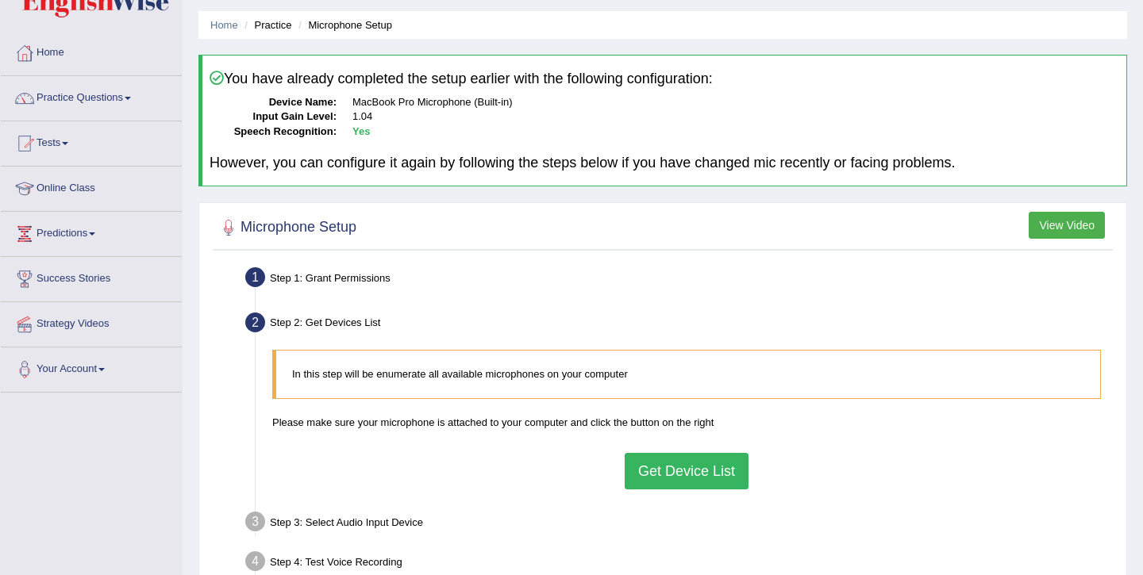
click at [706, 477] on button "Get Device List" at bounding box center [687, 471] width 124 height 37
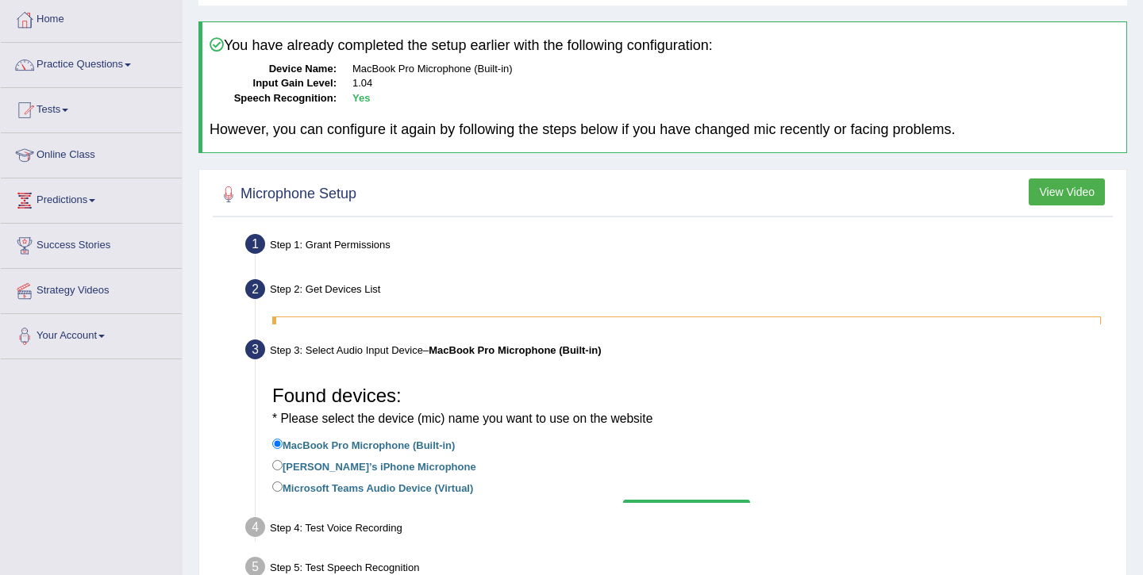
scroll to position [90, 0]
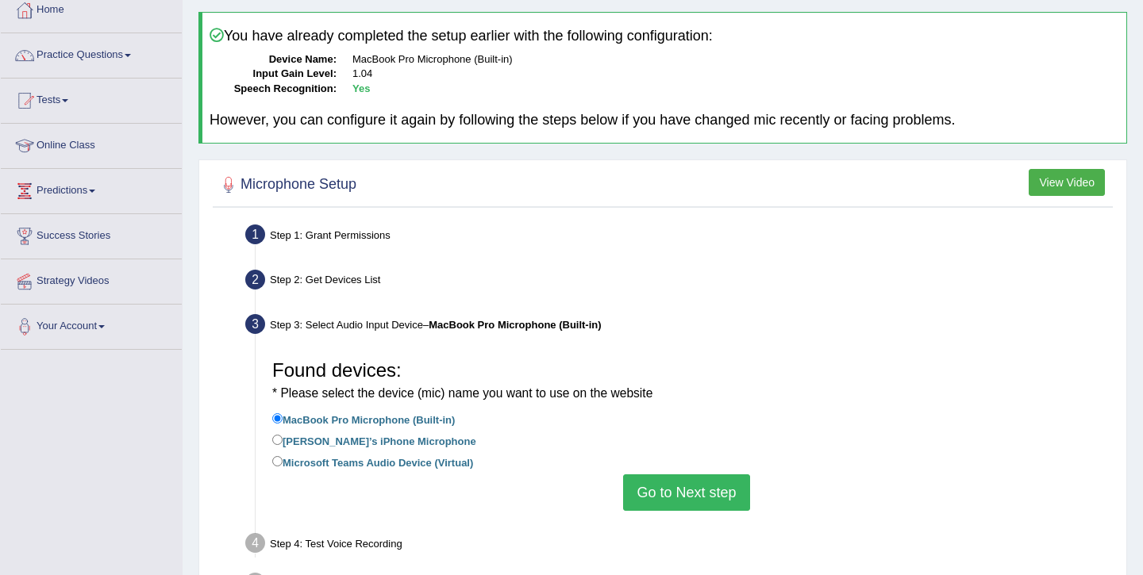
click at [679, 491] on button "Go to Next step" at bounding box center [686, 493] width 126 height 37
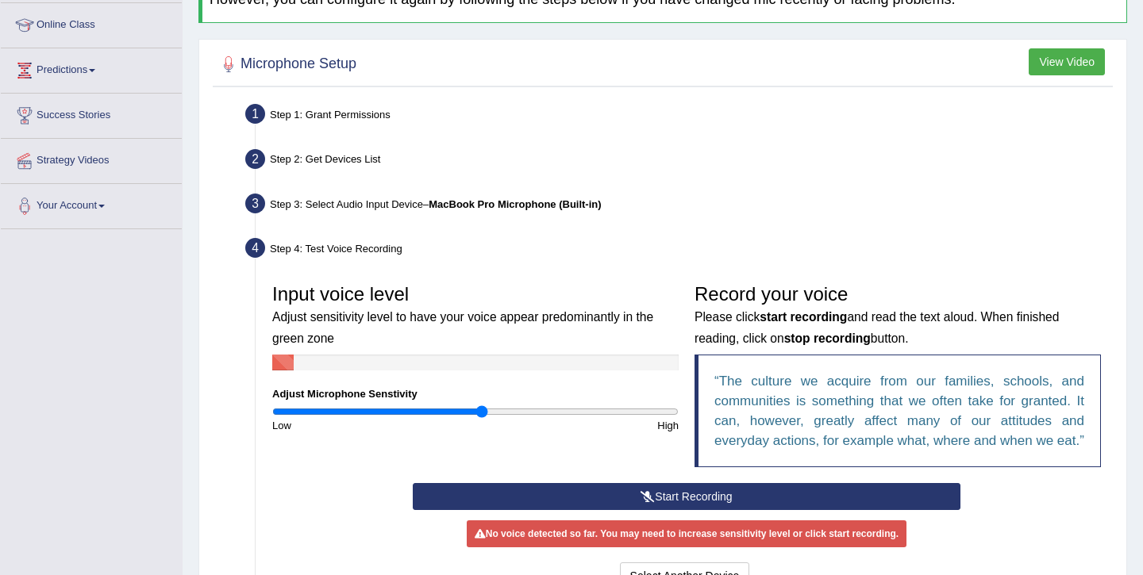
scroll to position [212, 0]
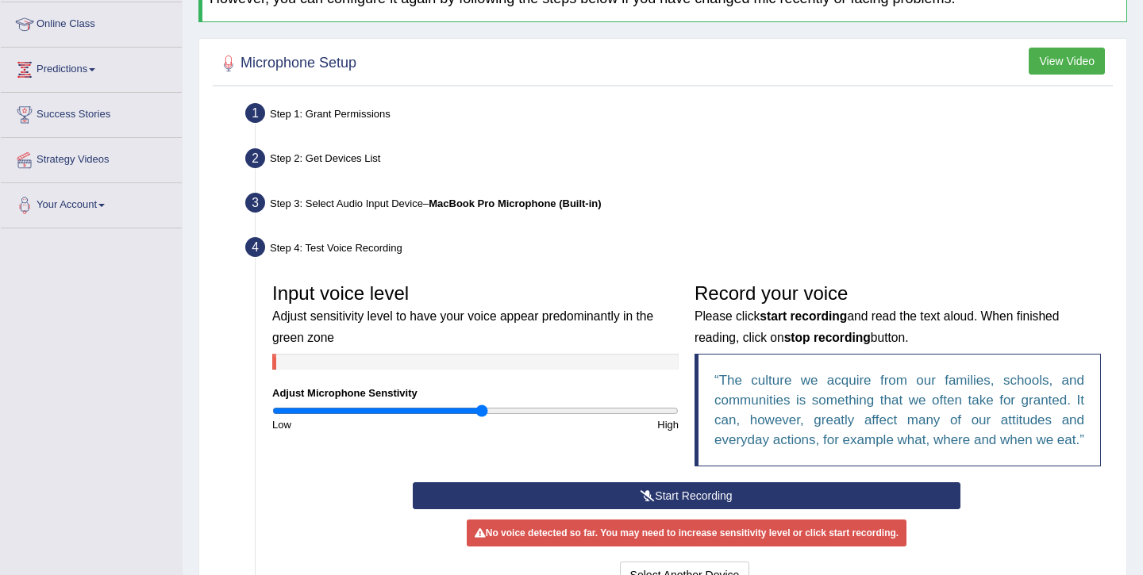
click at [667, 510] on button "Start Recording" at bounding box center [686, 496] width 547 height 27
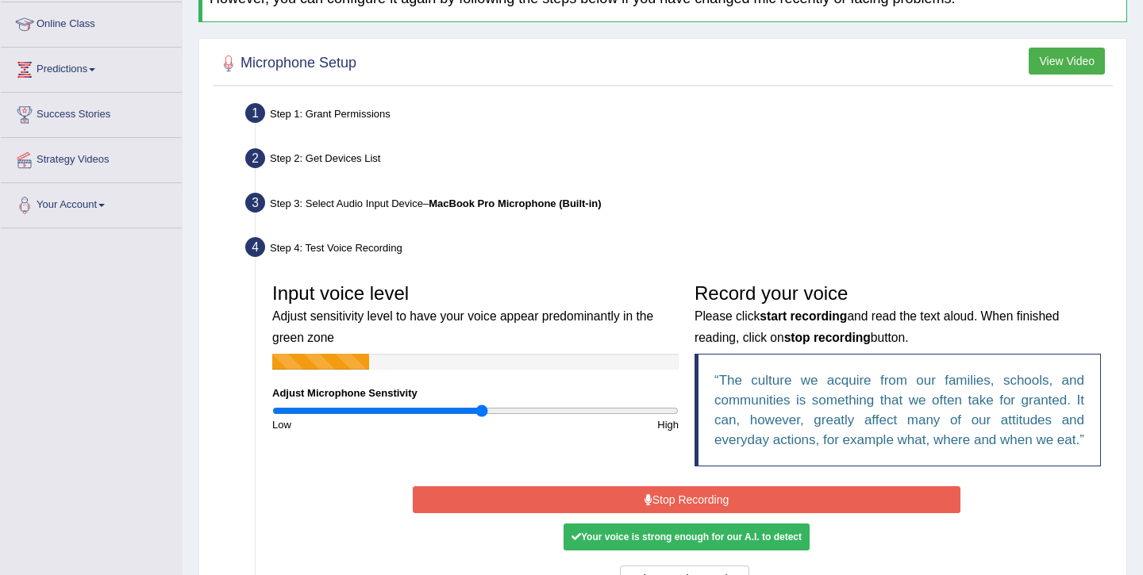
click at [667, 513] on button "Stop Recording" at bounding box center [686, 499] width 547 height 27
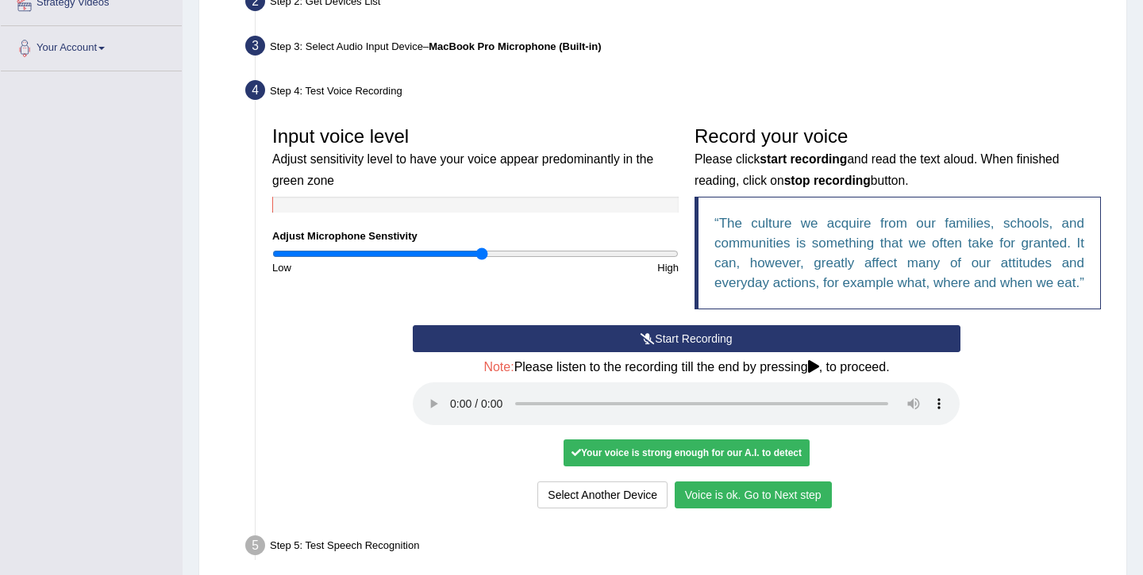
scroll to position [449, 0]
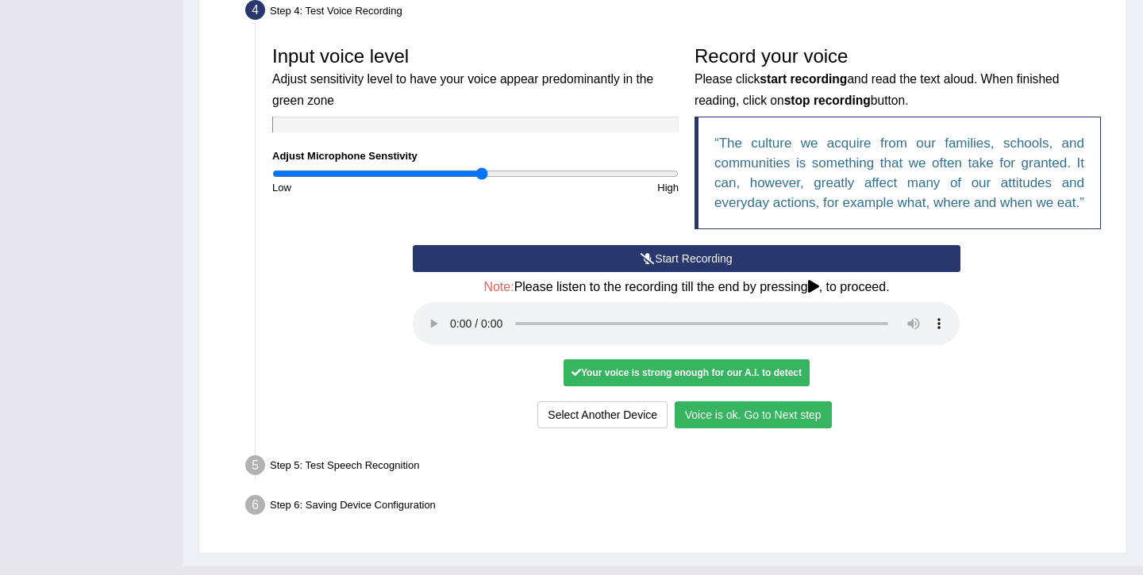
click at [721, 429] on button "Voice is ok. Go to Next step" at bounding box center [753, 415] width 157 height 27
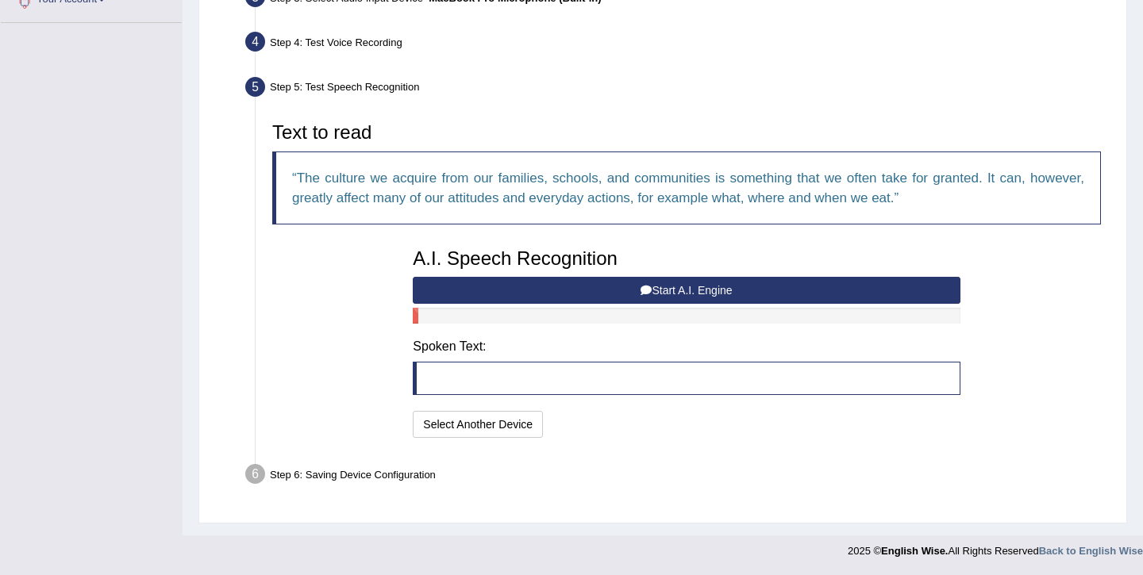
scroll to position [417, 0]
click at [555, 293] on button "Start A.I. Engine" at bounding box center [686, 291] width 547 height 27
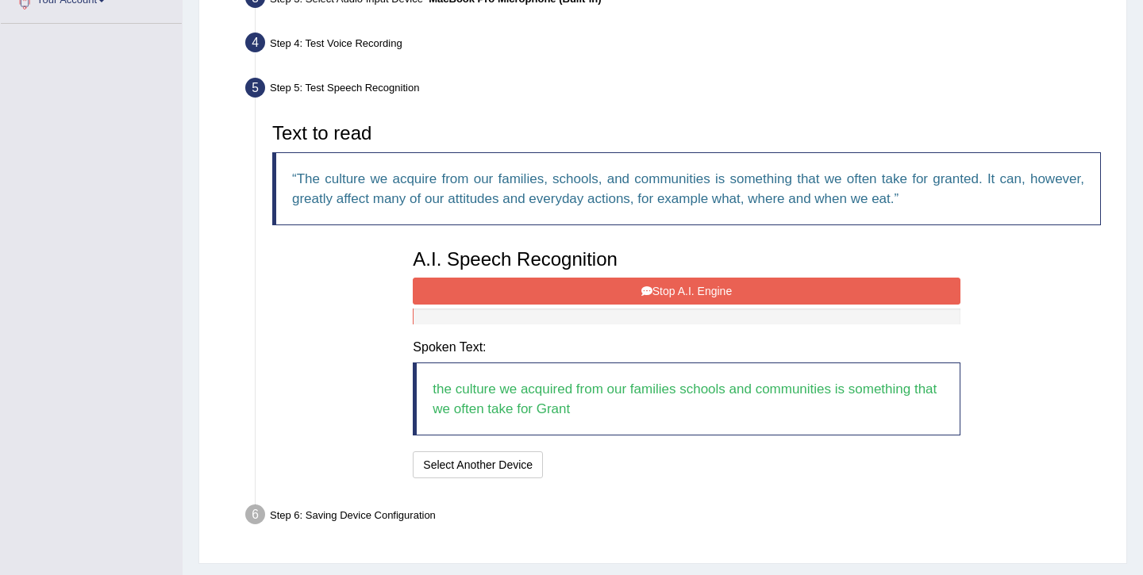
click at [677, 287] on button "Stop A.I. Engine" at bounding box center [686, 291] width 547 height 27
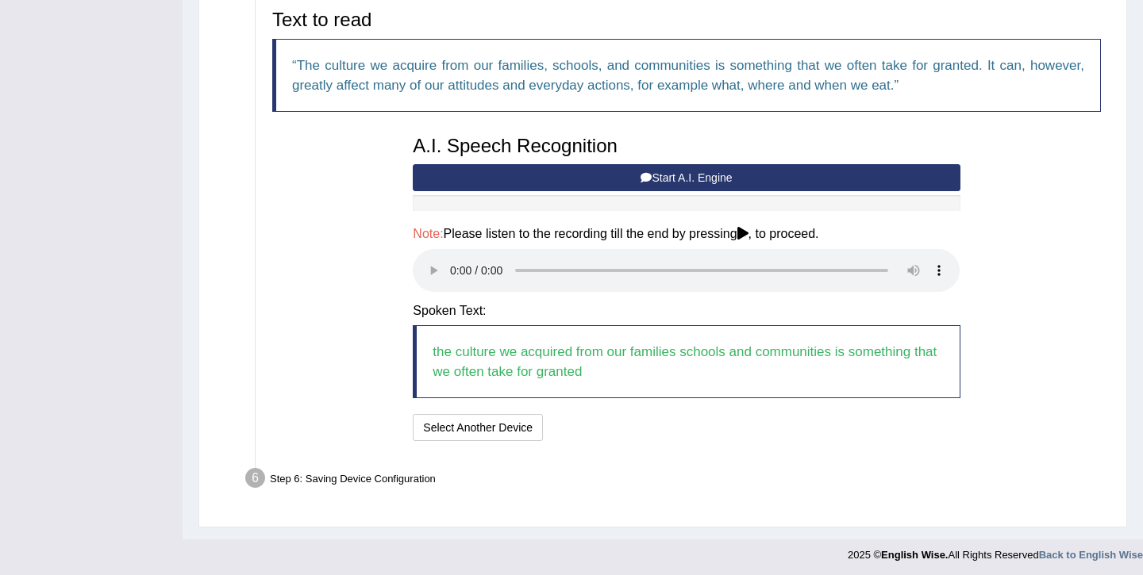
scroll to position [533, 0]
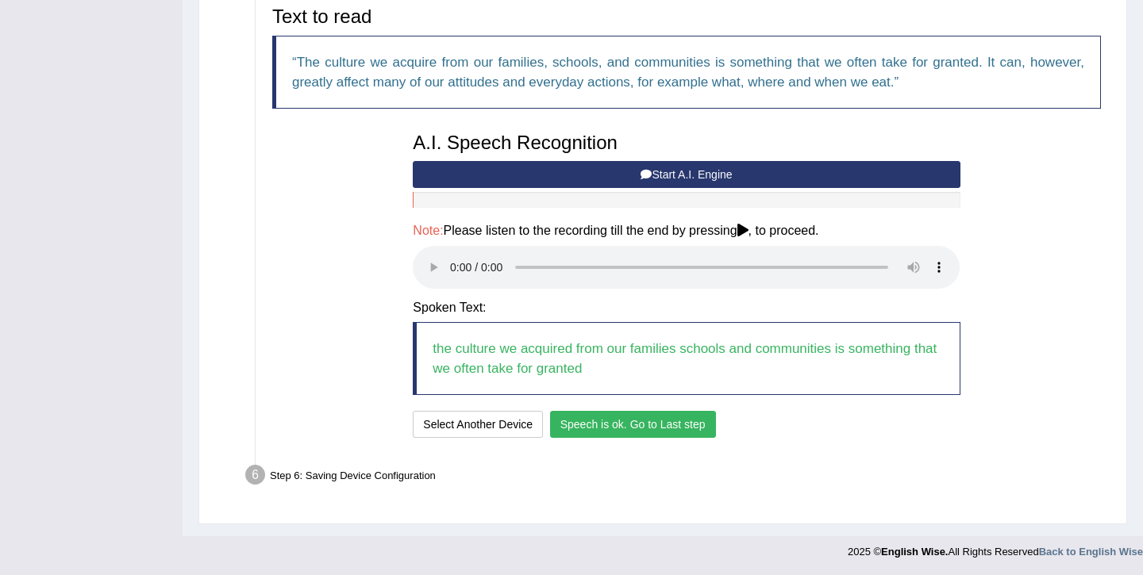
click at [613, 427] on button "Speech is ok. Go to Last step" at bounding box center [633, 424] width 166 height 27
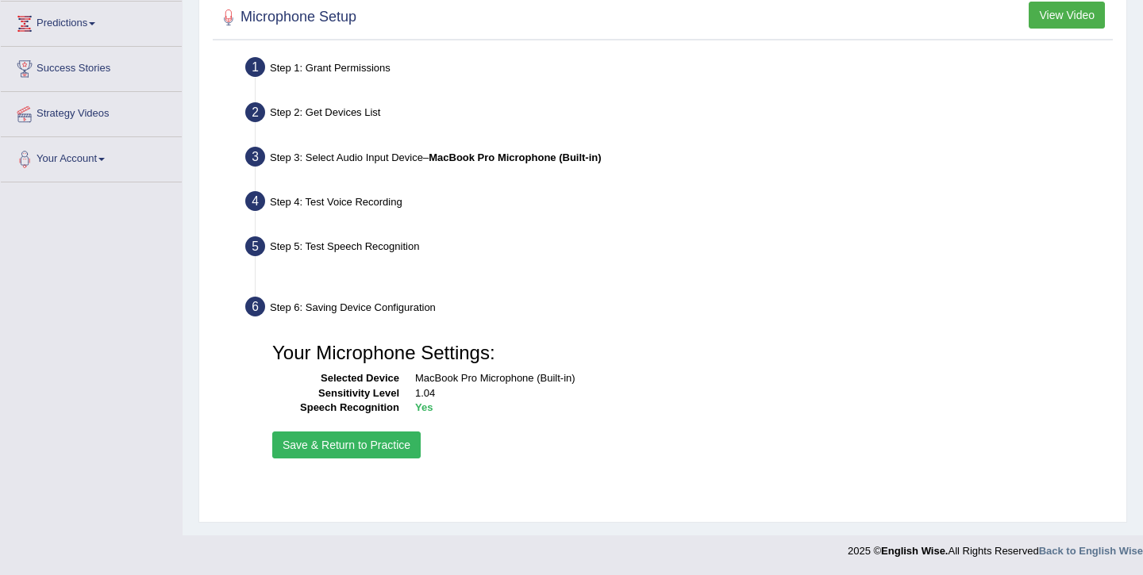
scroll to position [258, 0]
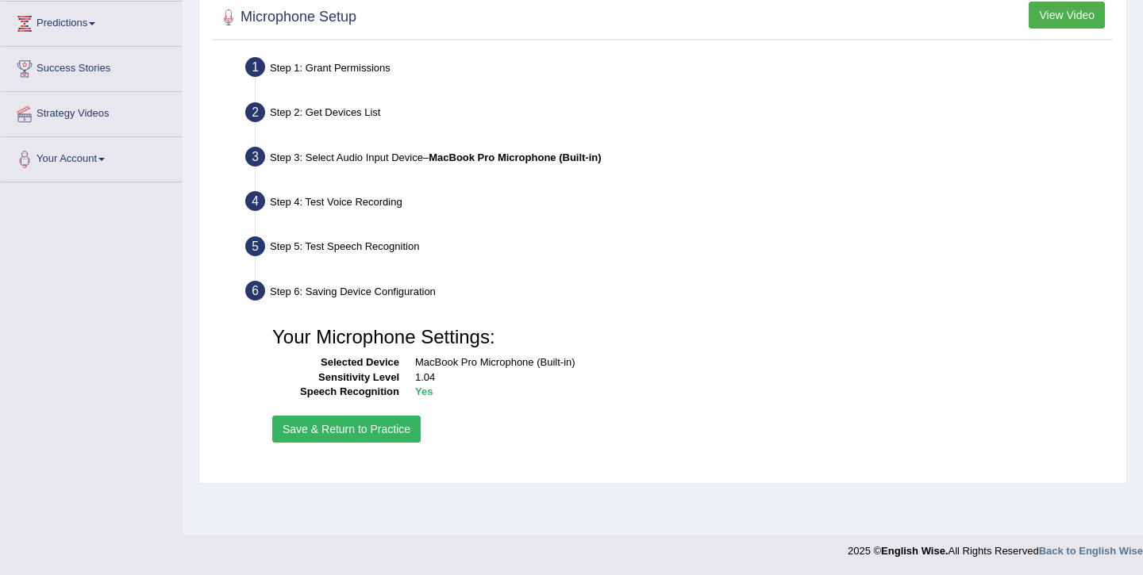
click at [363, 431] on button "Save & Return to Practice" at bounding box center [346, 429] width 148 height 27
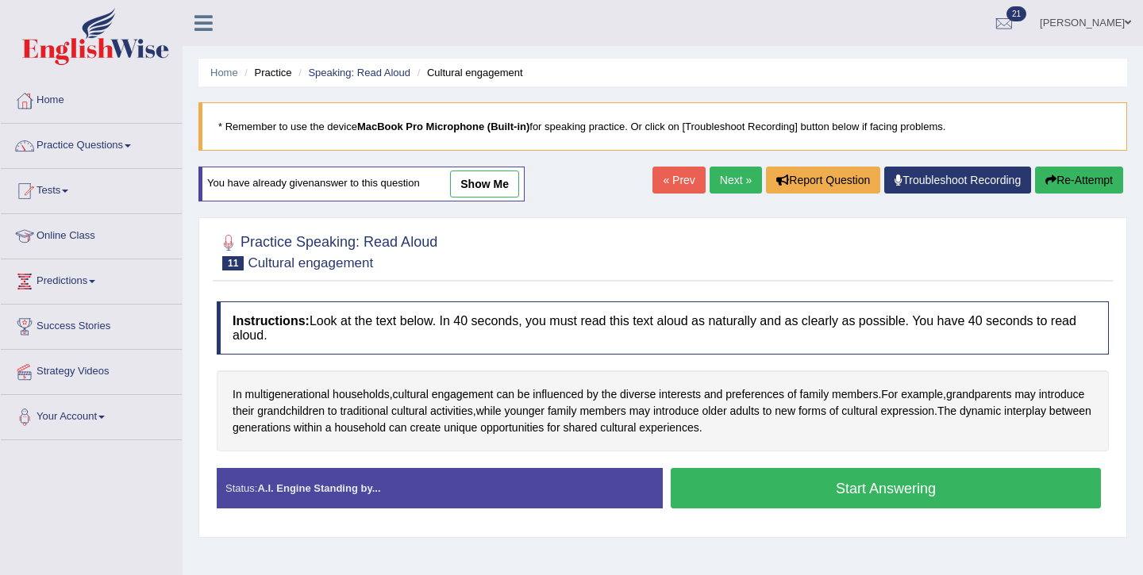
click at [815, 493] on button "Start Answering" at bounding box center [886, 488] width 430 height 40
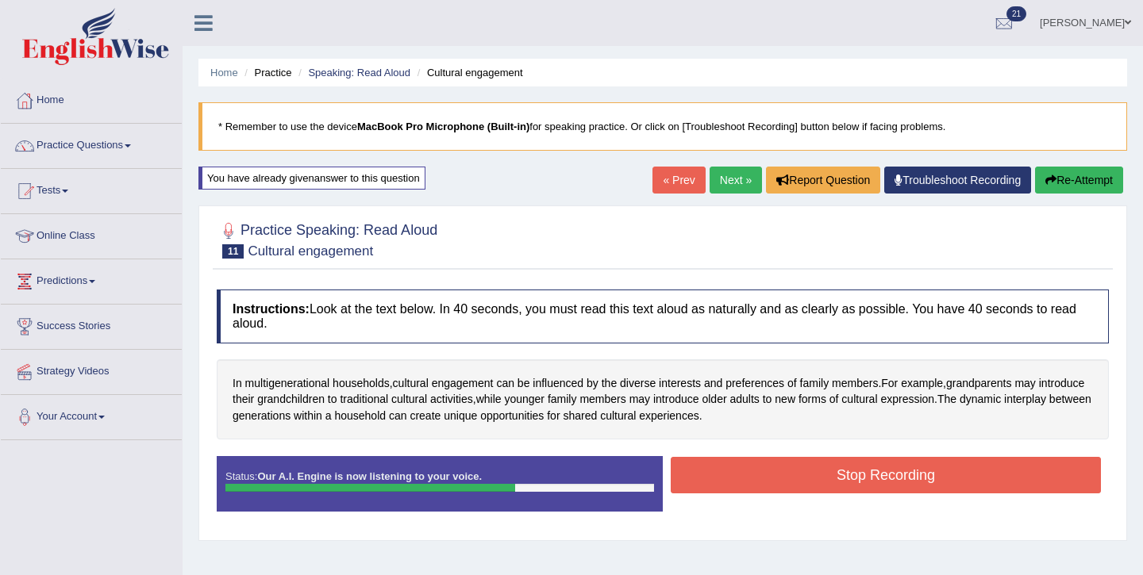
click at [807, 481] on button "Stop Recording" at bounding box center [886, 475] width 430 height 37
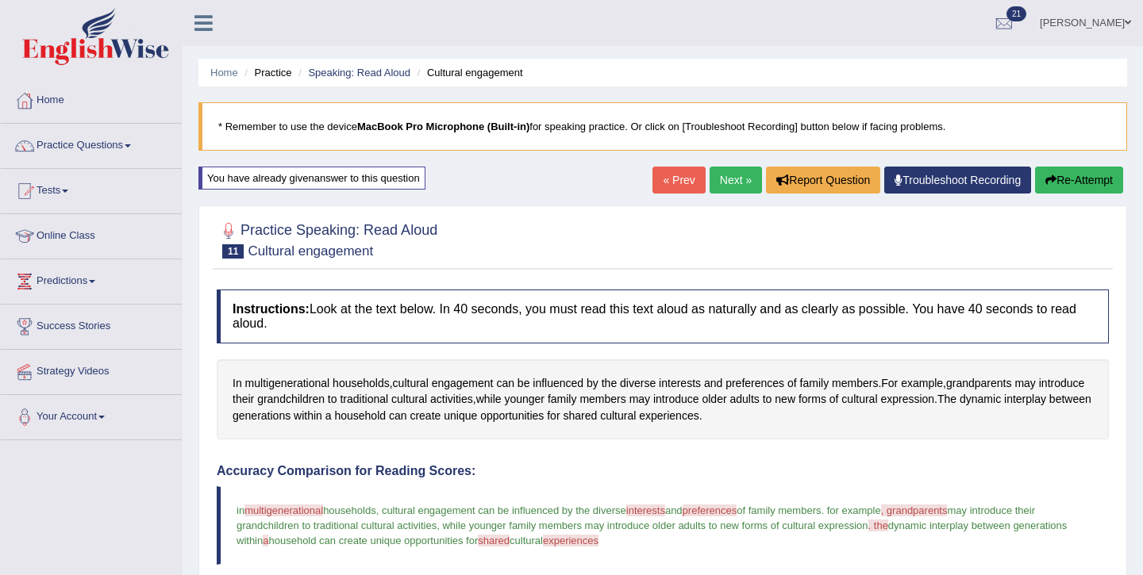
click at [732, 186] on link "Next »" at bounding box center [735, 180] width 52 height 27
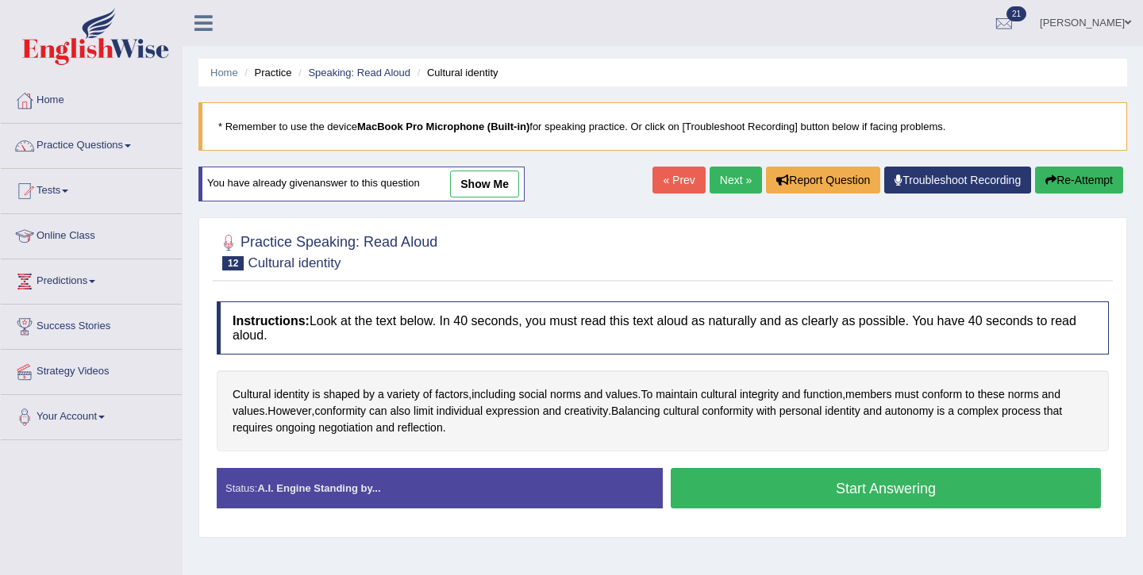
click at [1002, 473] on button "Start Answering" at bounding box center [886, 488] width 430 height 40
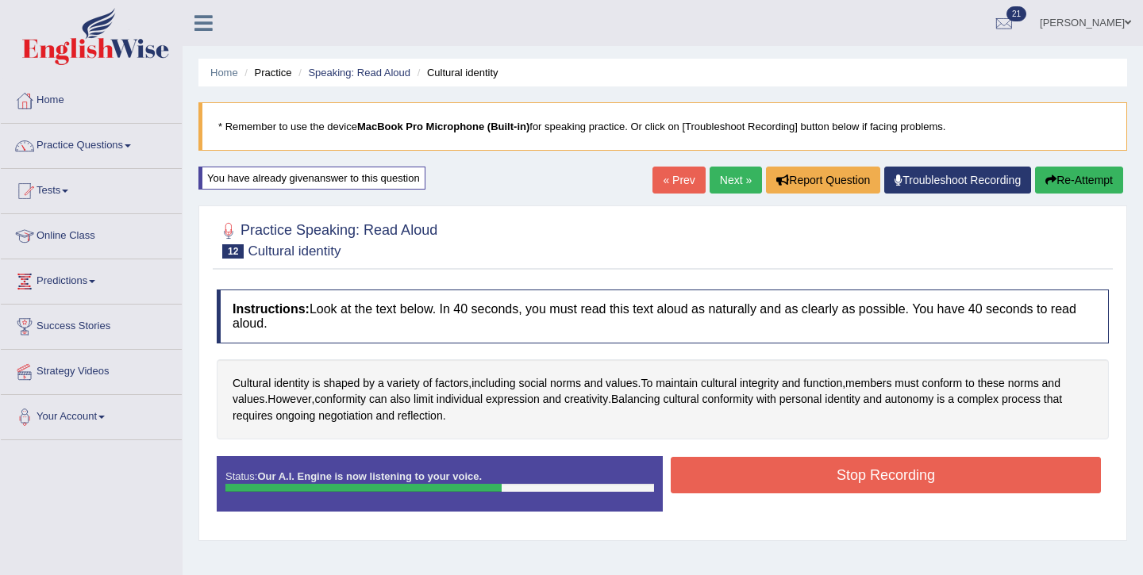
click at [1002, 473] on button "Stop Recording" at bounding box center [886, 475] width 430 height 37
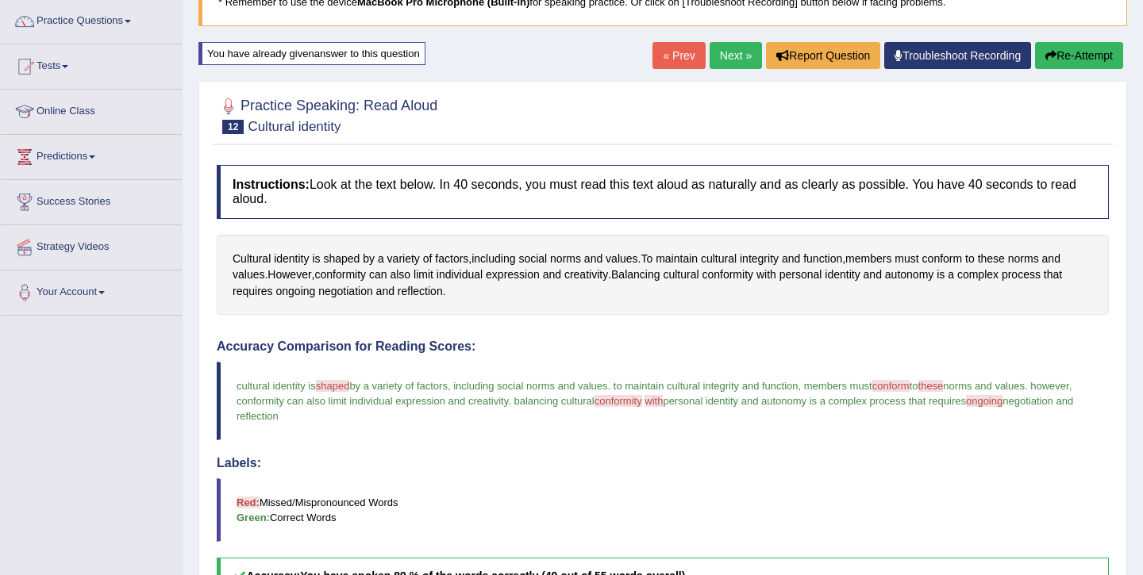
scroll to position [31, 0]
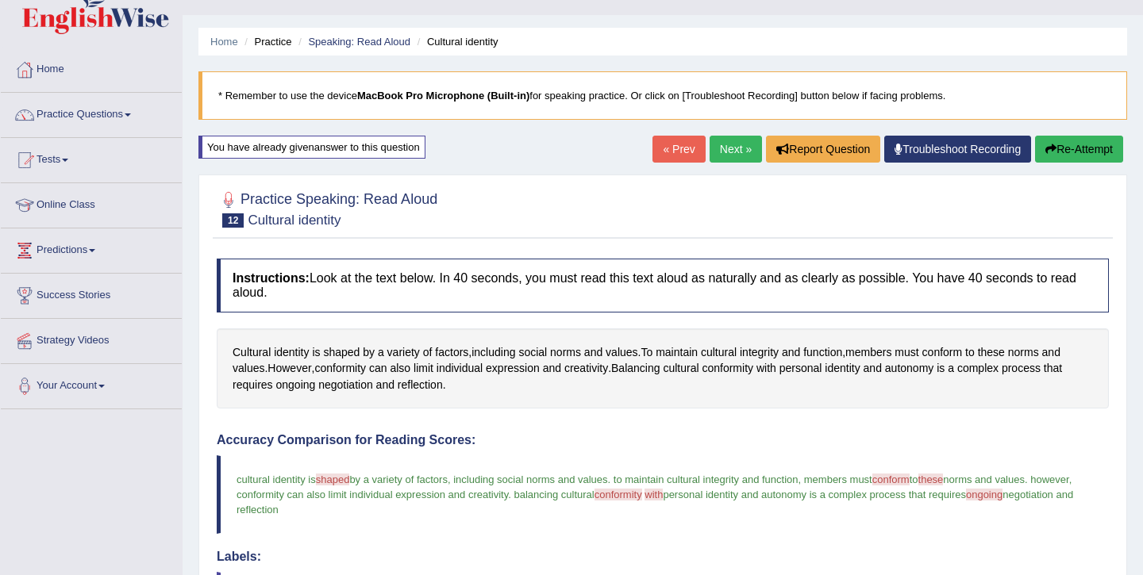
click at [734, 141] on link "Next »" at bounding box center [735, 149] width 52 height 27
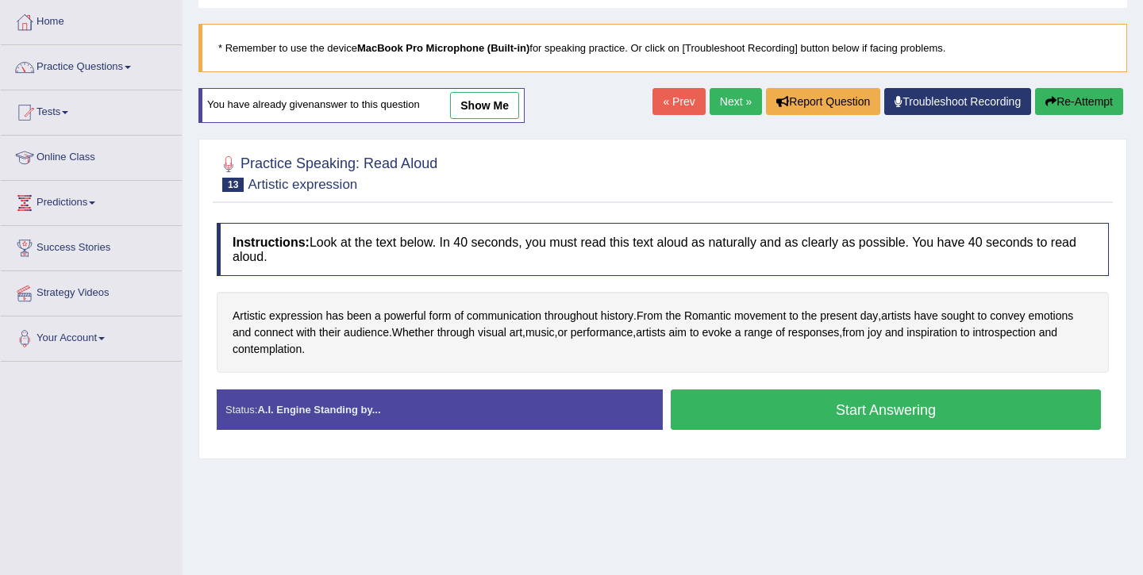
scroll to position [95, 0]
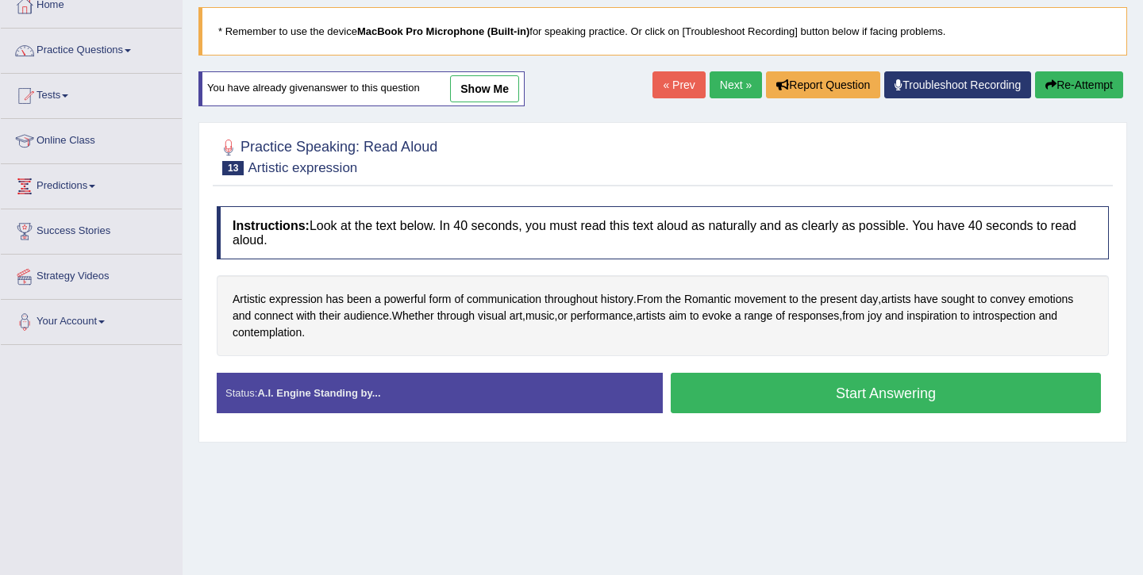
click at [802, 390] on button "Start Answering" at bounding box center [886, 393] width 430 height 40
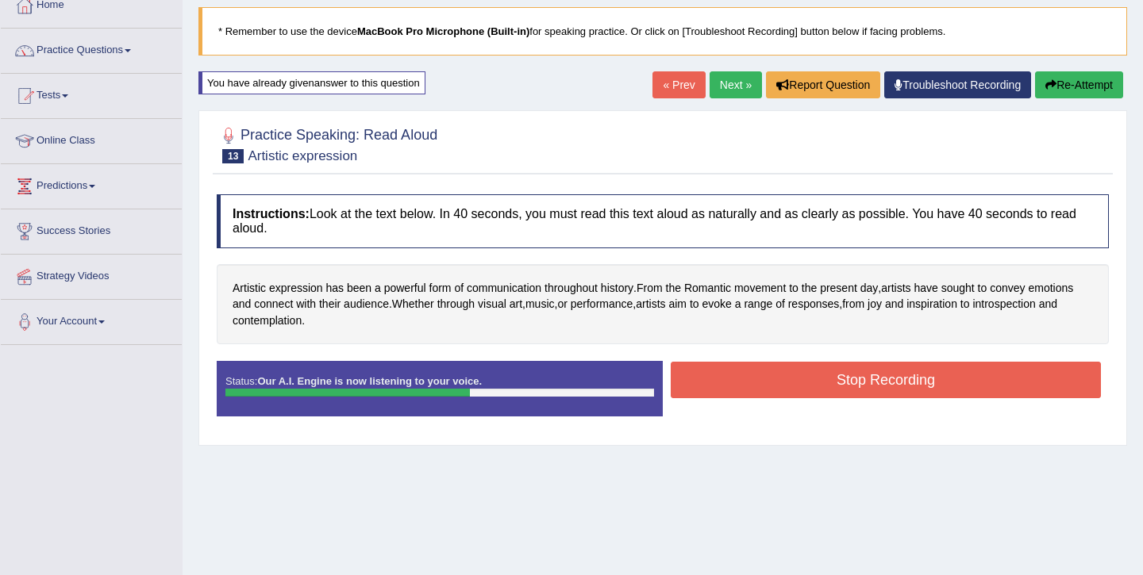
click at [763, 388] on button "Stop Recording" at bounding box center [886, 380] width 430 height 37
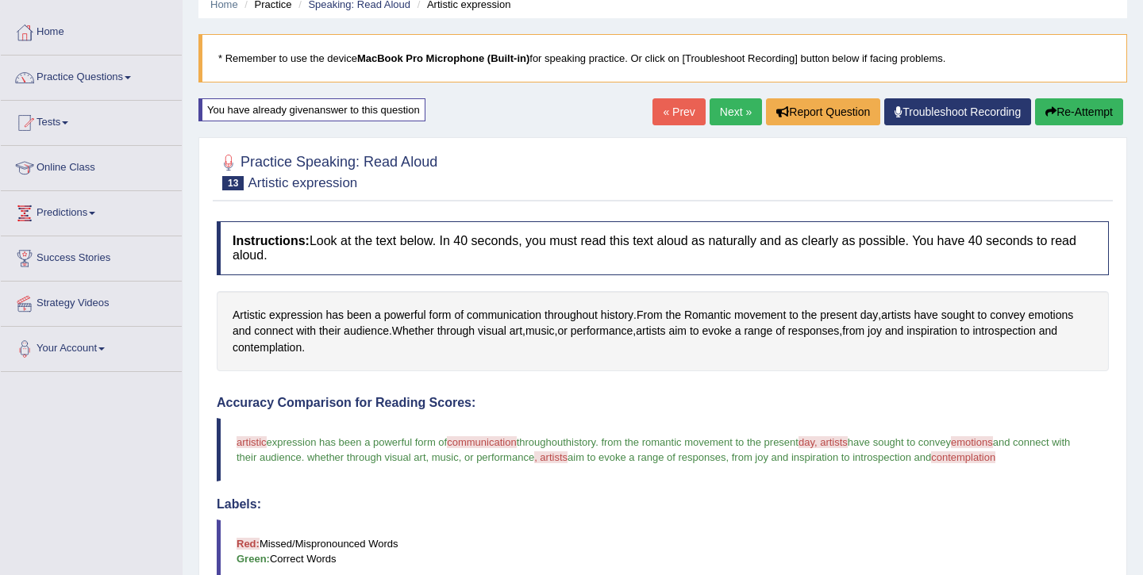
scroll to position [16, 0]
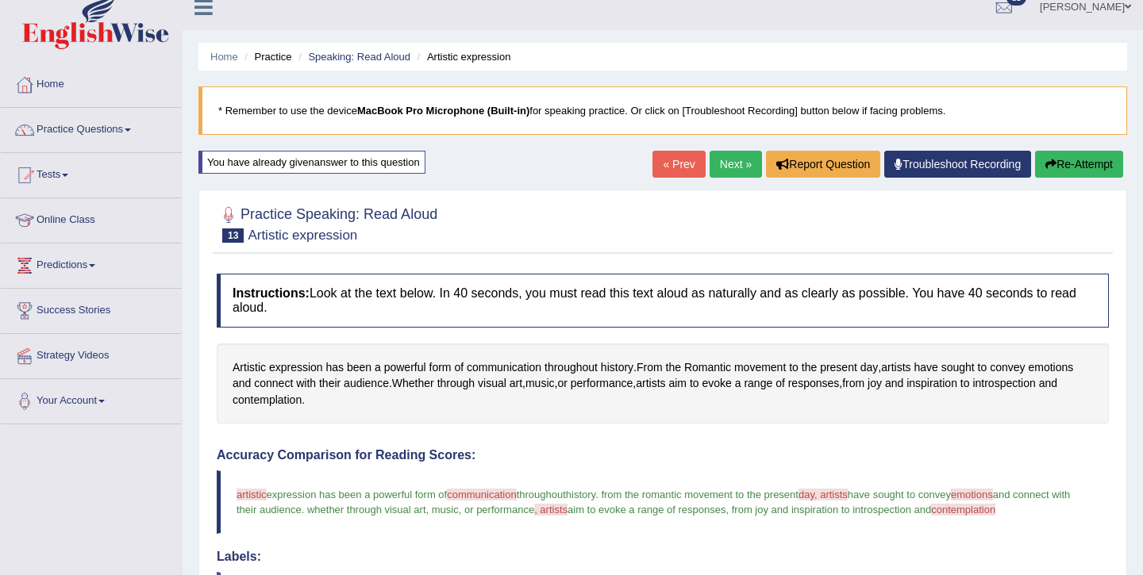
click at [744, 167] on link "Next »" at bounding box center [735, 164] width 52 height 27
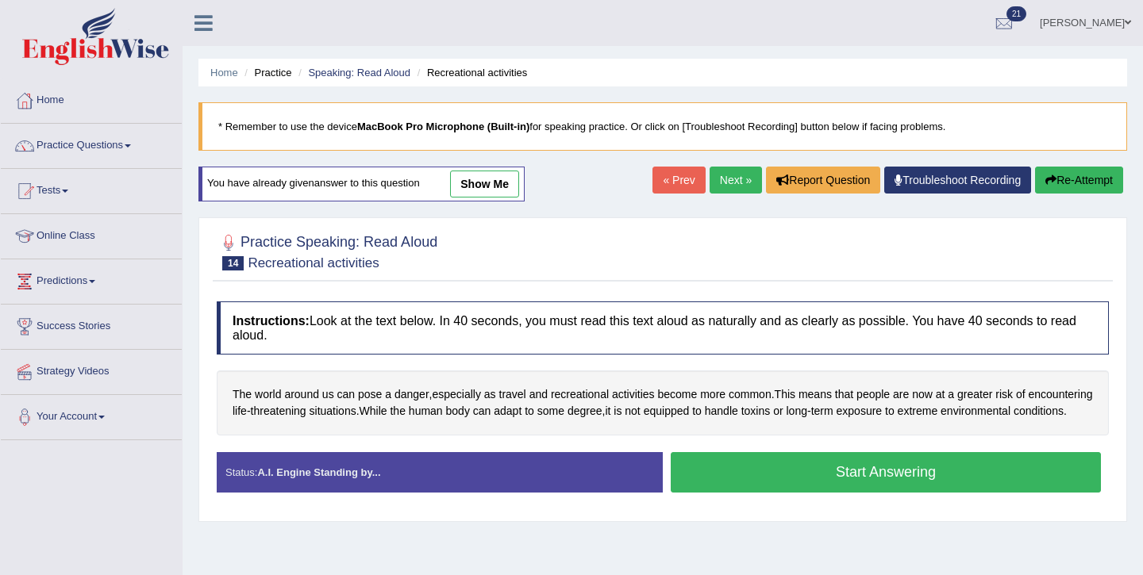
click at [828, 483] on button "Start Answering" at bounding box center [886, 472] width 430 height 40
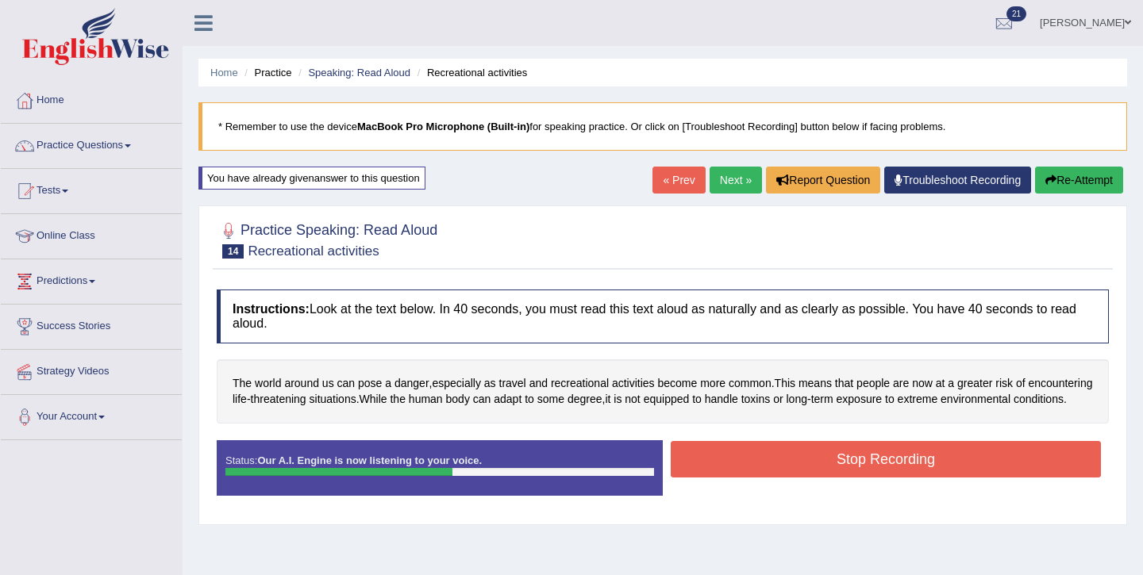
click at [771, 478] on button "Stop Recording" at bounding box center [886, 459] width 430 height 37
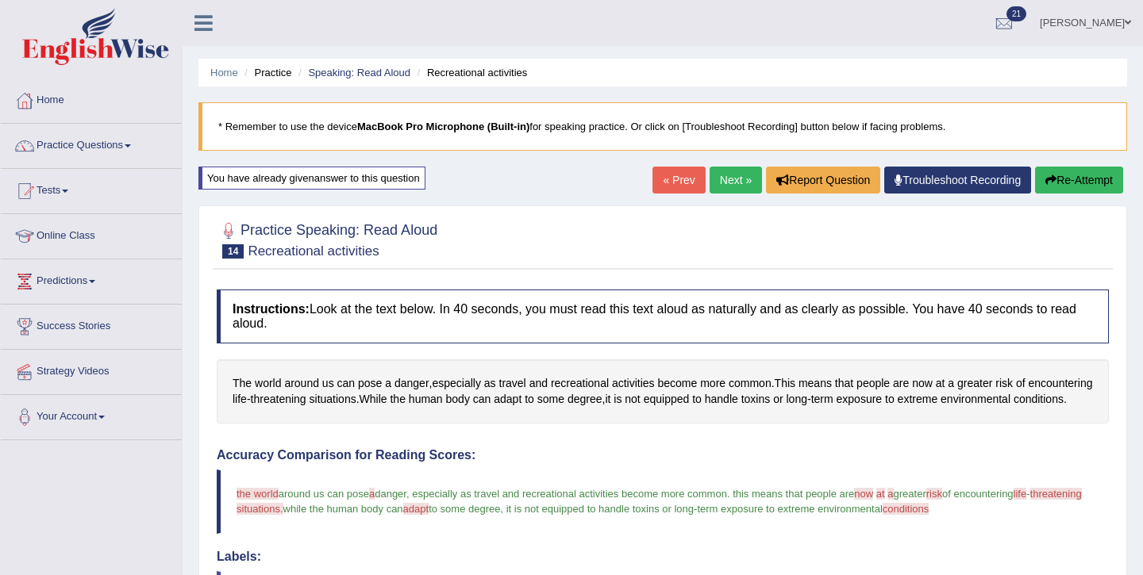
click at [726, 190] on link "Next »" at bounding box center [735, 180] width 52 height 27
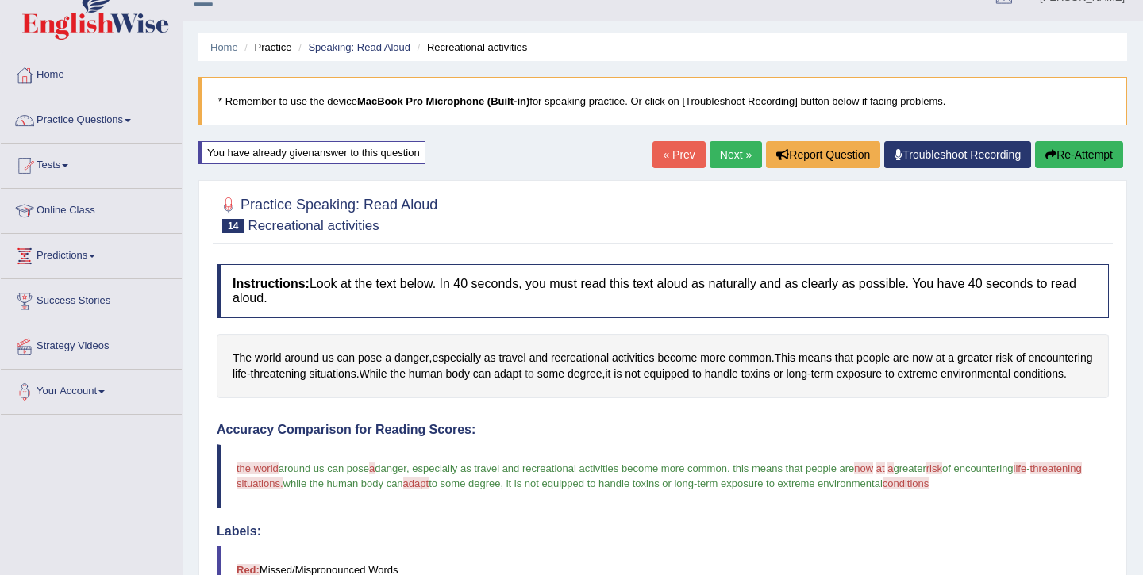
scroll to position [26, 0]
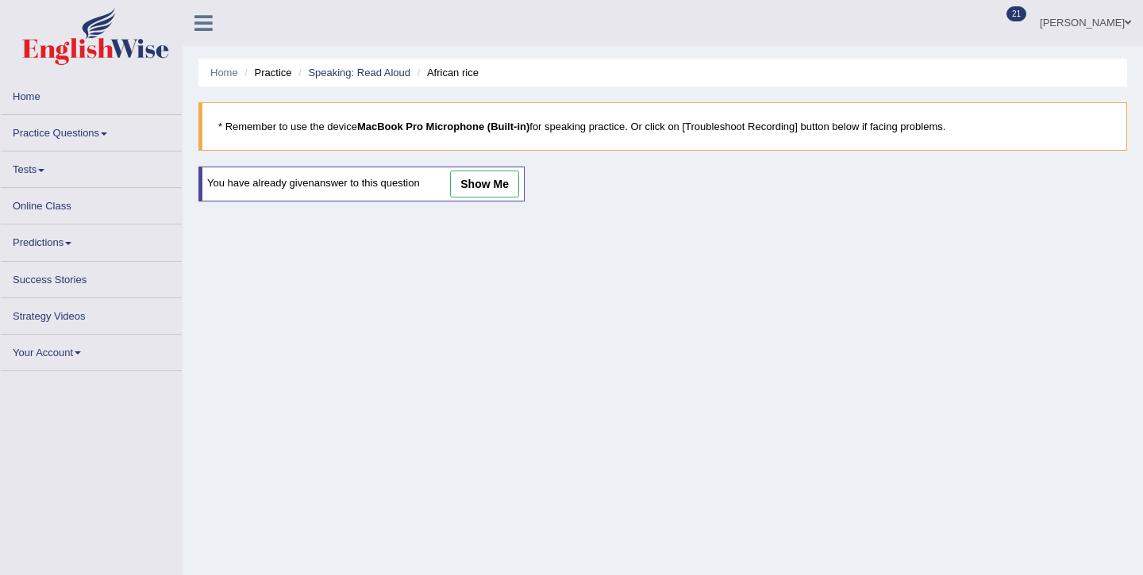
scroll to position [2, 0]
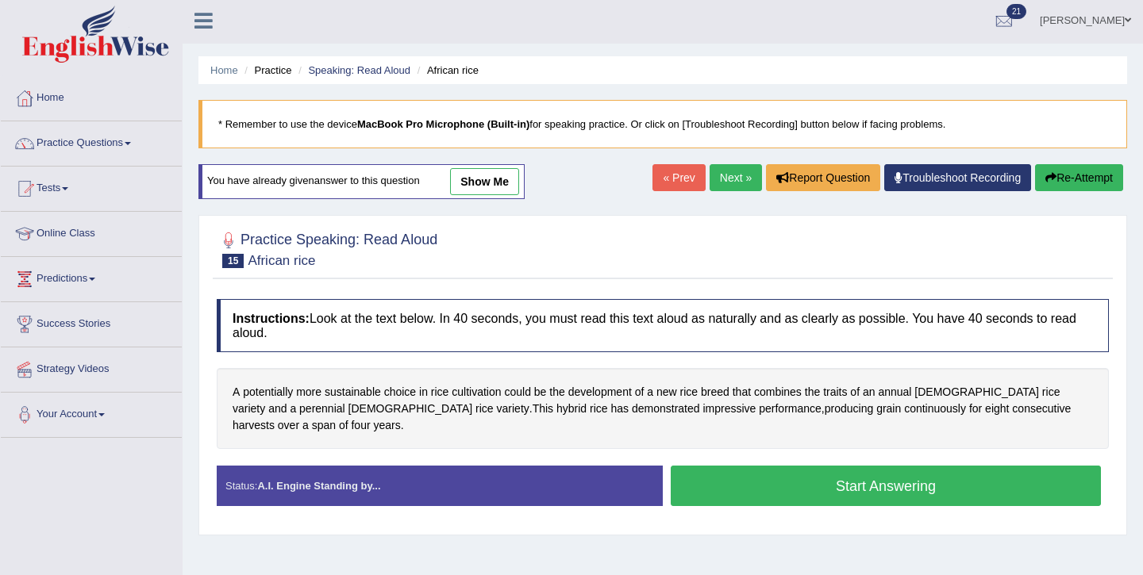
click at [759, 466] on button "Start Answering" at bounding box center [886, 486] width 430 height 40
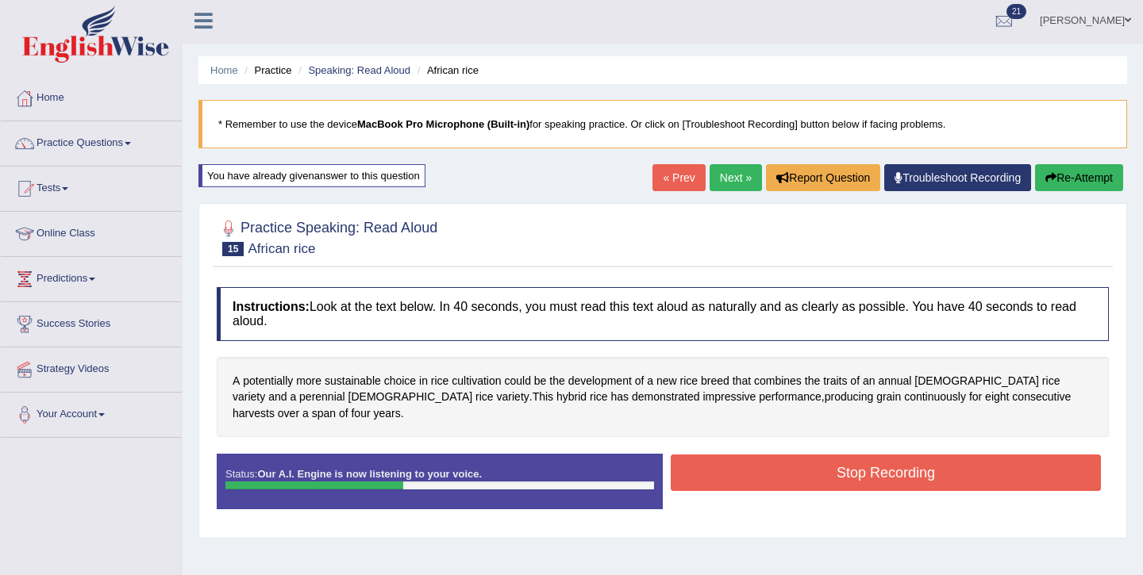
click at [1077, 180] on button "Re-Attempt" at bounding box center [1079, 177] width 88 height 27
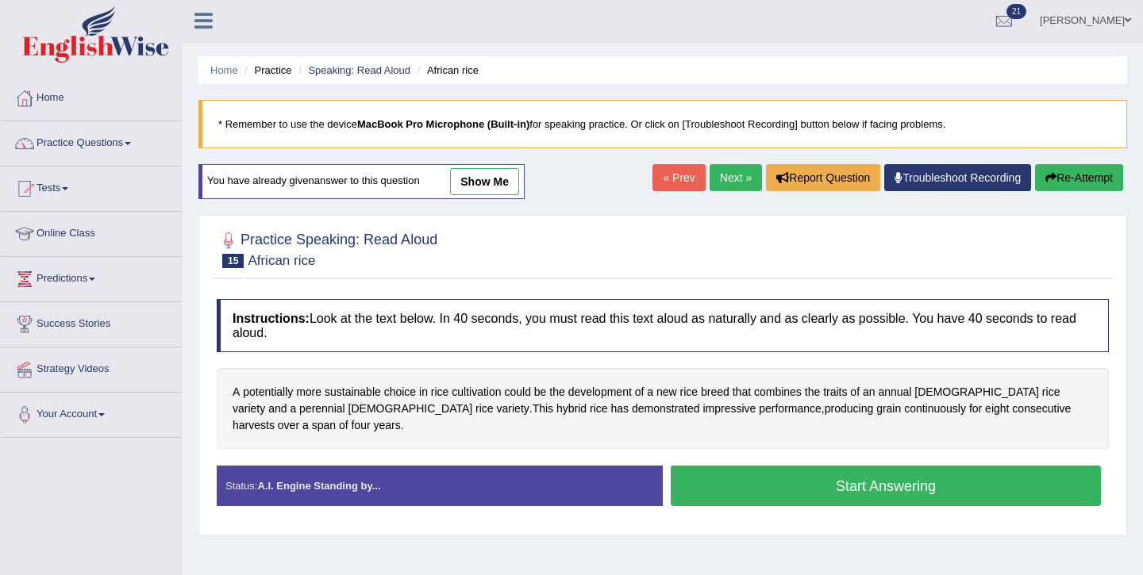
click at [905, 476] on button "Start Answering" at bounding box center [886, 486] width 430 height 40
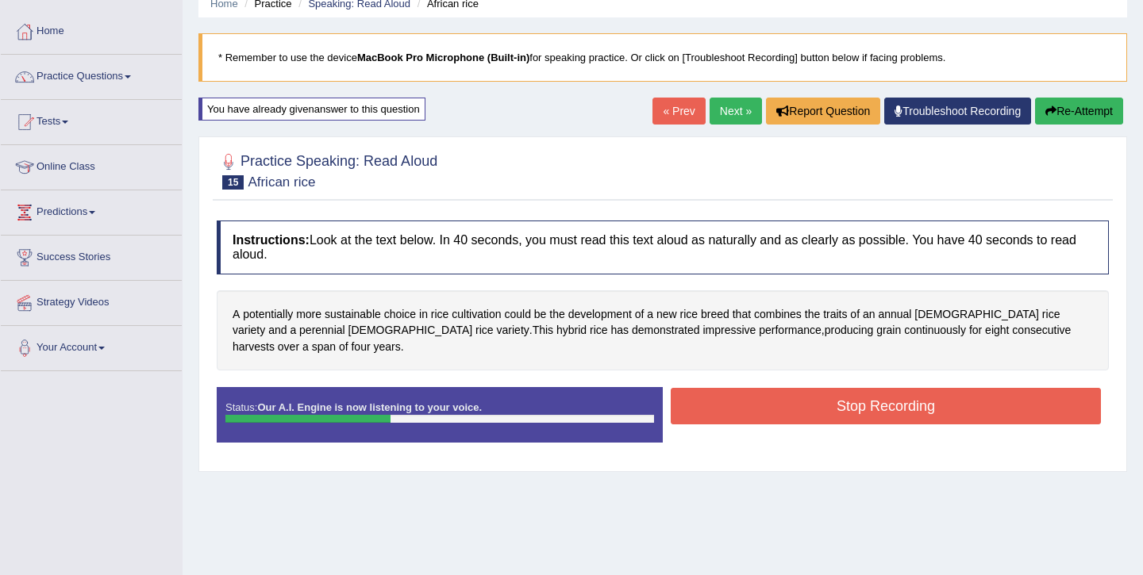
scroll to position [75, 0]
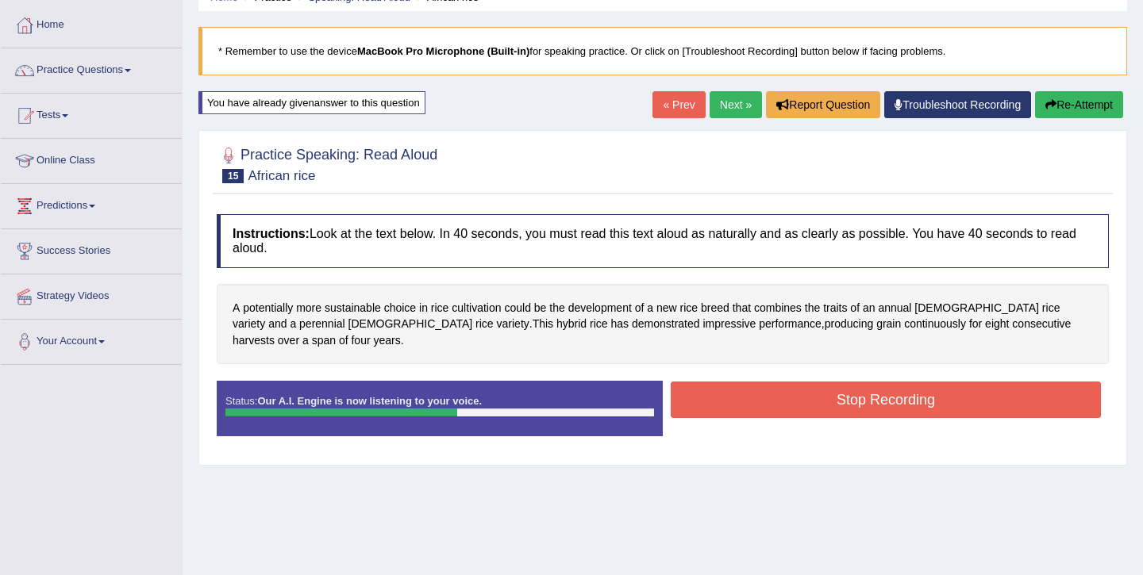
click at [894, 394] on button "Stop Recording" at bounding box center [886, 400] width 430 height 37
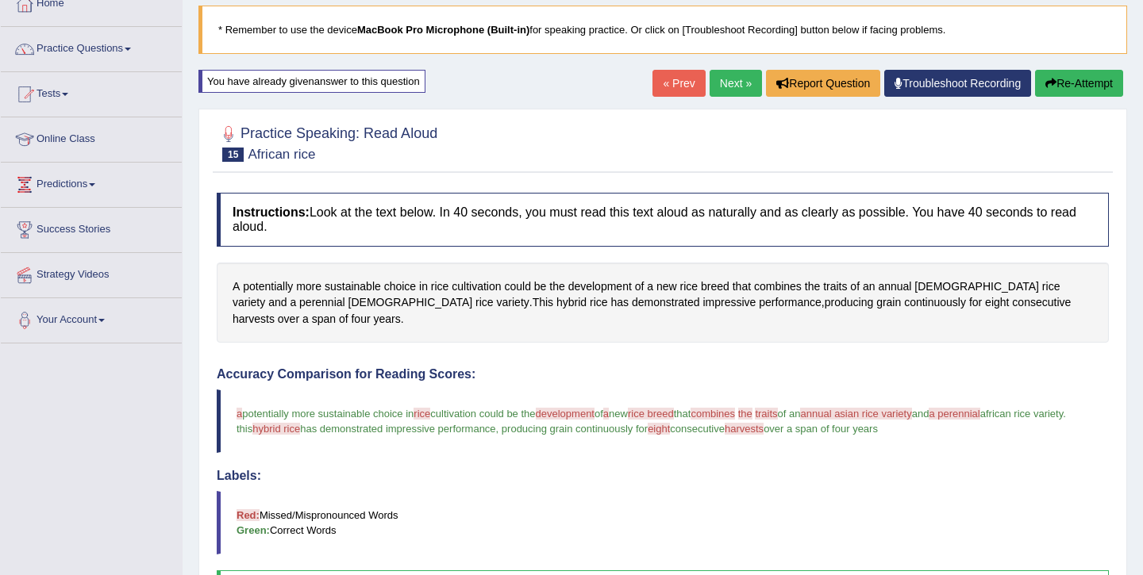
scroll to position [101, 0]
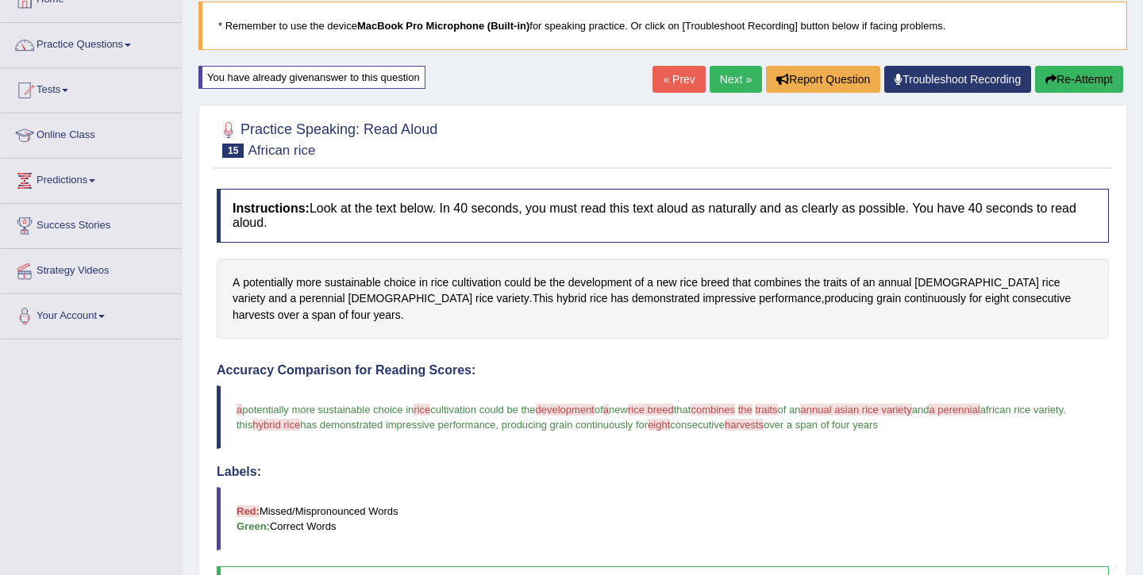
click at [1063, 77] on button "Re-Attempt" at bounding box center [1079, 79] width 88 height 27
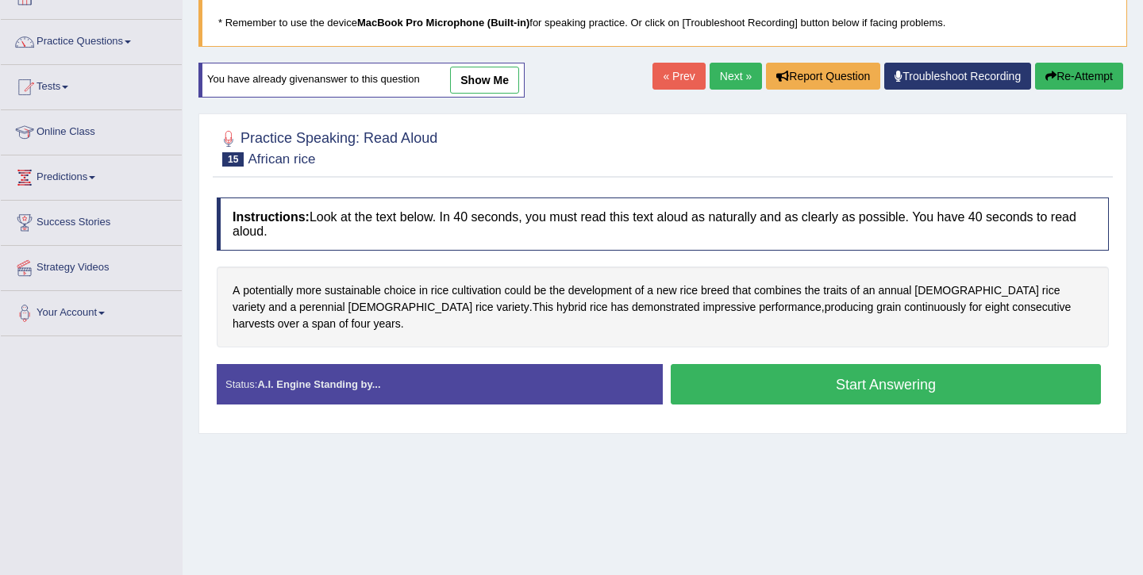
scroll to position [101, 0]
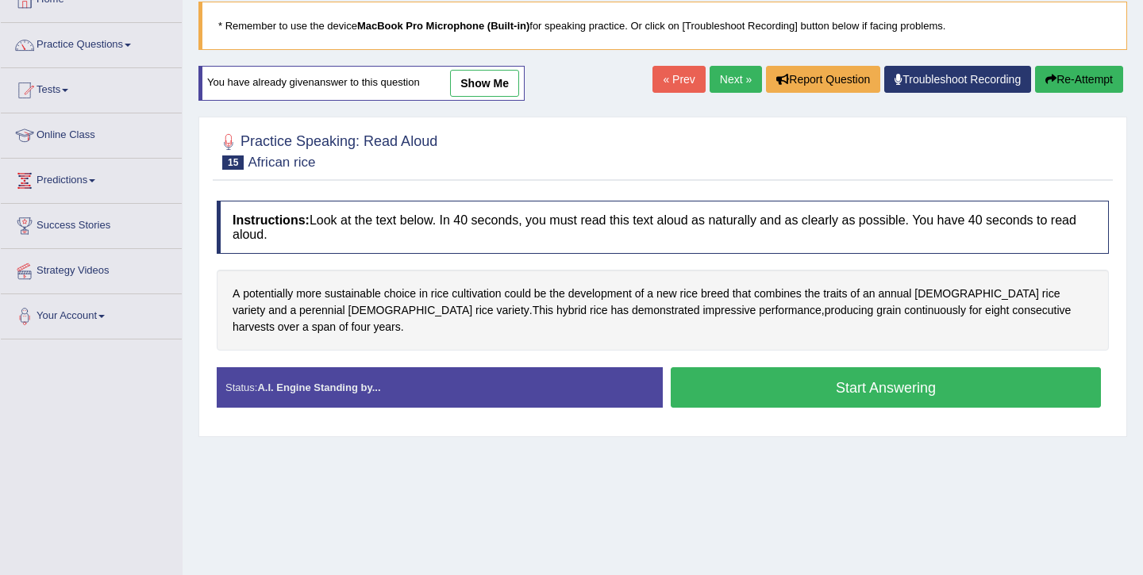
click at [763, 375] on button "Start Answering" at bounding box center [886, 387] width 430 height 40
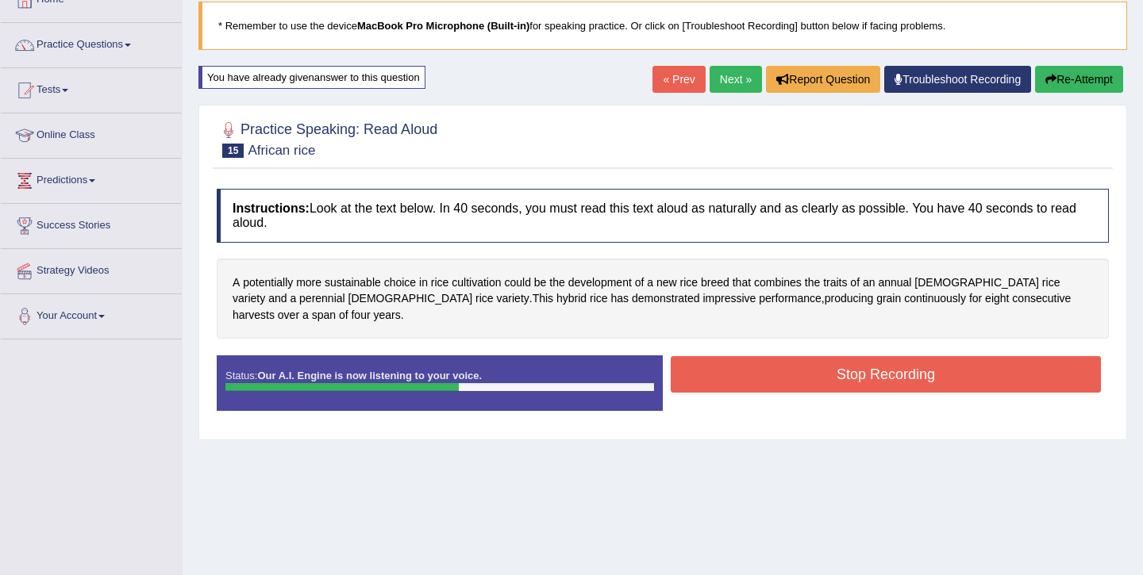
click at [776, 357] on button "Stop Recording" at bounding box center [886, 374] width 430 height 37
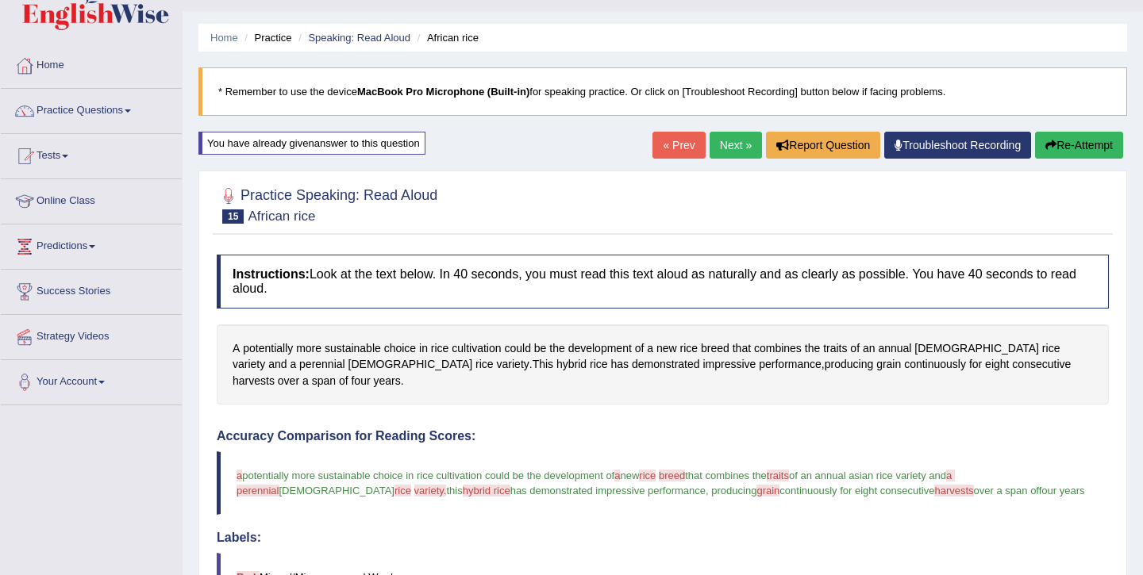
scroll to position [0, 0]
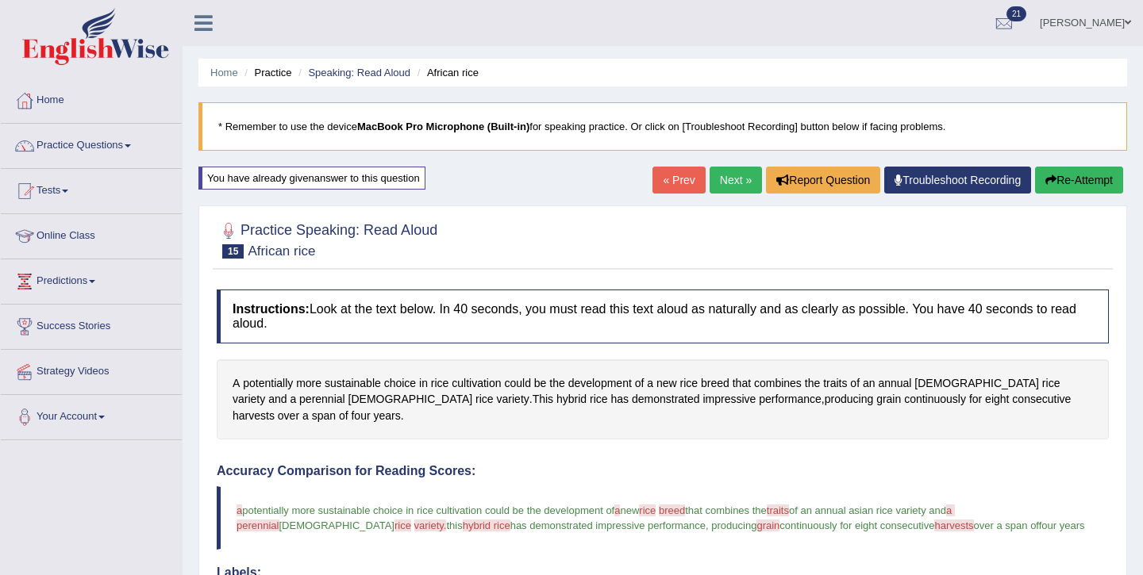
click at [736, 185] on link "Next »" at bounding box center [735, 180] width 52 height 27
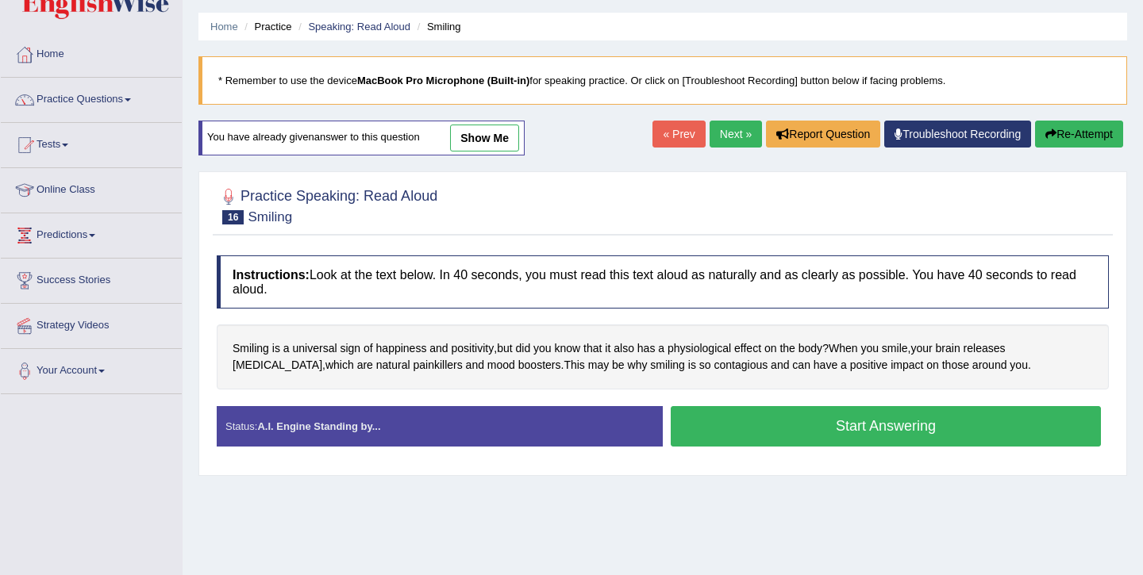
click at [830, 437] on button "Start Answering" at bounding box center [886, 426] width 430 height 40
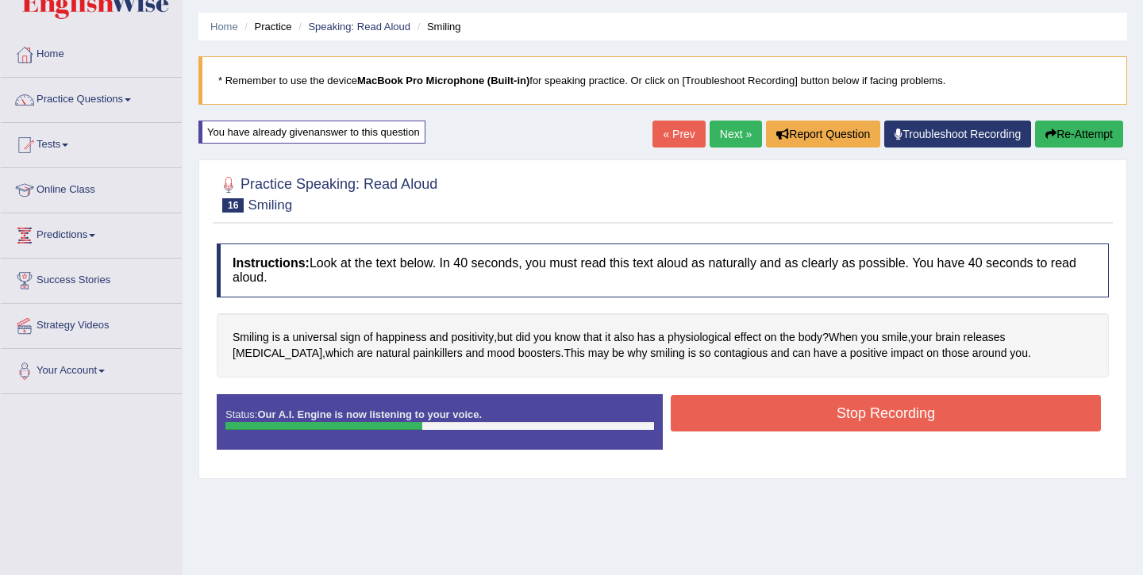
click at [841, 417] on button "Stop Recording" at bounding box center [886, 413] width 430 height 37
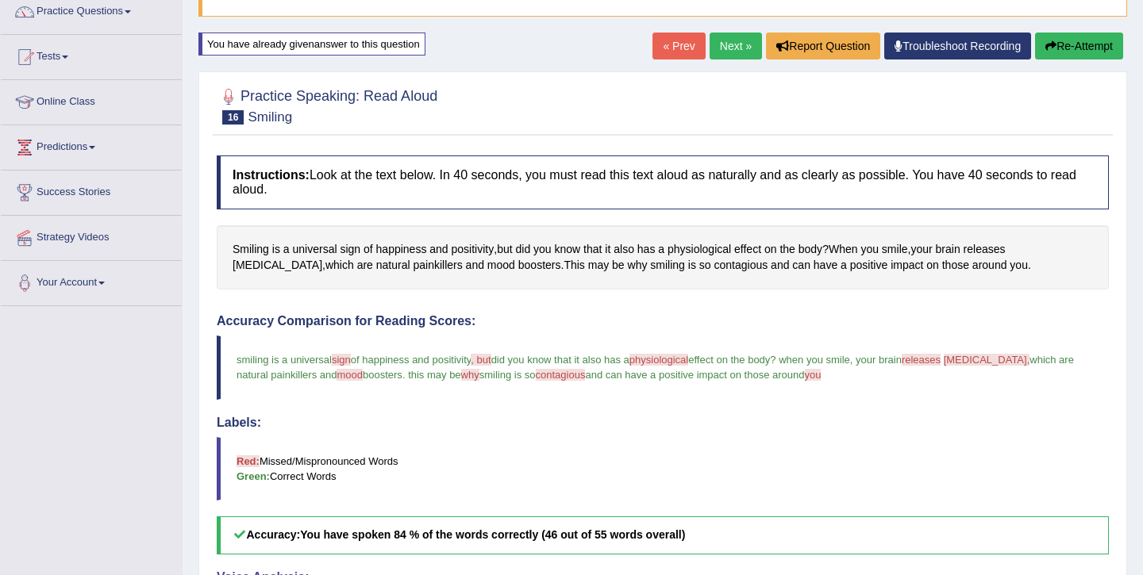
scroll to position [141, 0]
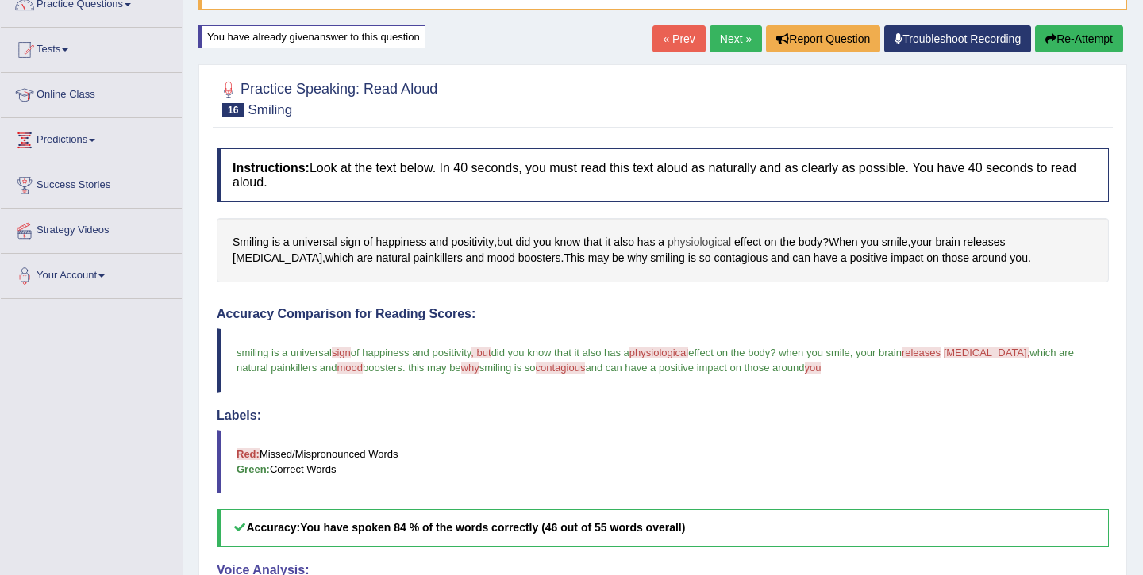
click at [706, 237] on span "physiological" at bounding box center [698, 242] width 63 height 17
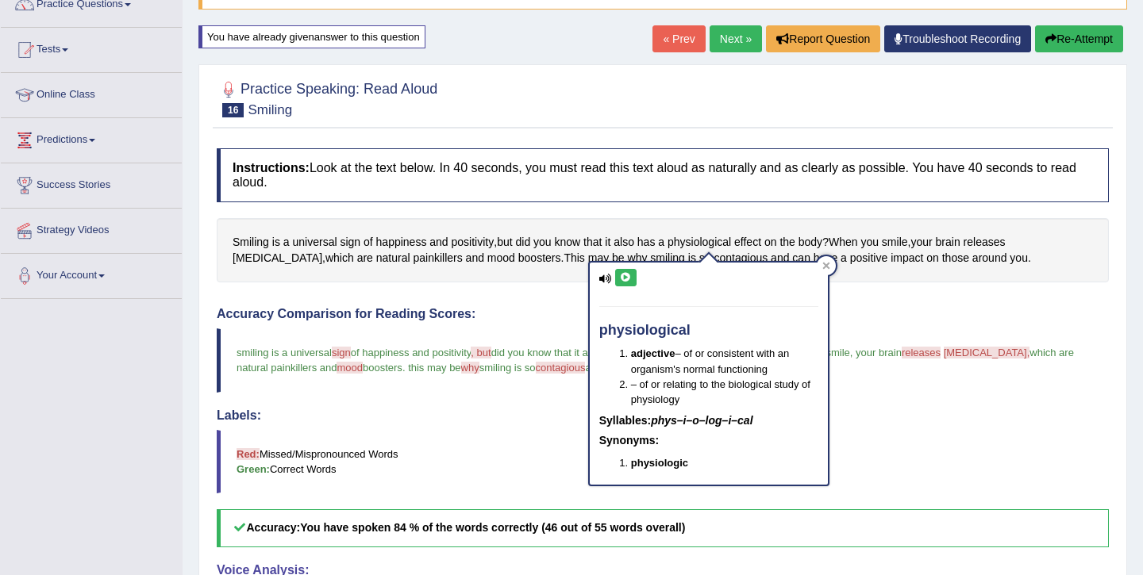
click at [633, 278] on button at bounding box center [625, 277] width 21 height 17
click at [630, 276] on icon at bounding box center [626, 278] width 12 height 10
click at [829, 264] on div "physiological adjective – of or consistent with an organism's normal functionin…" at bounding box center [708, 369] width 241 height 236
click at [831, 263] on div at bounding box center [826, 265] width 19 height 19
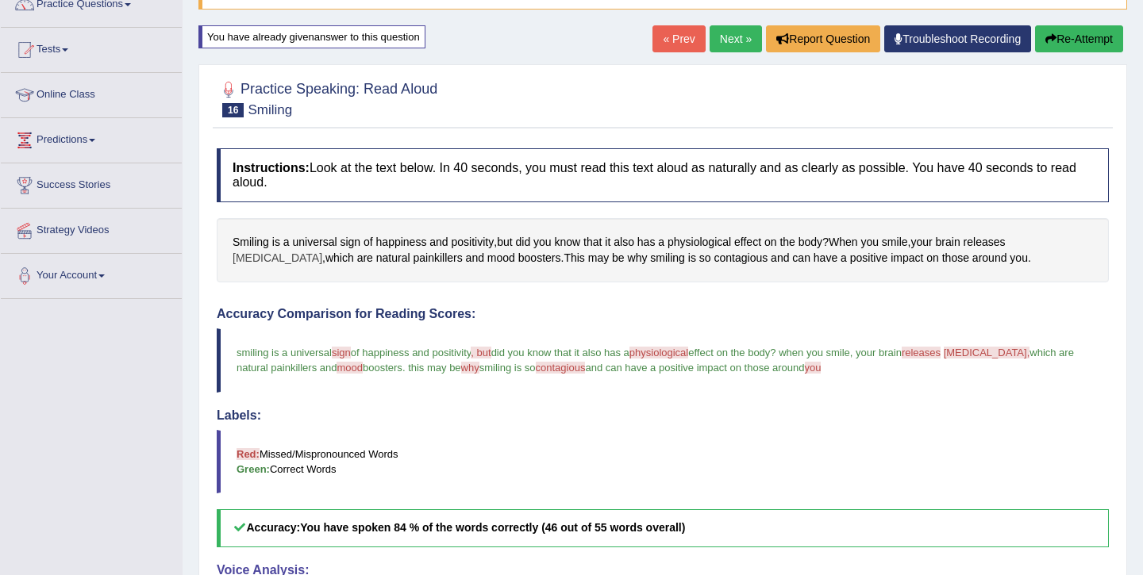
click at [322, 250] on span "[MEDICAL_DATA]" at bounding box center [278, 258] width 90 height 17
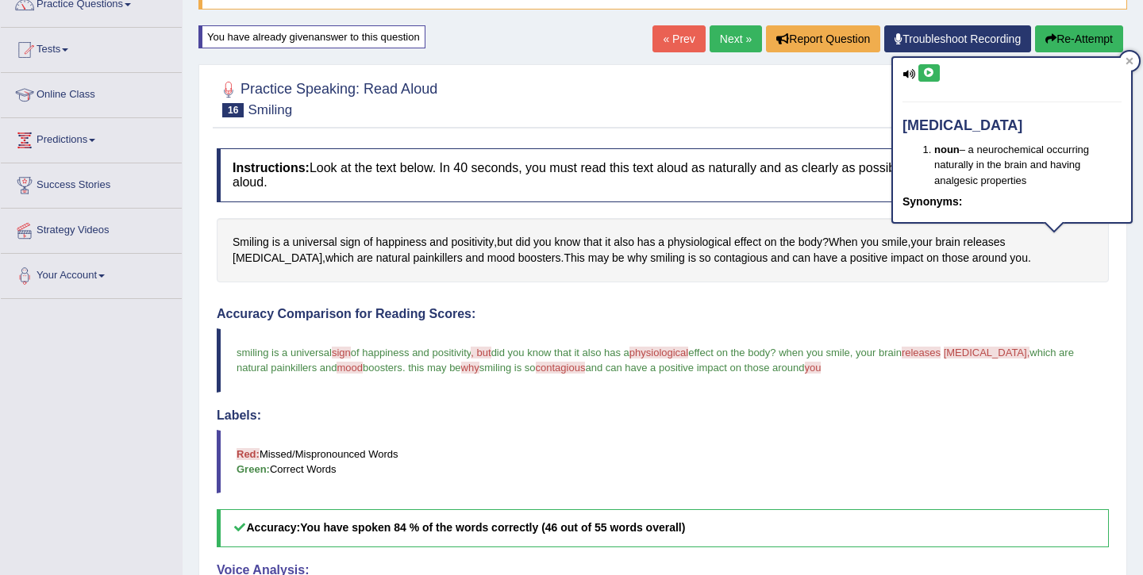
click at [936, 68] on button at bounding box center [928, 72] width 21 height 17
click at [1132, 60] on div "[MEDICAL_DATA] noun – a neurochemical occurring naturally in the brain and havi…" at bounding box center [1011, 145] width 241 height 178
click at [727, 463] on blockquote "Red: Missed/Mispronounced Words Green: Correct Words" at bounding box center [663, 461] width 892 height 63
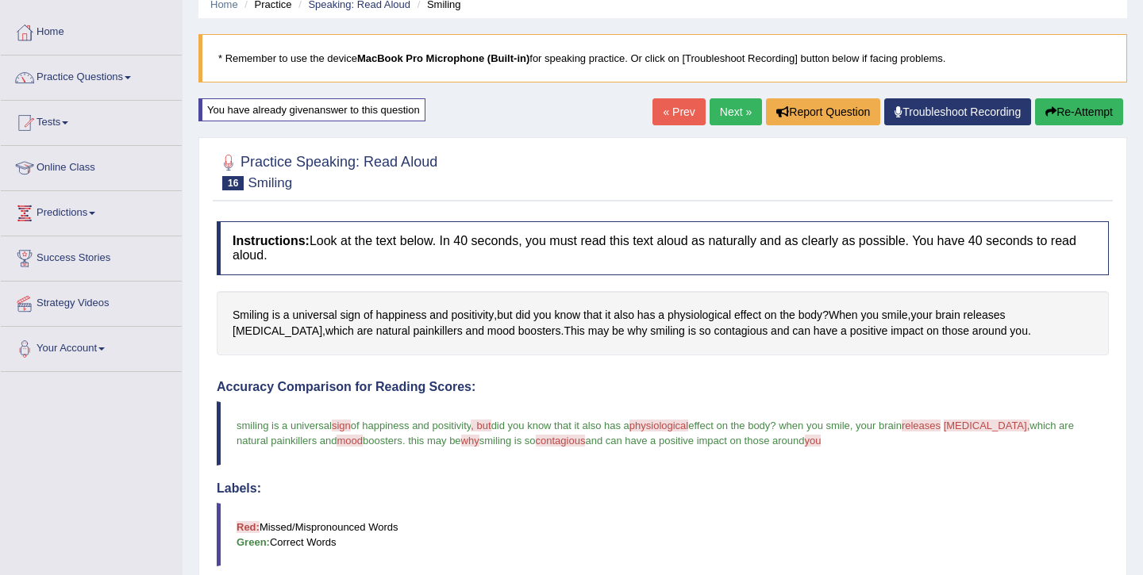
scroll to position [64, 0]
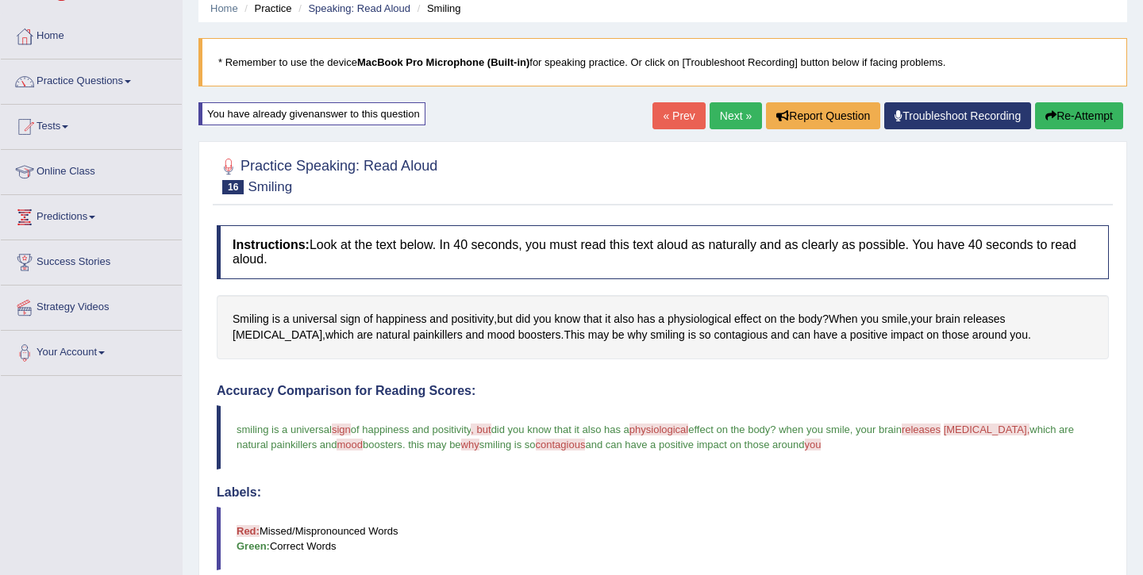
click at [1062, 117] on button "Re-Attempt" at bounding box center [1079, 115] width 88 height 27
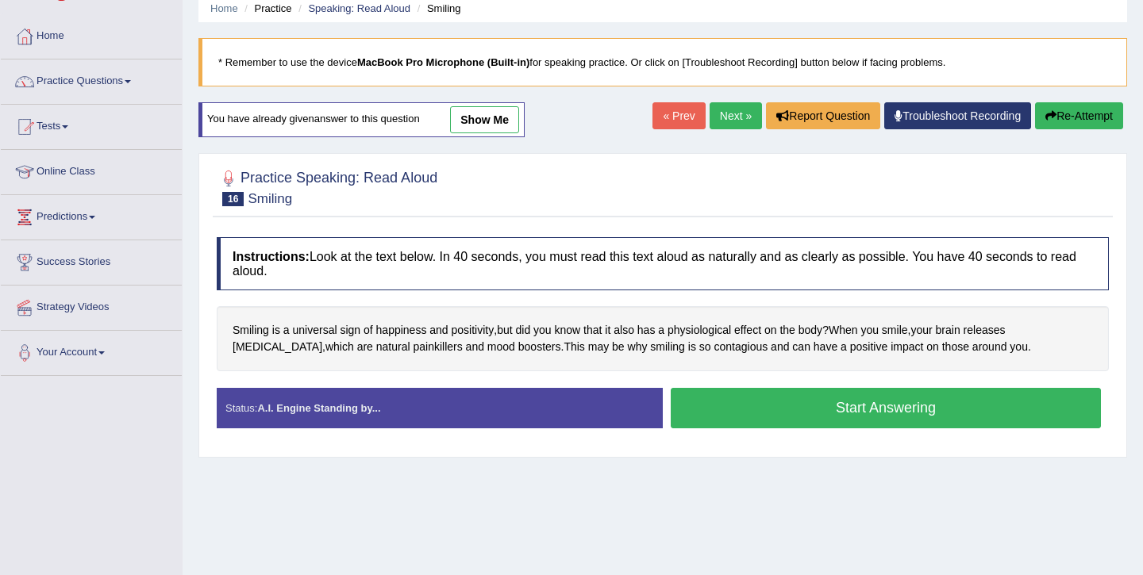
click at [812, 406] on button "Start Answering" at bounding box center [886, 408] width 430 height 40
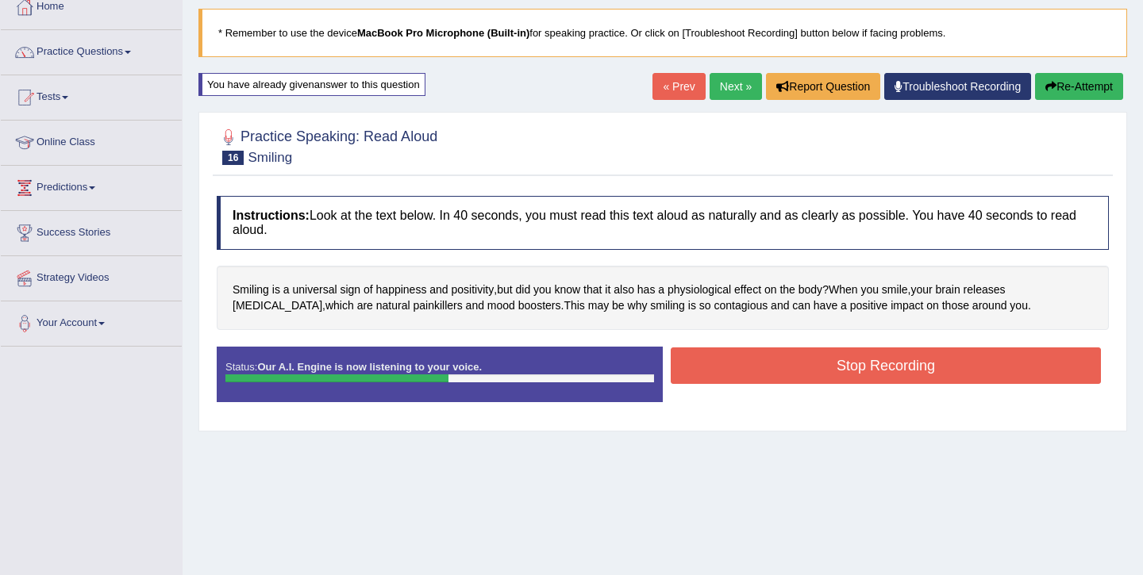
scroll to position [99, 0]
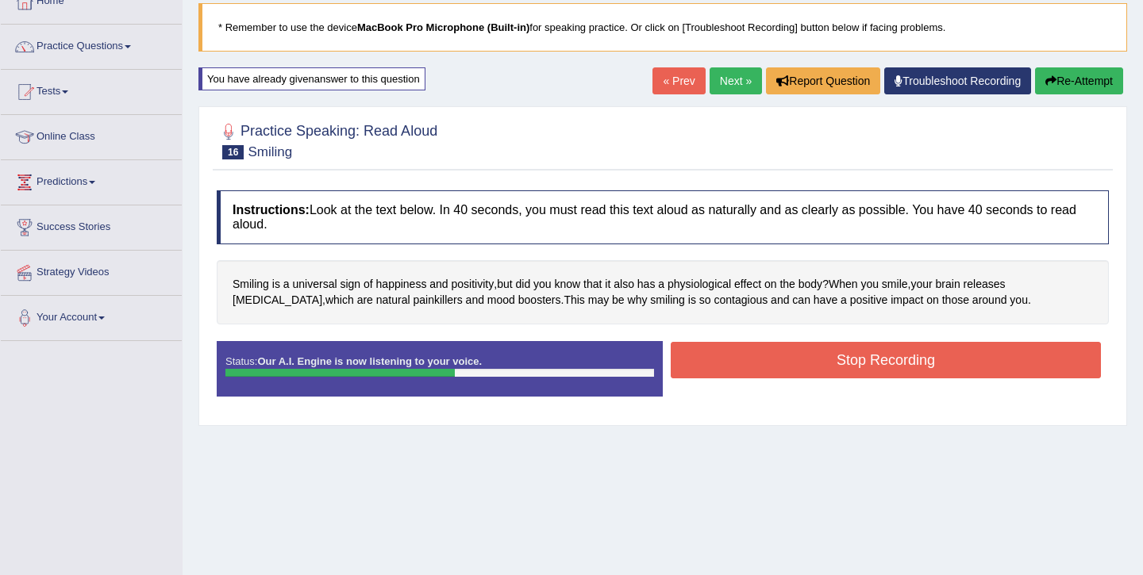
click at [824, 359] on button "Stop Recording" at bounding box center [886, 360] width 430 height 37
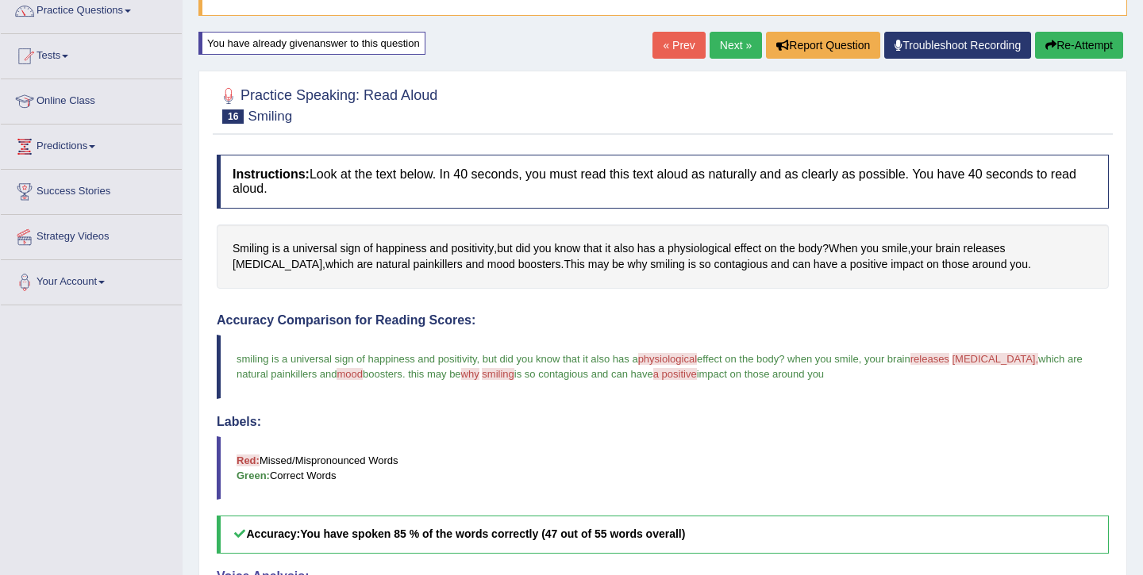
scroll to position [117, 0]
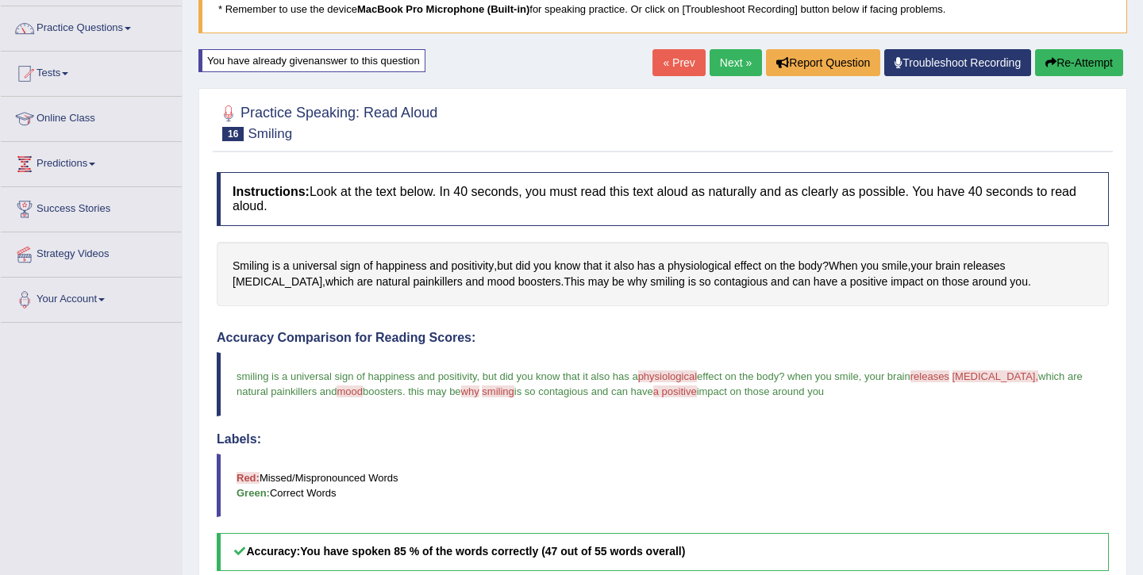
click at [718, 57] on link "Next »" at bounding box center [735, 62] width 52 height 27
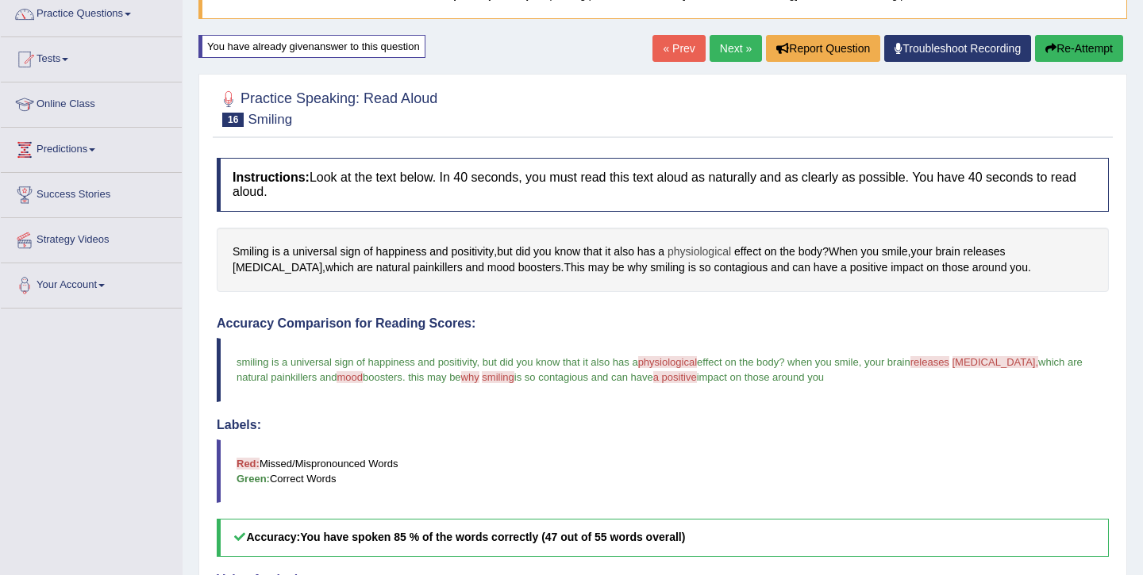
scroll to position [146, 0]
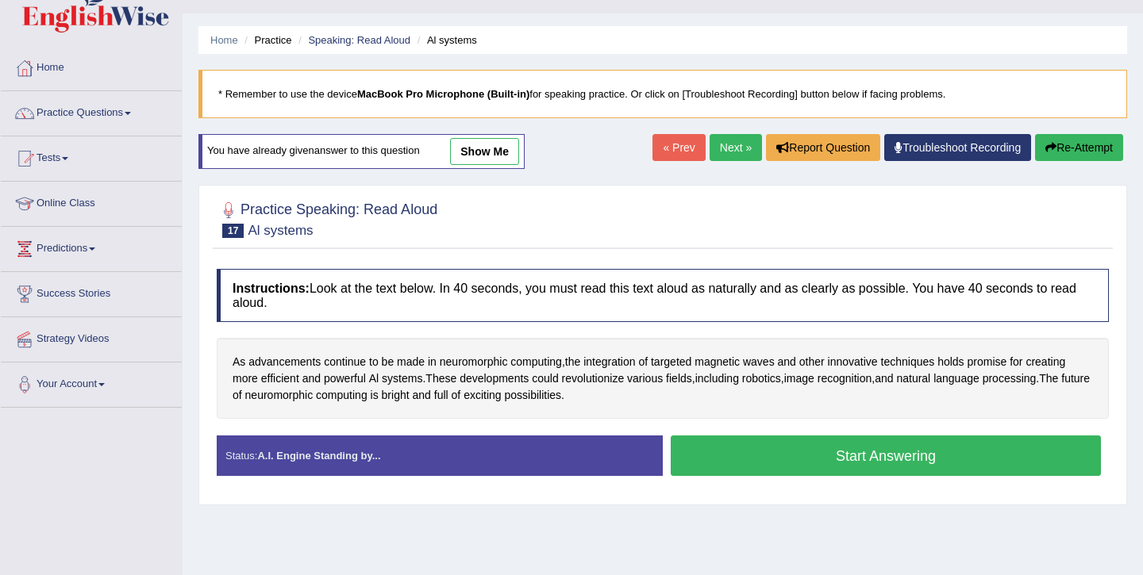
scroll to position [41, 0]
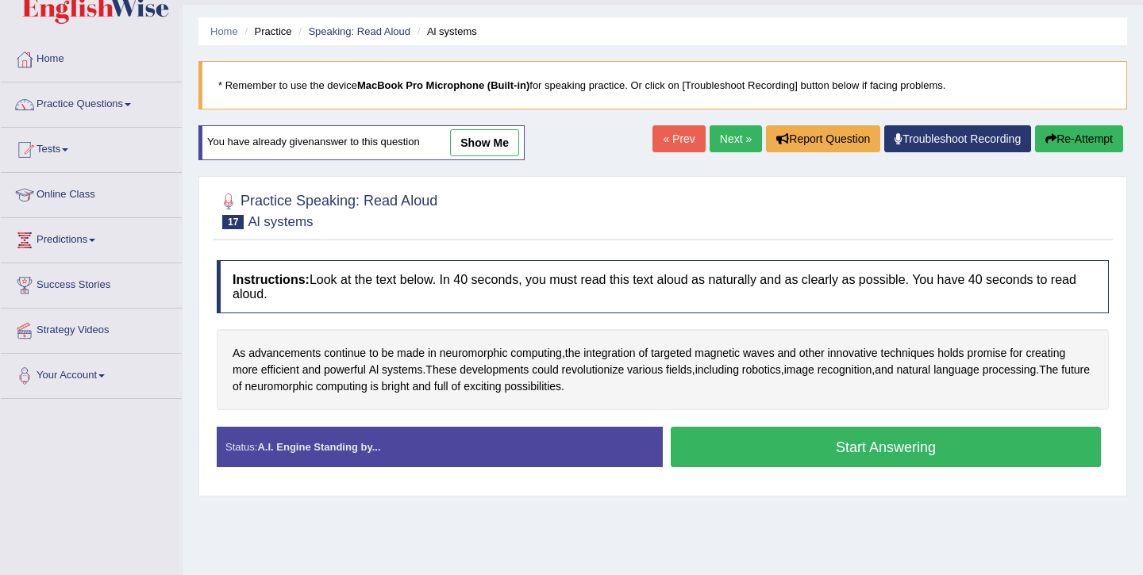
click at [848, 451] on button "Start Answering" at bounding box center [886, 447] width 430 height 40
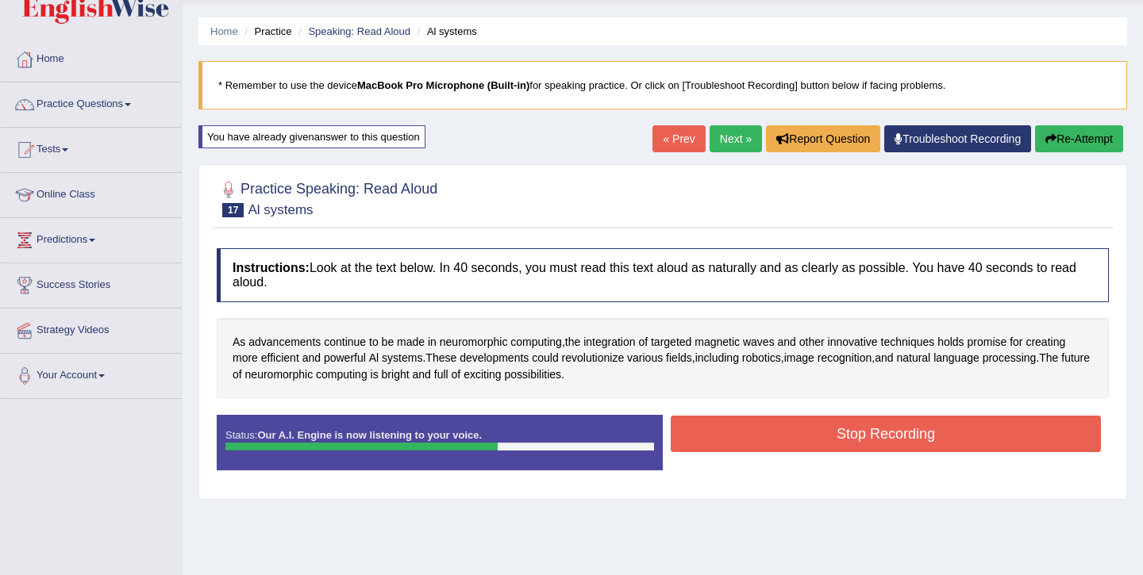
click at [779, 440] on button "Stop Recording" at bounding box center [886, 434] width 430 height 37
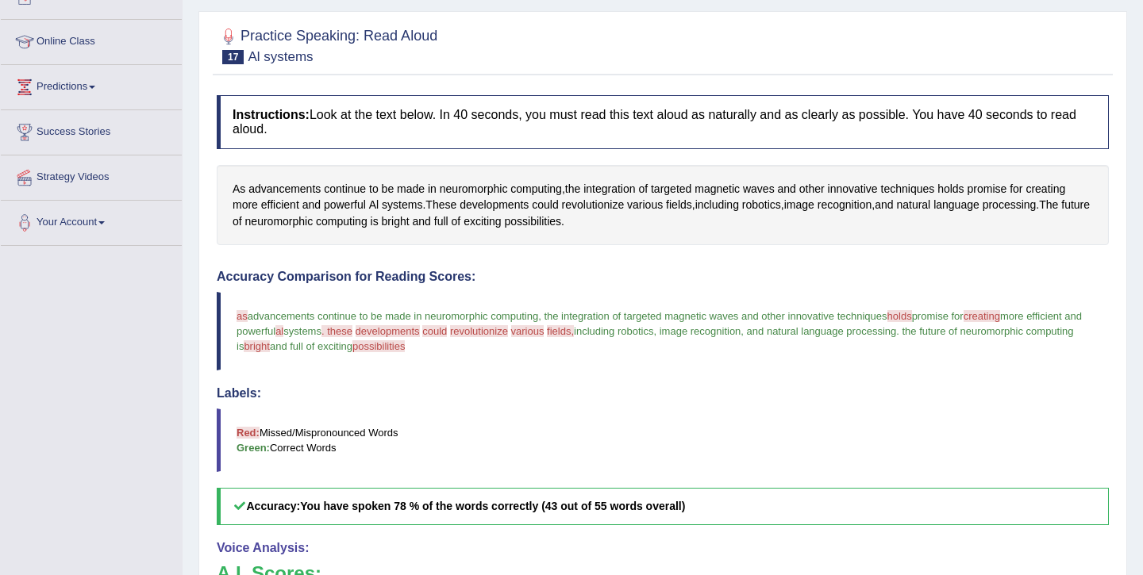
scroll to position [195, 0]
click at [556, 220] on span "possibilities" at bounding box center [532, 221] width 57 height 17
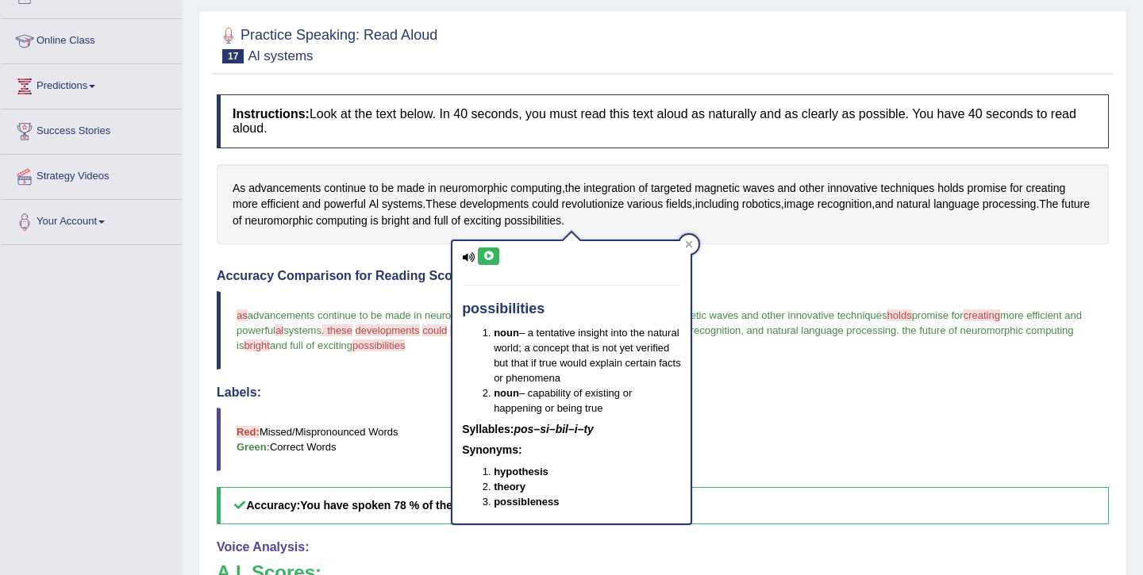
click at [494, 260] on icon at bounding box center [489, 257] width 12 height 10
click at [487, 254] on icon at bounding box center [489, 257] width 12 height 10
click at [689, 246] on icon at bounding box center [689, 244] width 8 height 8
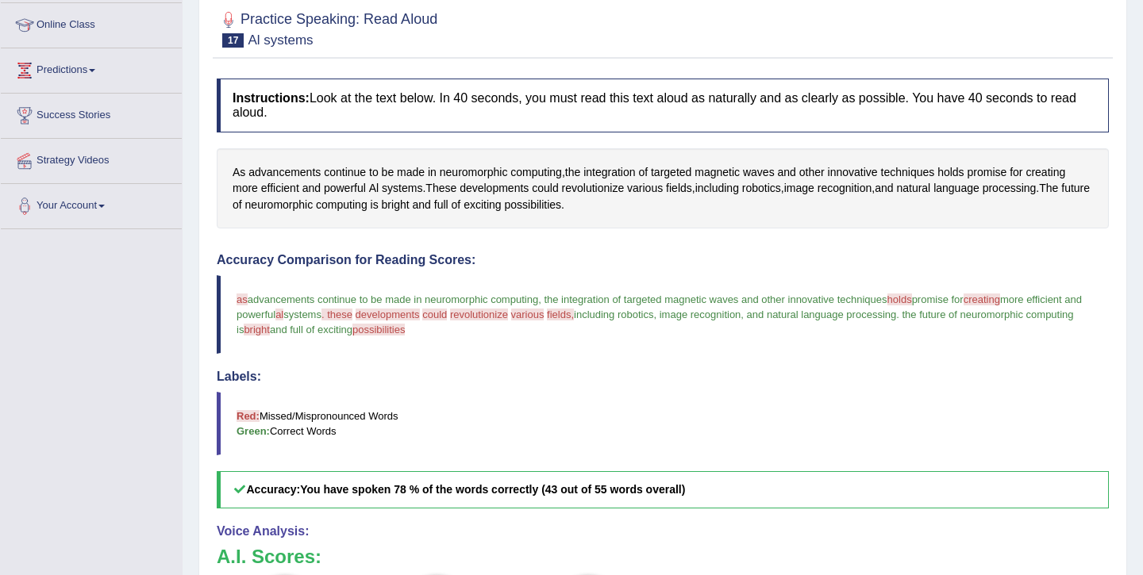
scroll to position [178, 0]
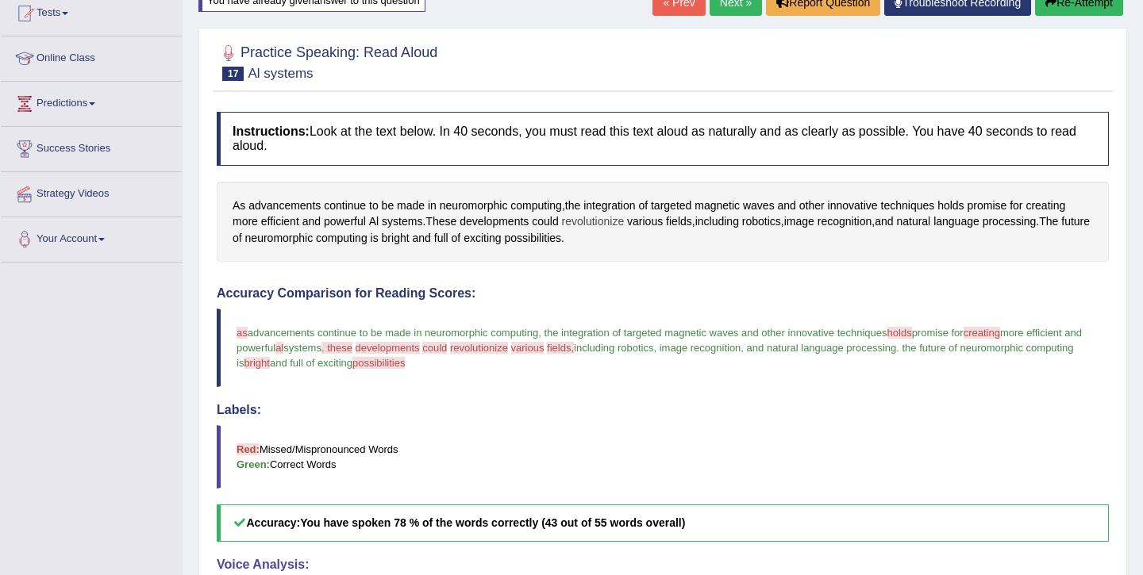
click at [601, 221] on span "revolutionize" at bounding box center [593, 221] width 63 height 17
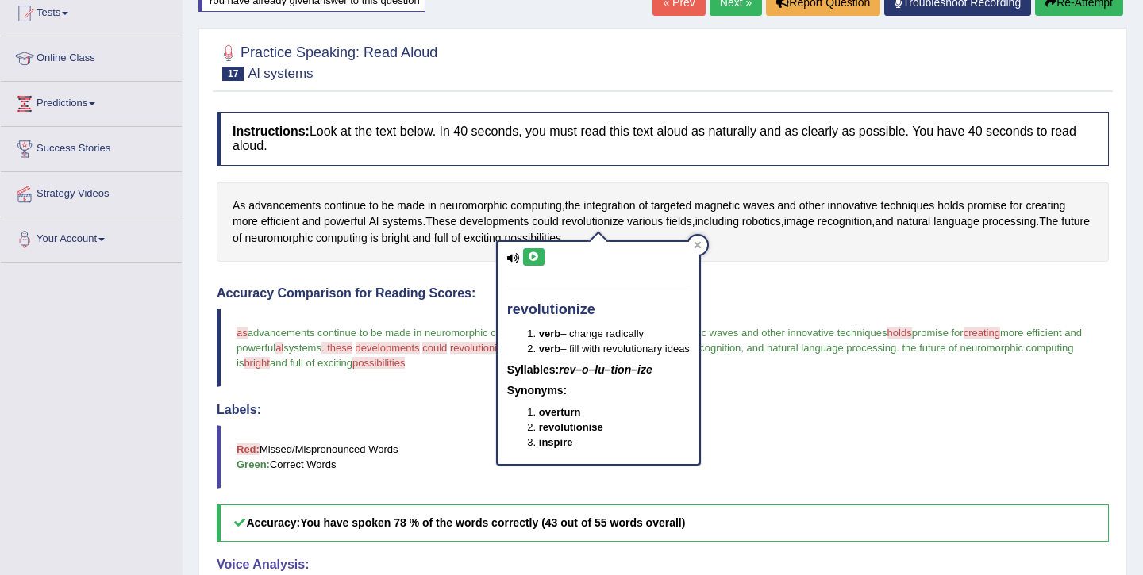
click at [529, 256] on icon at bounding box center [534, 257] width 12 height 10
click at [698, 247] on icon at bounding box center [697, 245] width 7 height 7
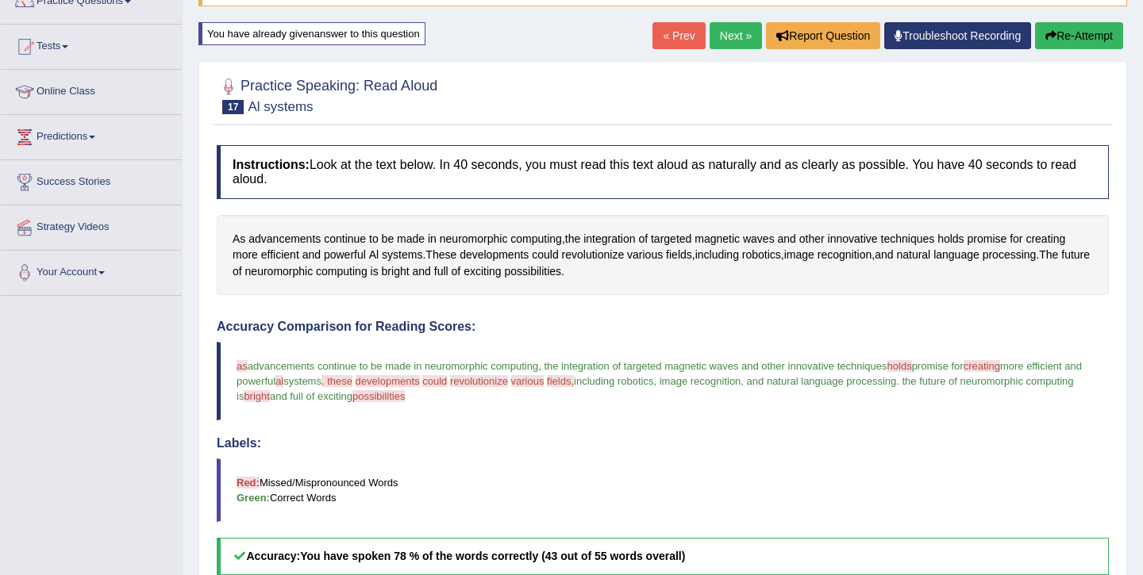
scroll to position [143, 0]
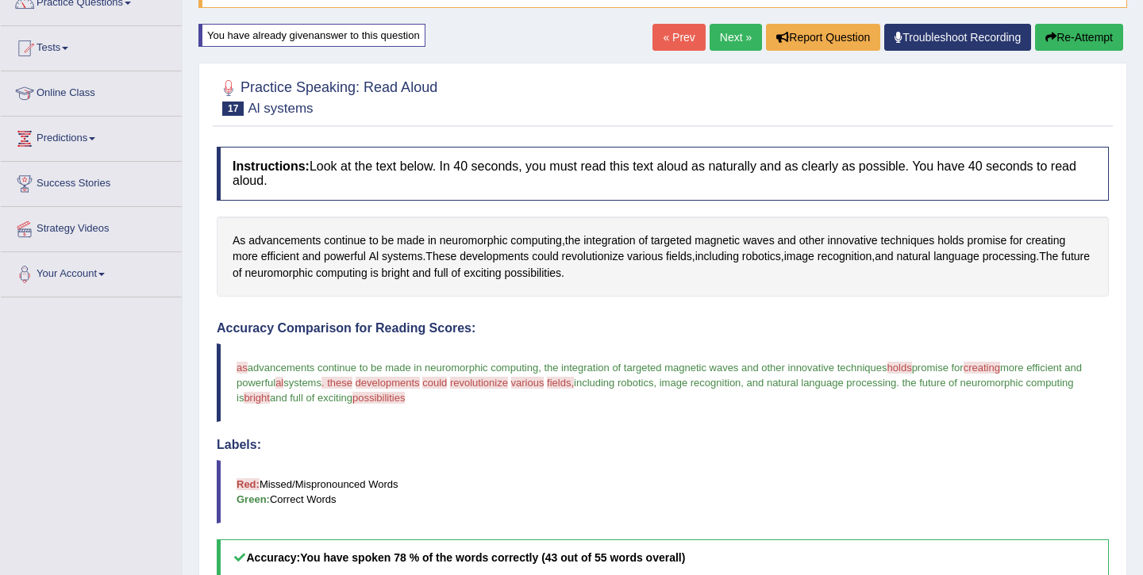
click at [1059, 34] on button "Re-Attempt" at bounding box center [1079, 37] width 88 height 27
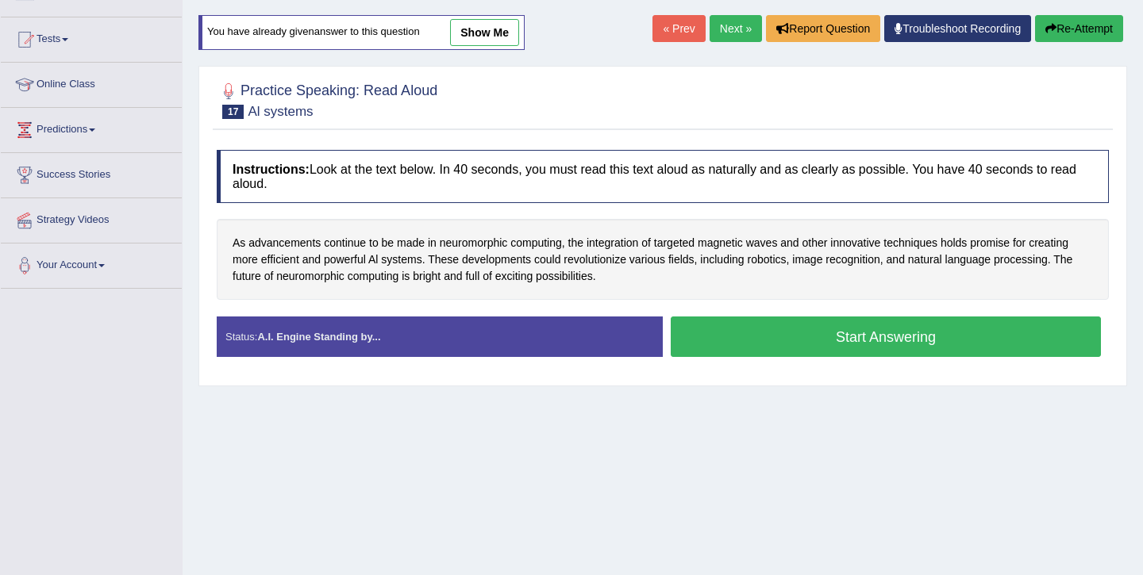
scroll to position [168, 0]
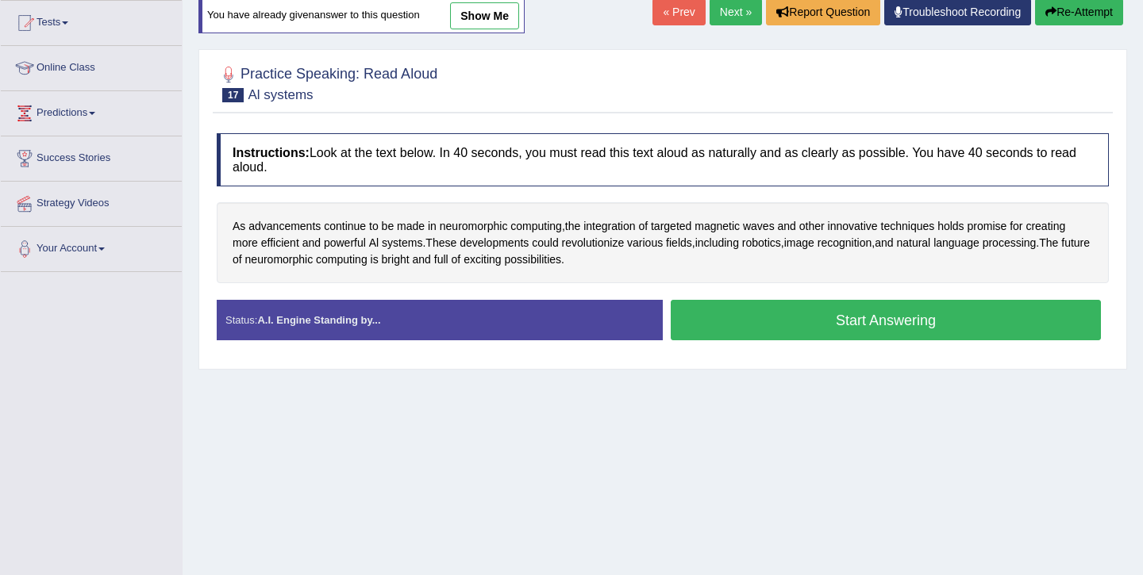
click at [794, 326] on button "Start Answering" at bounding box center [886, 320] width 430 height 40
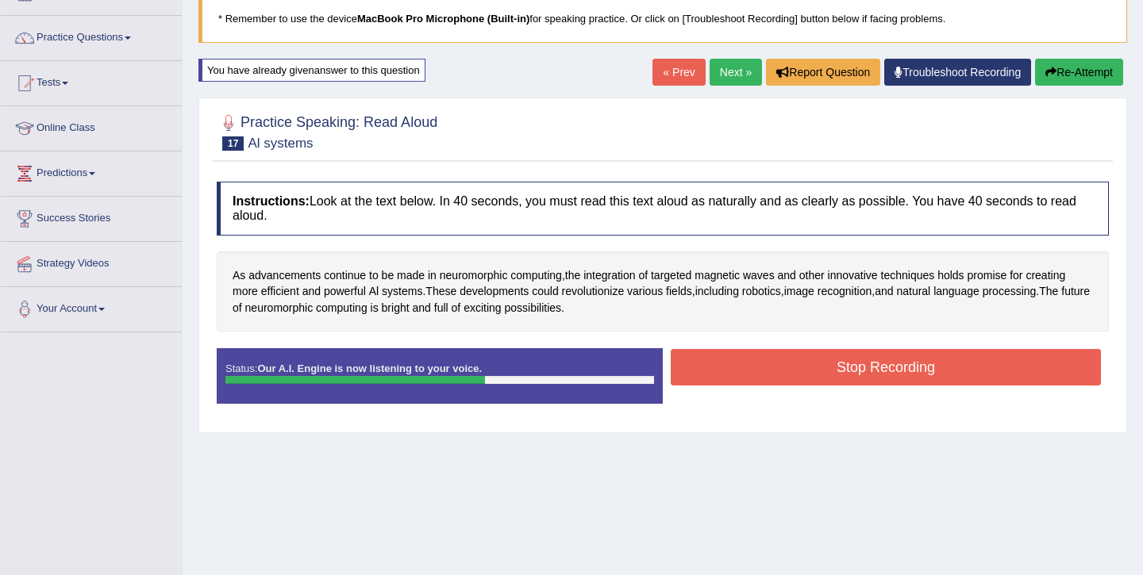
scroll to position [113, 0]
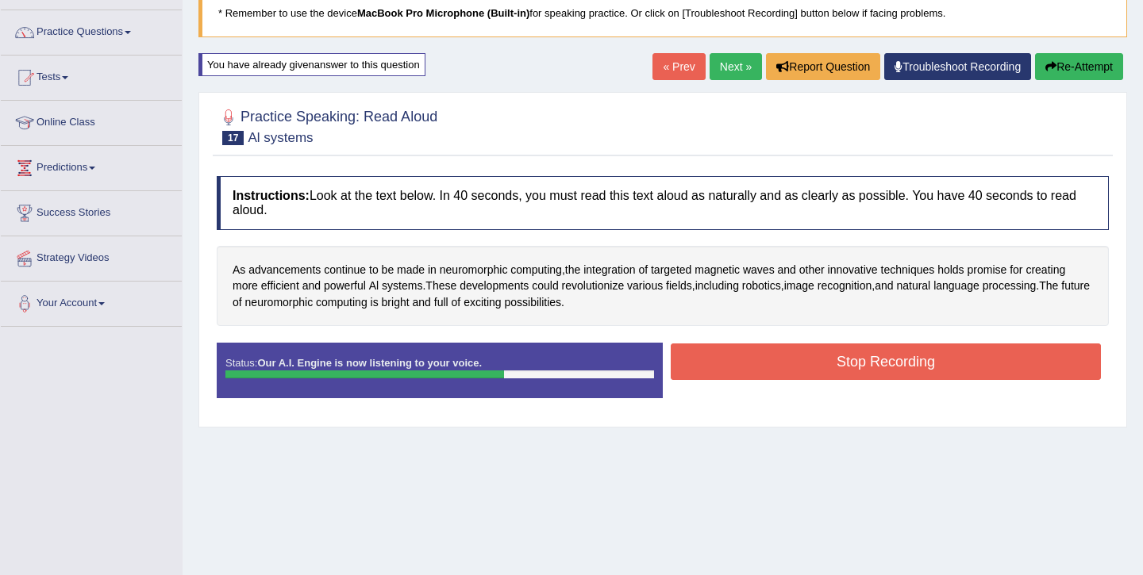
click at [772, 374] on button "Stop Recording" at bounding box center [886, 362] width 430 height 37
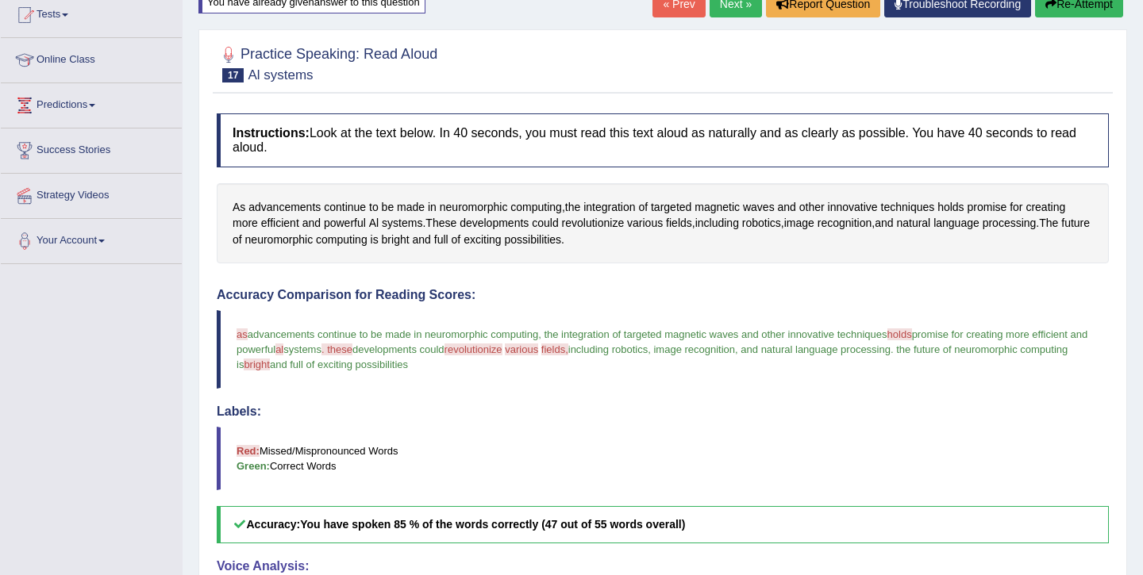
scroll to position [0, 0]
